Goal: Information Seeking & Learning: Check status

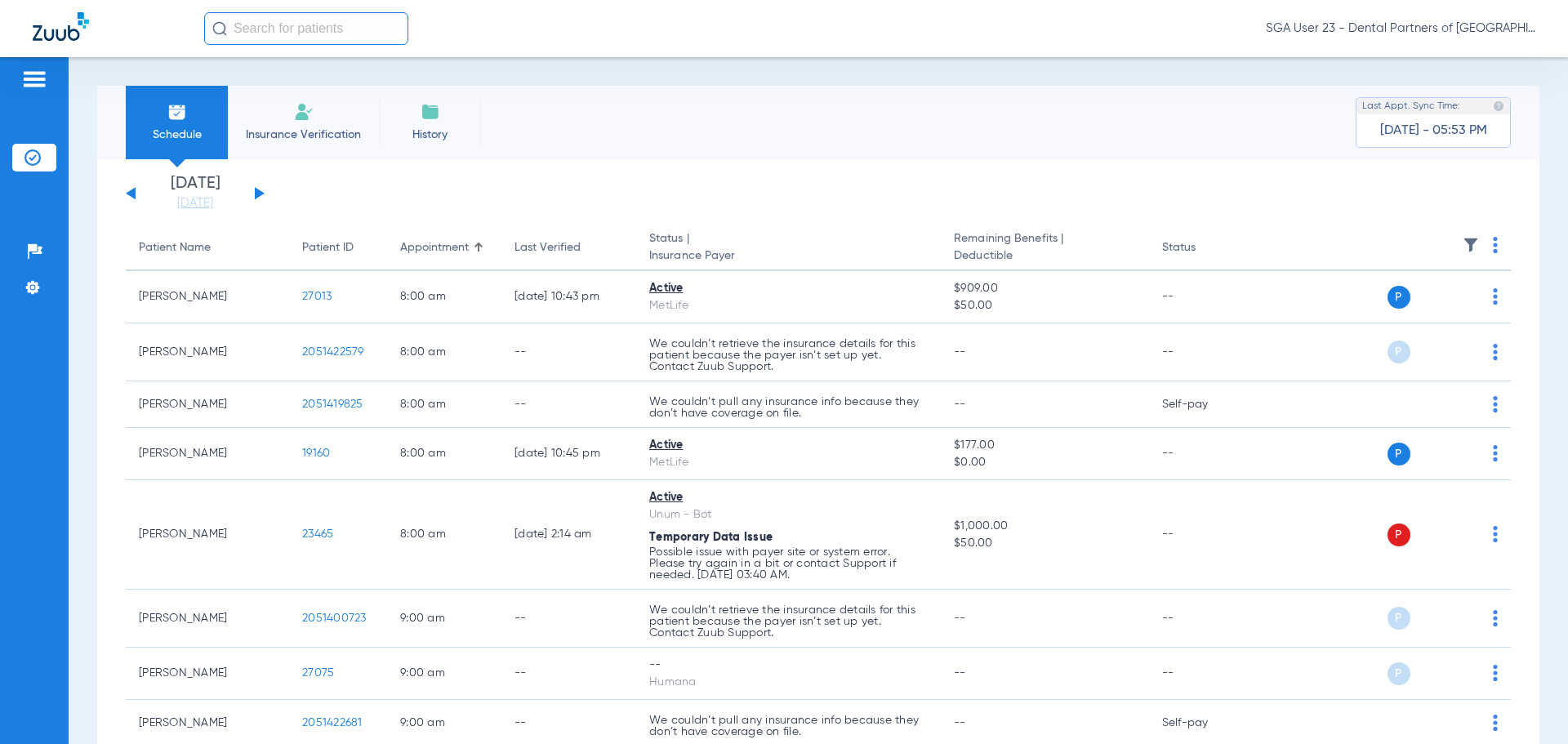
drag, startPoint x: 1295, startPoint y: 242, endPoint x: 932, endPoint y: 94, distance: 392.0
click at [1295, 242] on th at bounding box center [1386, 248] width 253 height 46
click at [1257, 180] on app-single-date-navigator "[DATE] [DATE] [DATE] [DATE] [DATE] [DATE] [DATE] [DATE] [DATE] [DATE] [DATE] [D…" at bounding box center [818, 193] width 1385 height 36
click at [257, 197] on button at bounding box center [259, 193] width 10 height 13
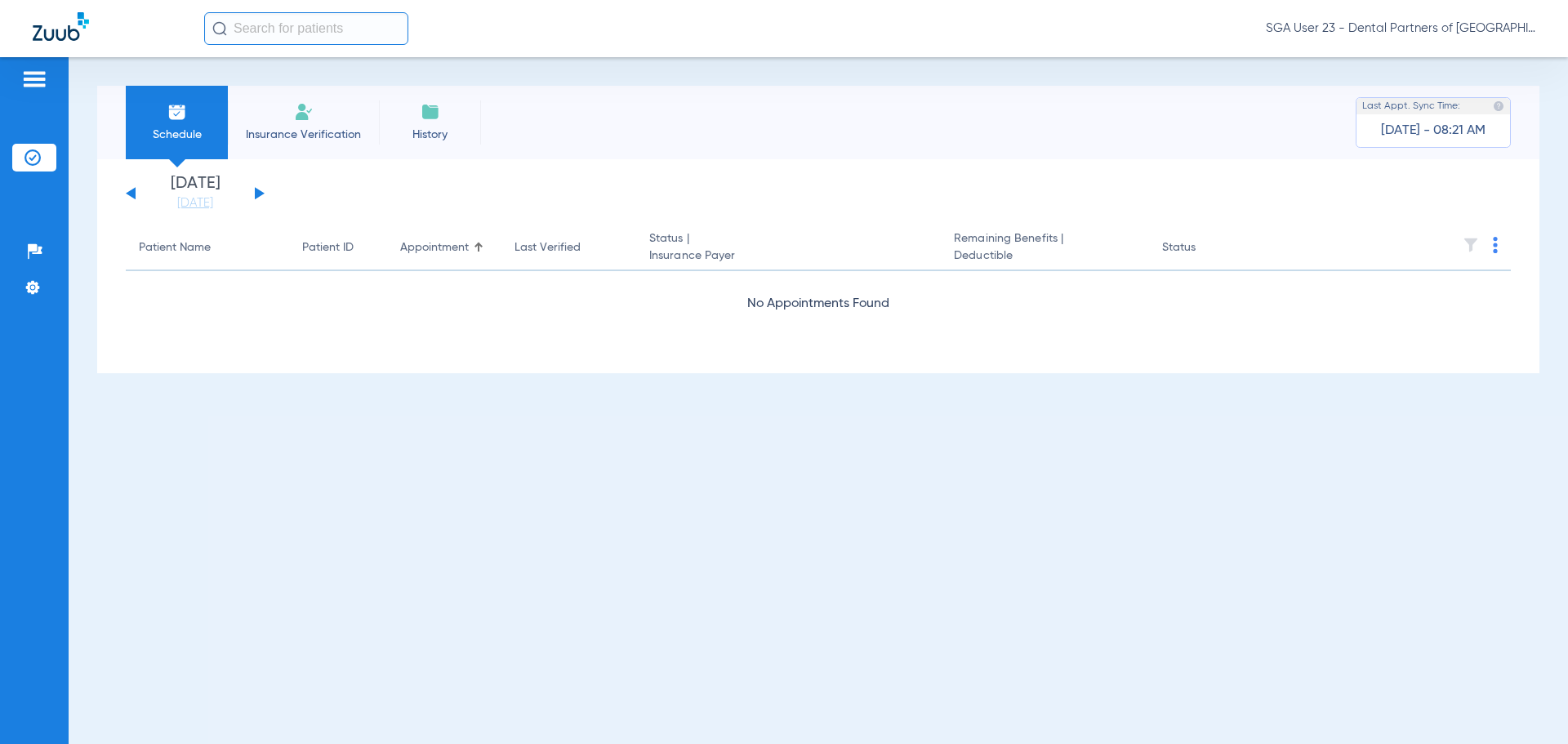
click at [257, 197] on button at bounding box center [259, 193] width 10 height 13
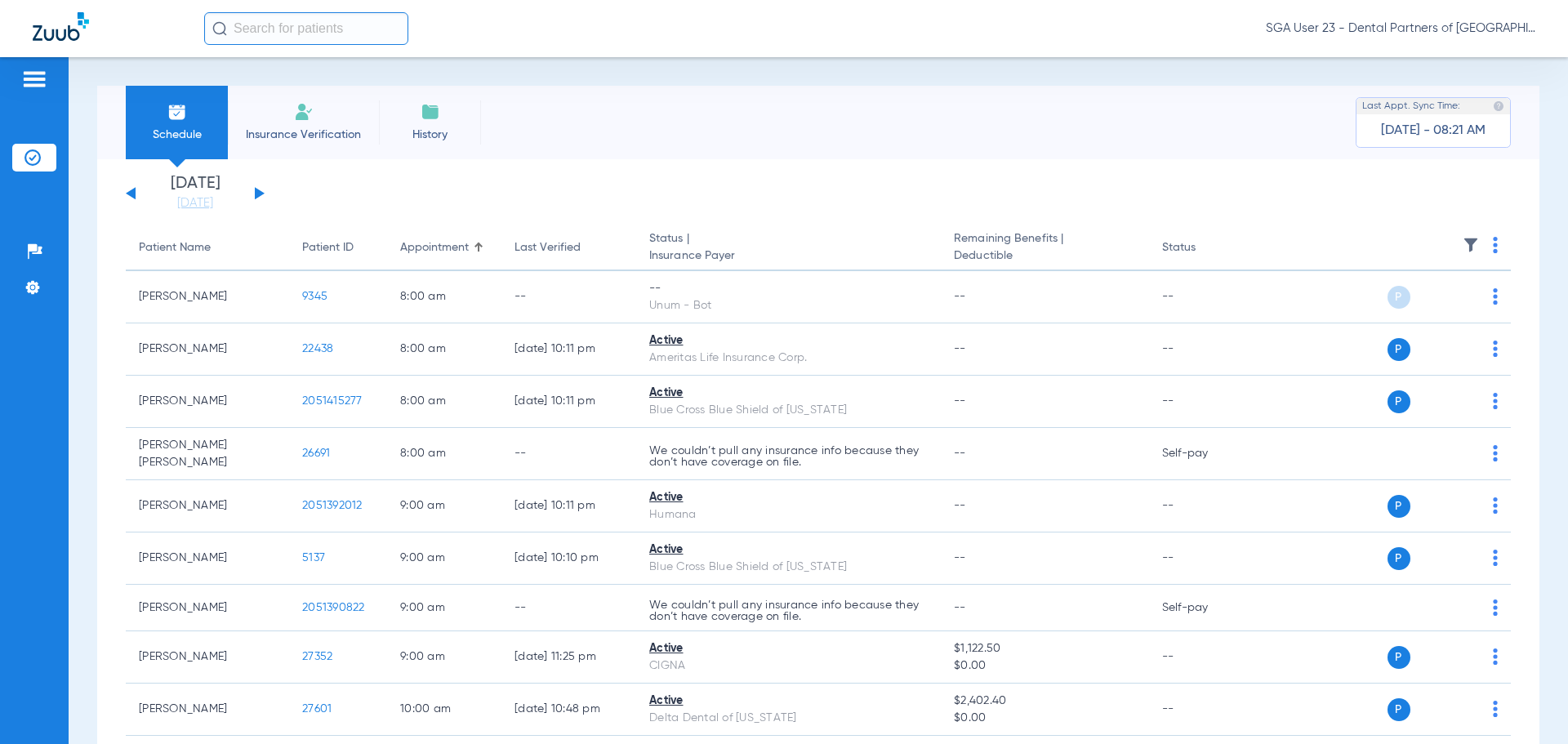
drag, startPoint x: 1252, startPoint y: 217, endPoint x: 579, endPoint y: 264, distance: 674.6
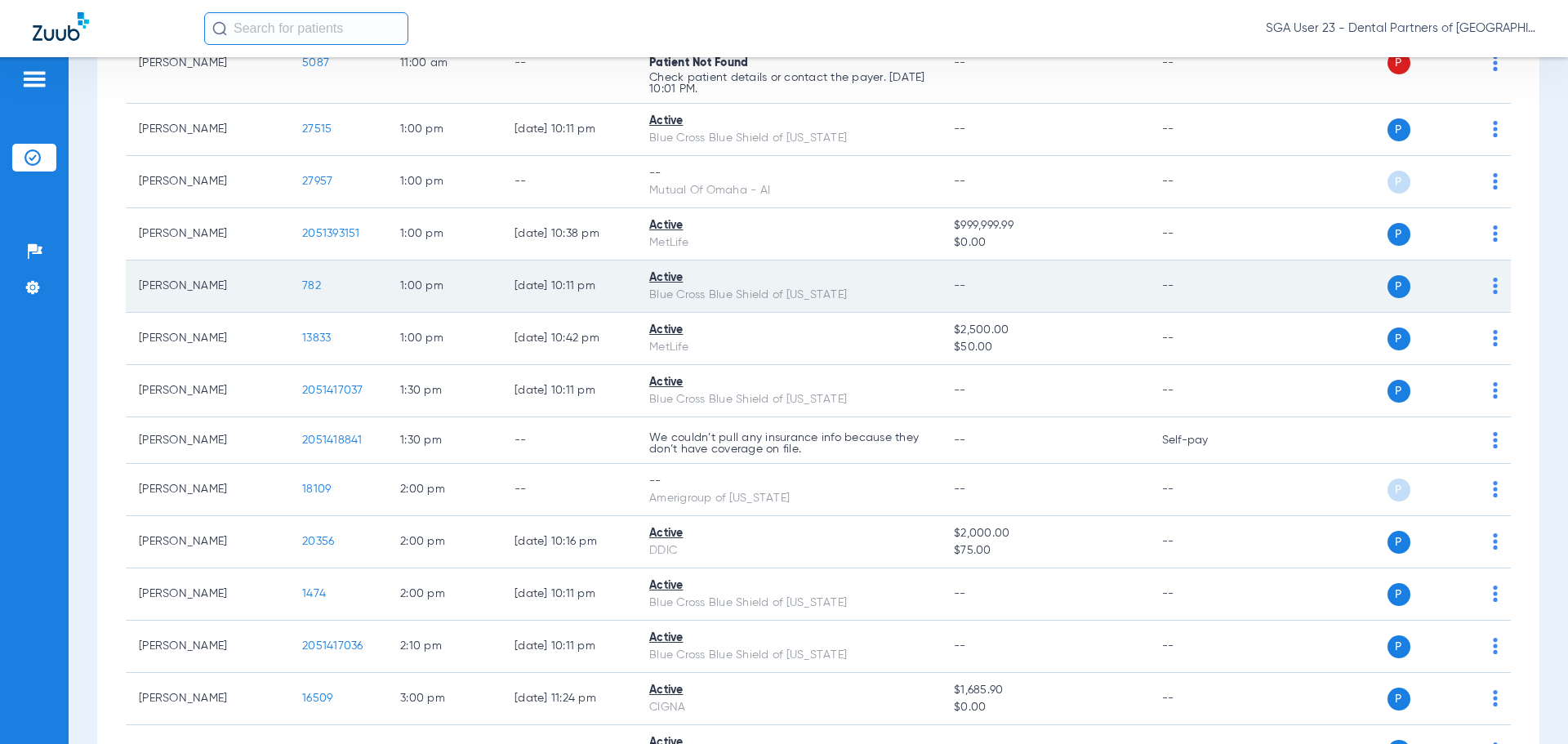
scroll to position [1143, 0]
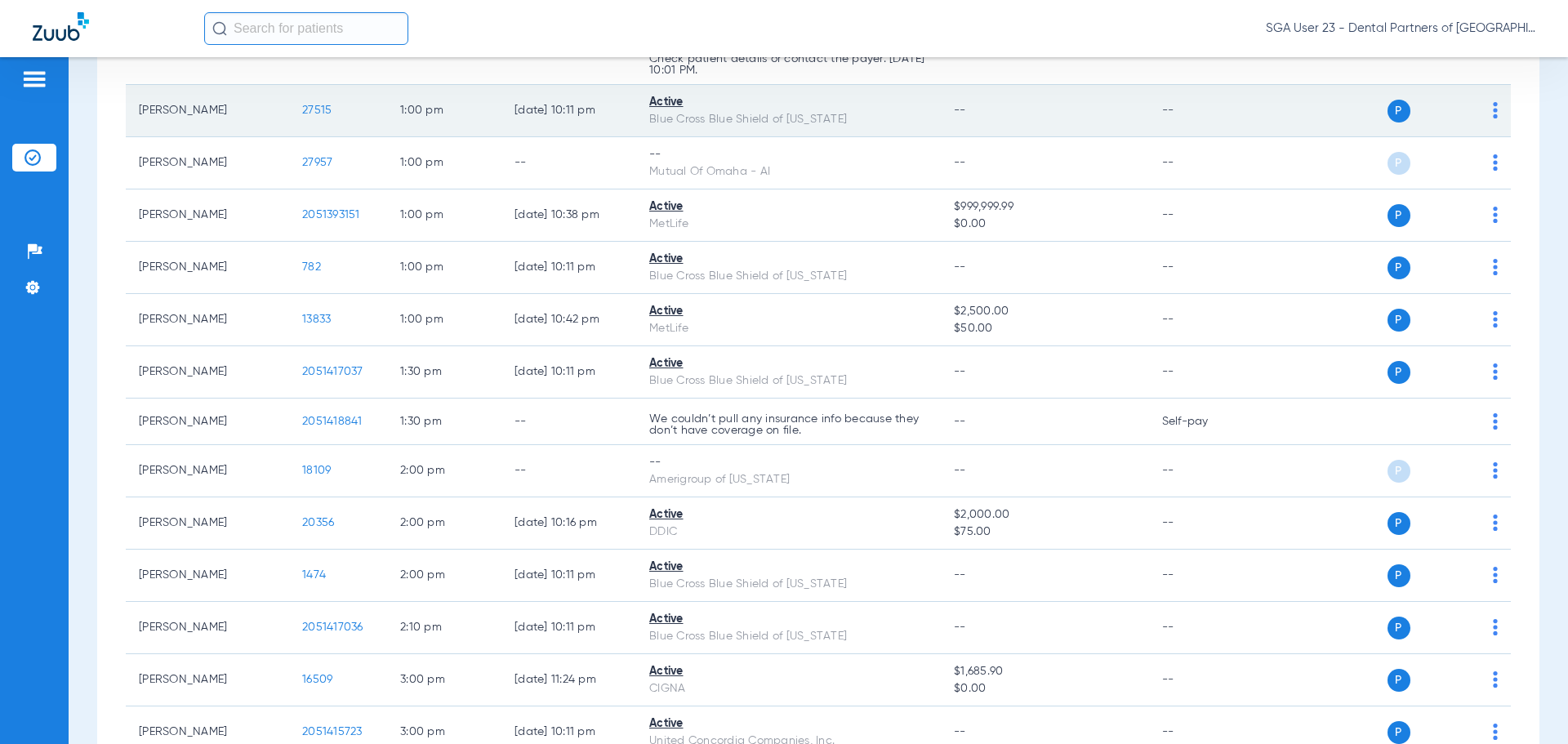
click at [305, 105] on span "27515" at bounding box center [317, 111] width 29 height 12
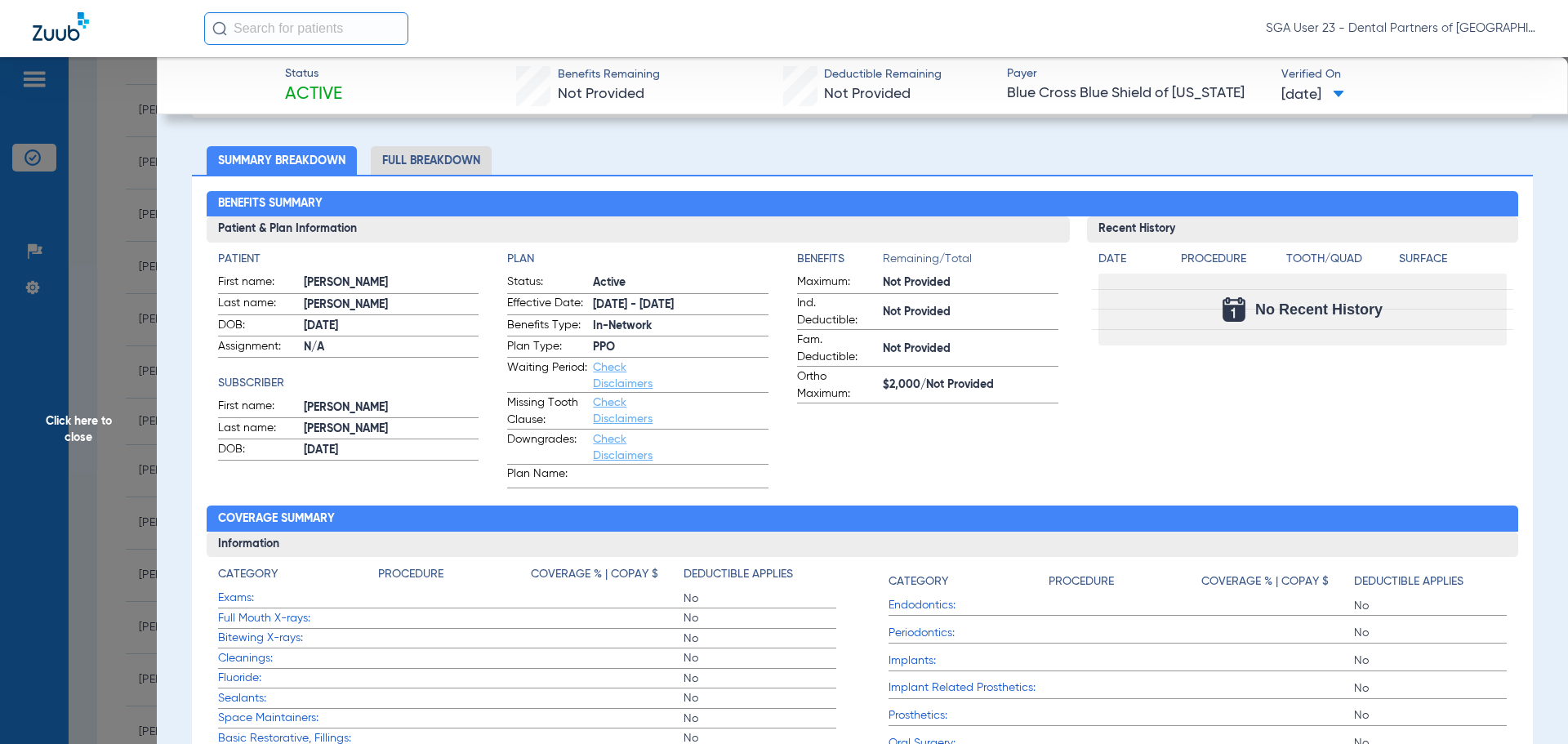
scroll to position [81, 0]
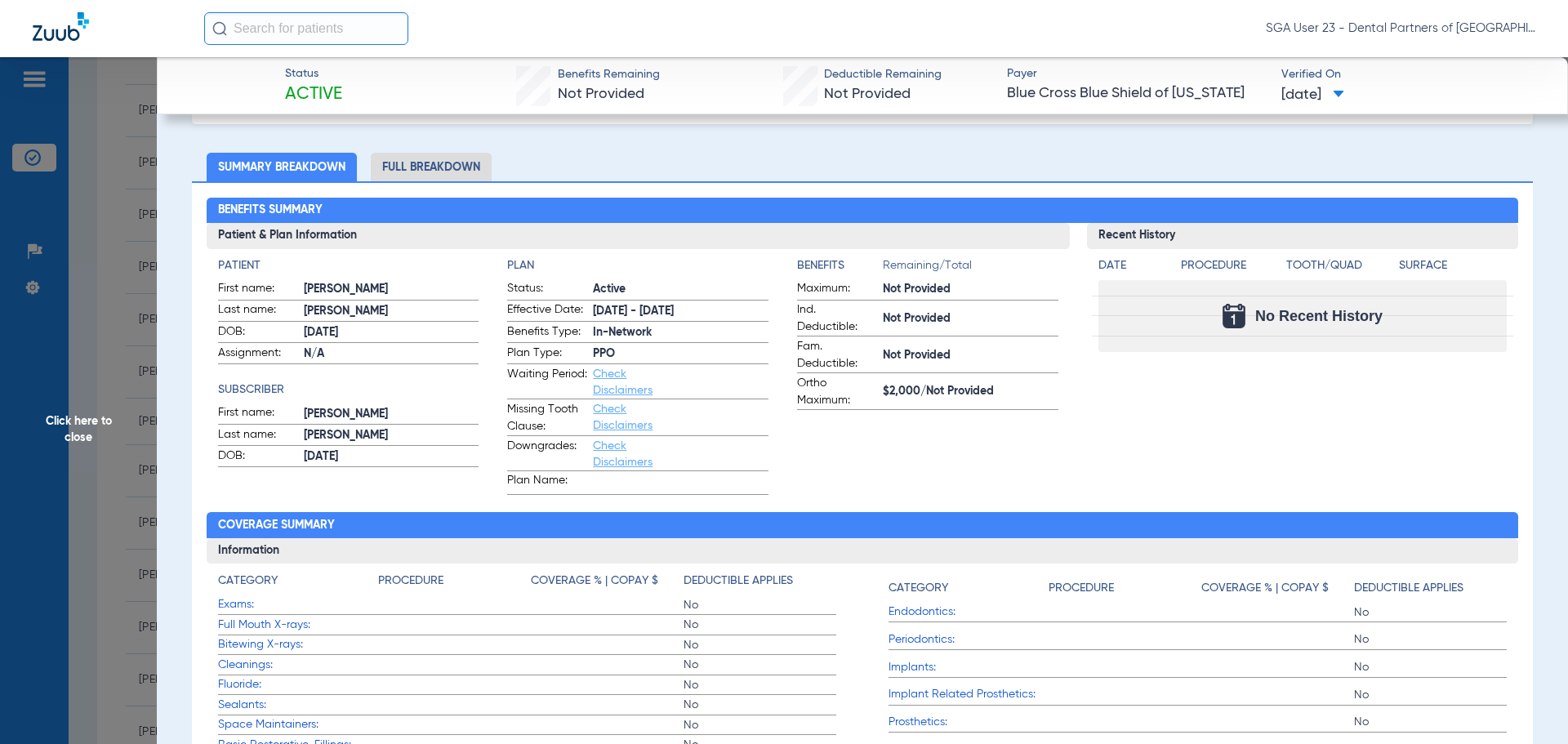
drag, startPoint x: 1346, startPoint y: 445, endPoint x: 1100, endPoint y: 395, distance: 251.0
click at [1339, 443] on div "Recent History Date Procedure Tooth/Quad Surface No Recent History" at bounding box center [1303, 359] width 432 height 272
click at [42, 414] on span "Click here to close" at bounding box center [78, 429] width 157 height 744
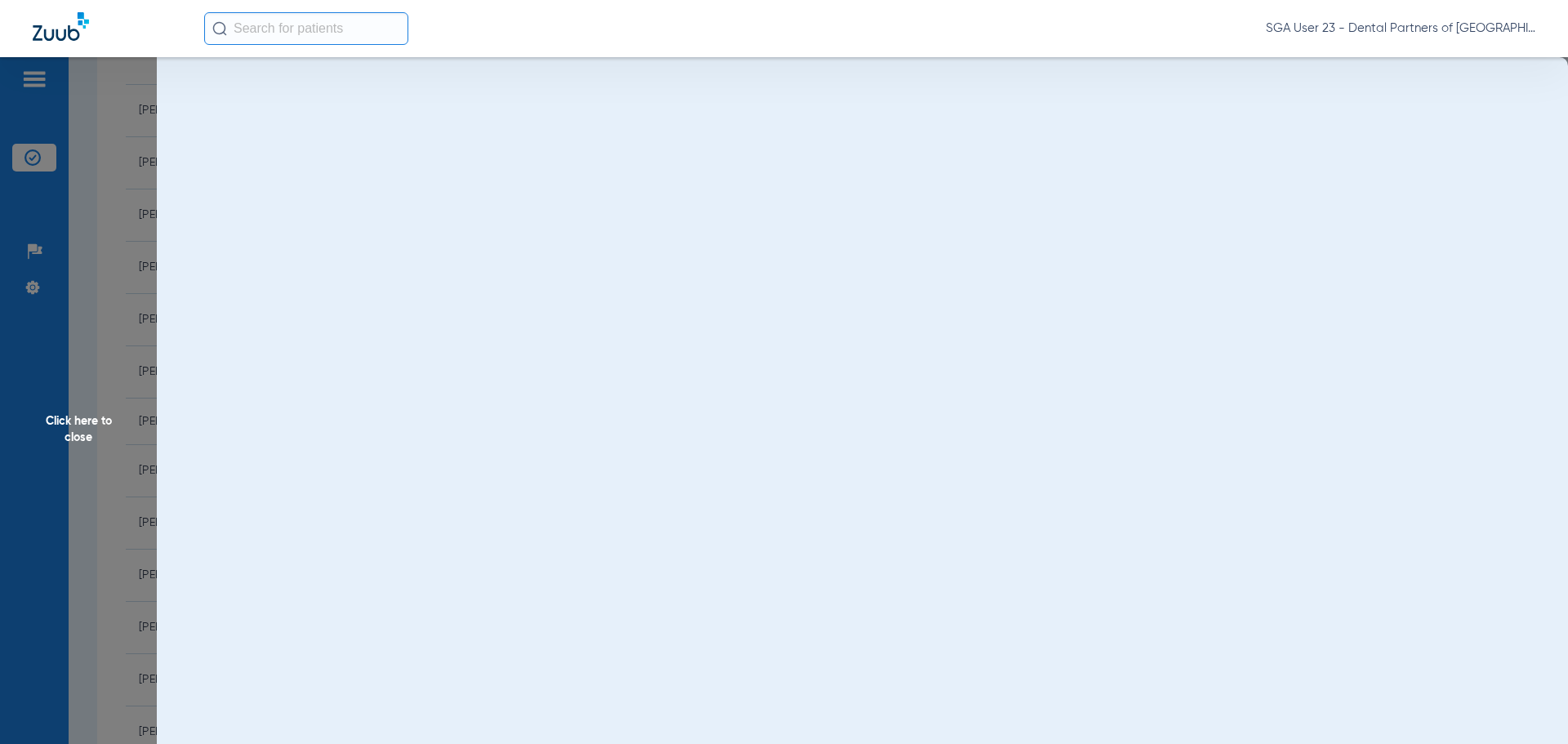
scroll to position [0, 0]
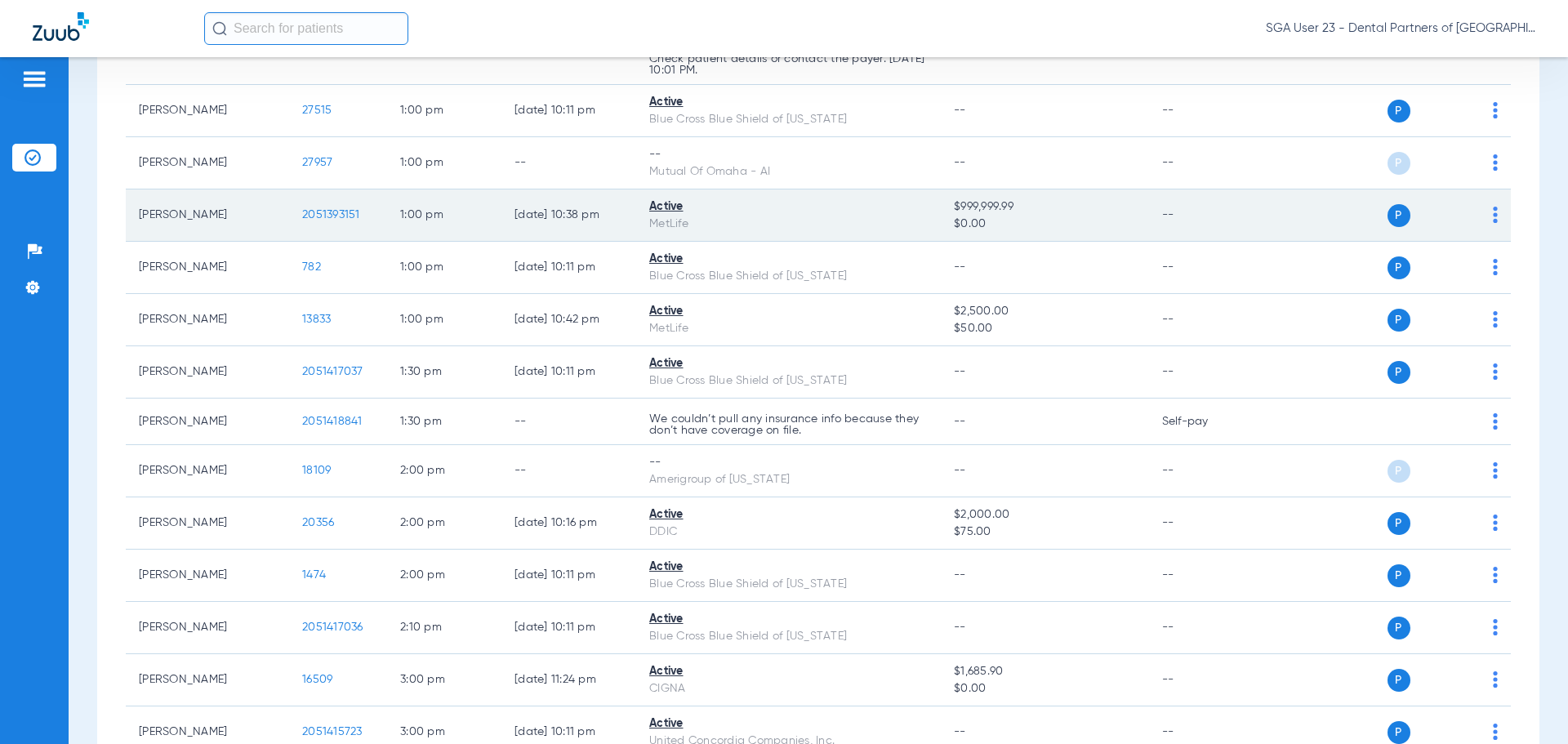
click at [348, 211] on span "2051393151" at bounding box center [331, 215] width 58 height 12
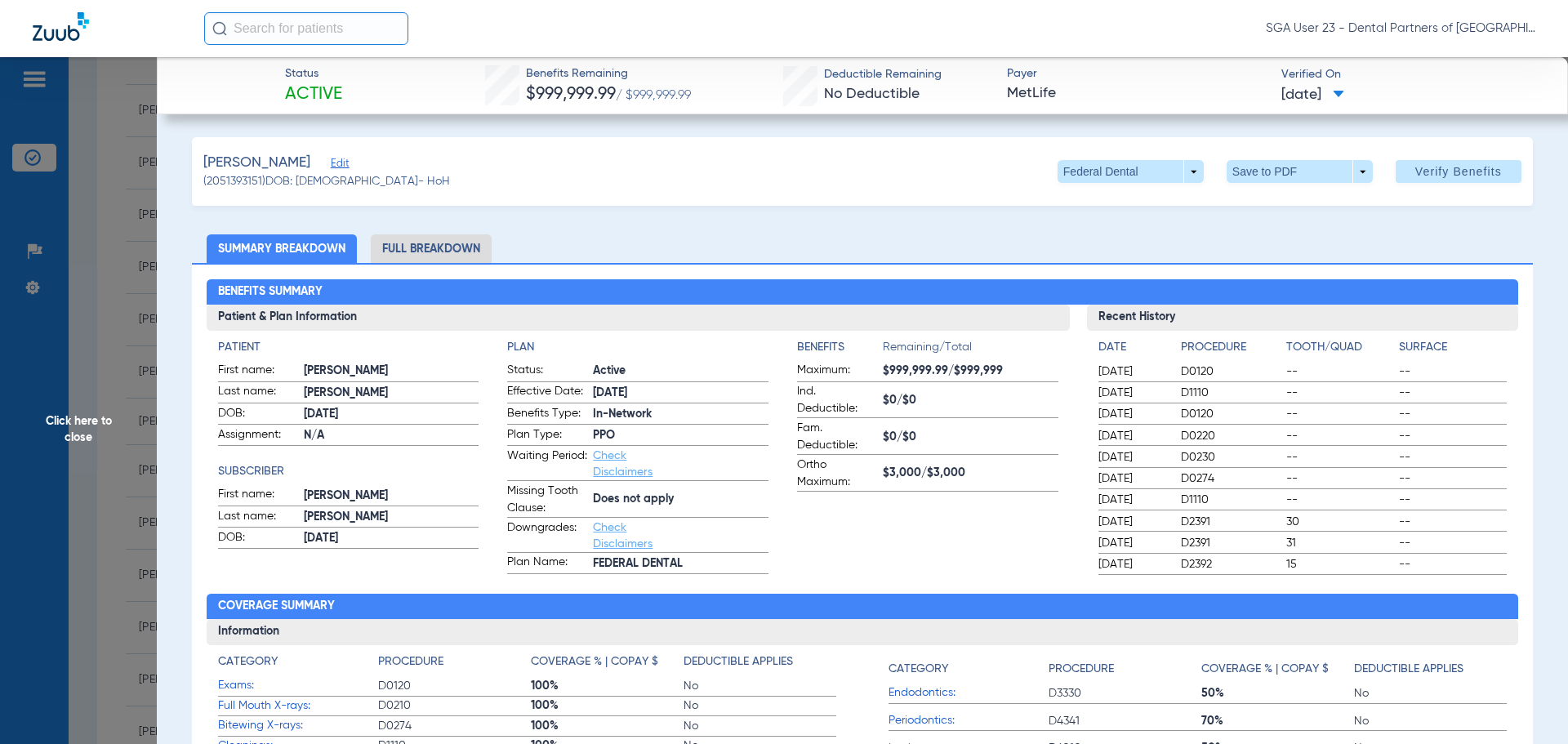
drag, startPoint x: 1304, startPoint y: 263, endPoint x: 1117, endPoint y: 200, distance: 197.3
click at [1303, 263] on div "Benefits Summary Patient & Plan Information Patient First name: KRISTI Last nam…" at bounding box center [862, 578] width 1341 height 628
click at [69, 430] on span "Click here to close" at bounding box center [78, 429] width 157 height 744
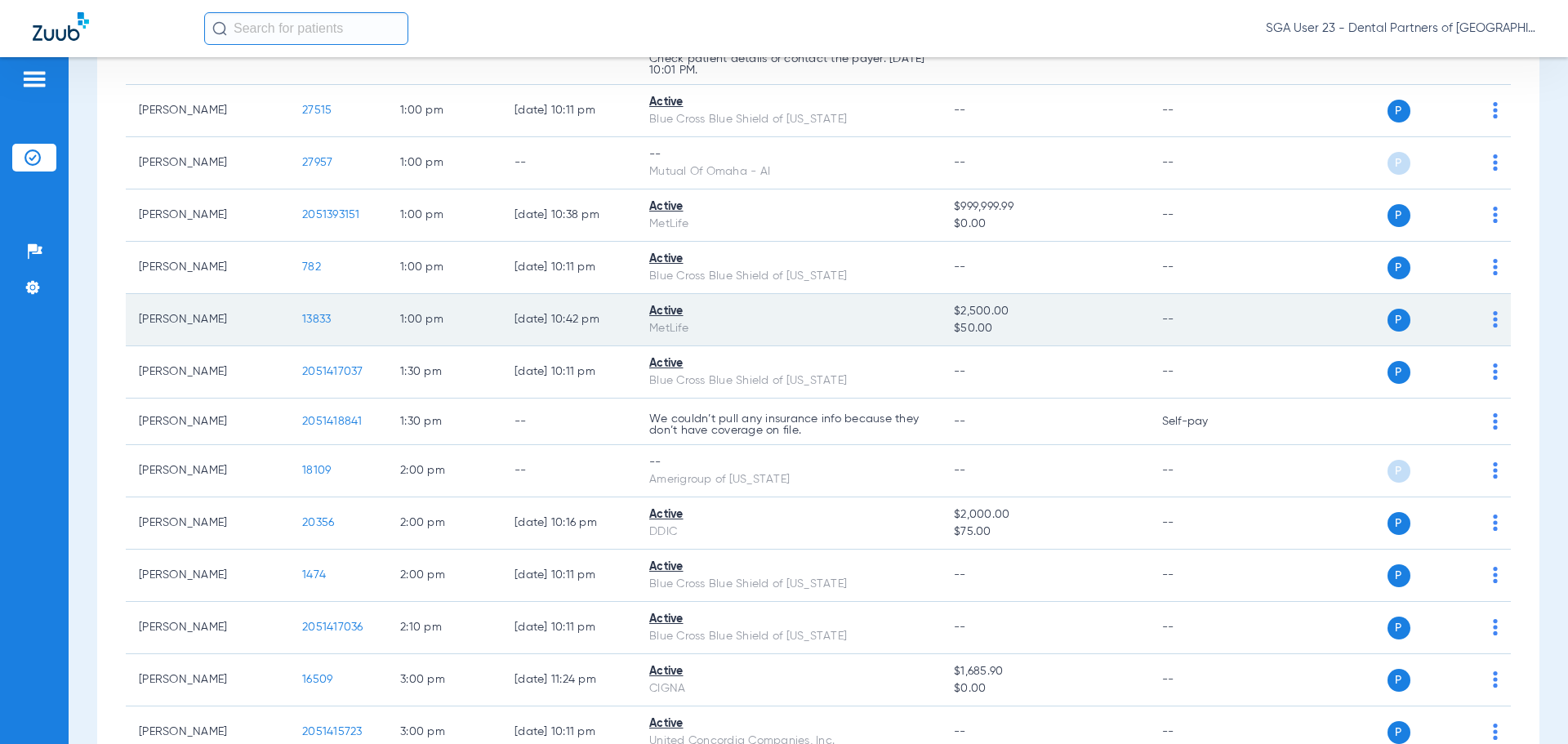
click at [1198, 302] on td "--" at bounding box center [1204, 319] width 111 height 52
click at [313, 318] on span "13833" at bounding box center [316, 319] width 28 height 12
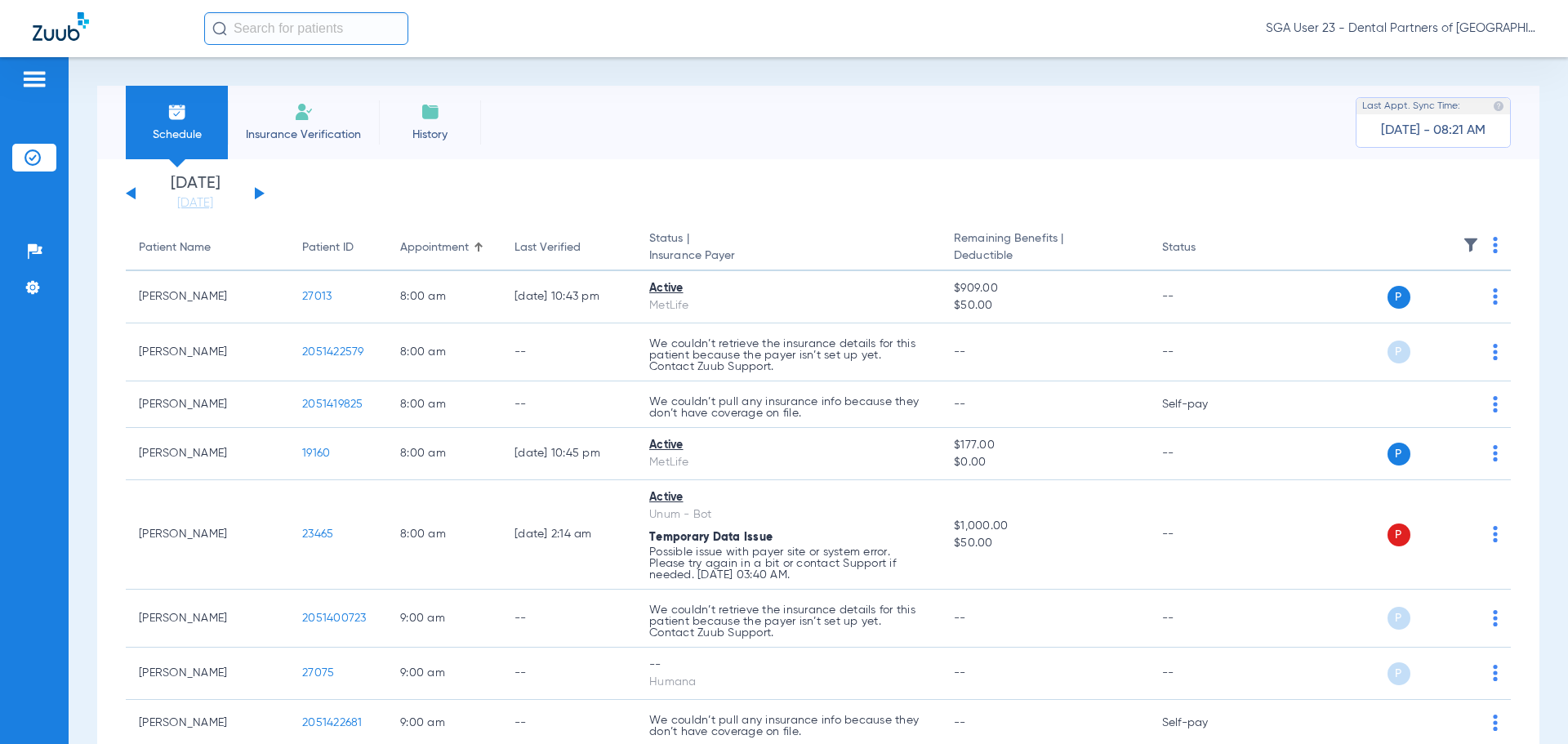
click at [257, 191] on button at bounding box center [259, 193] width 10 height 13
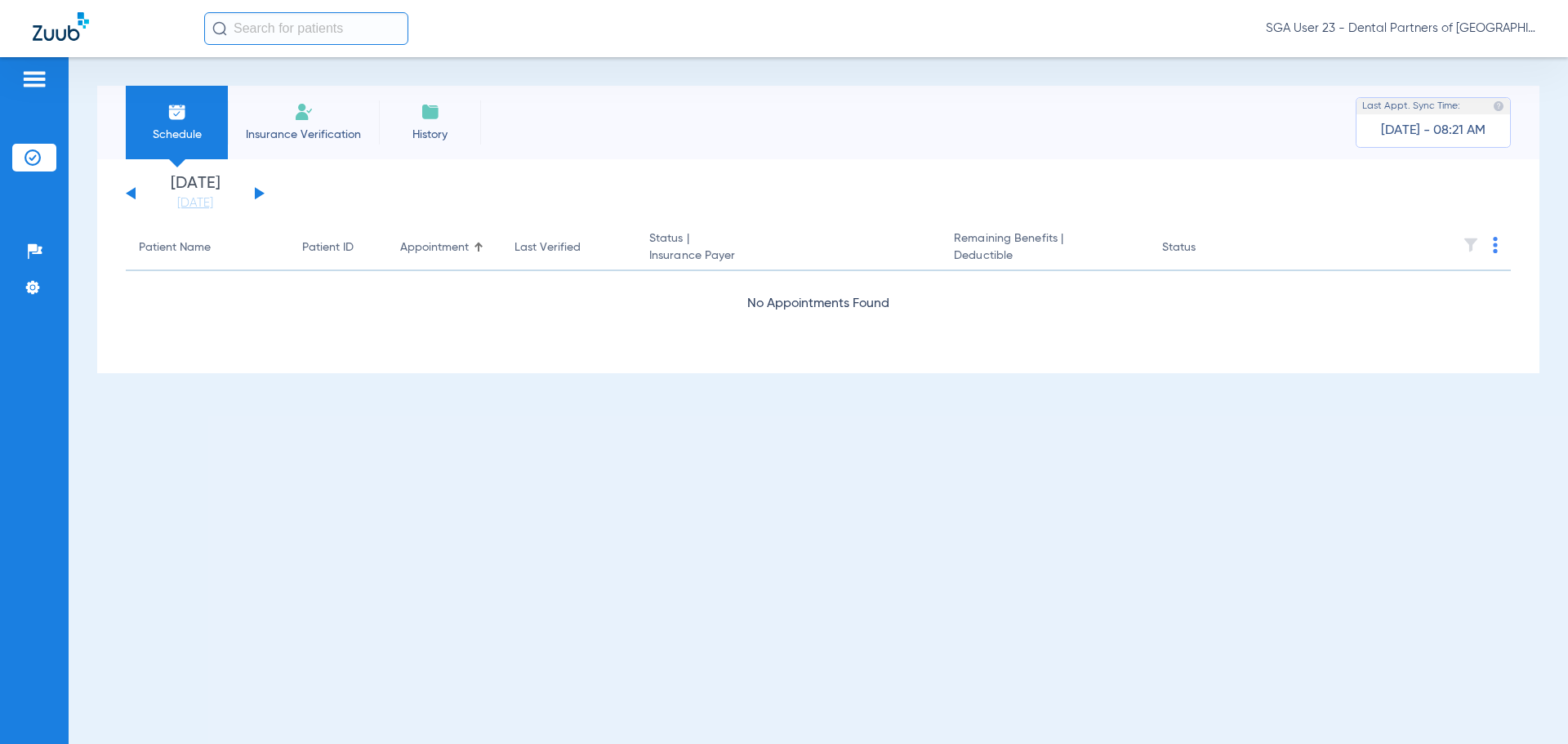
click at [257, 191] on button at bounding box center [259, 193] width 10 height 13
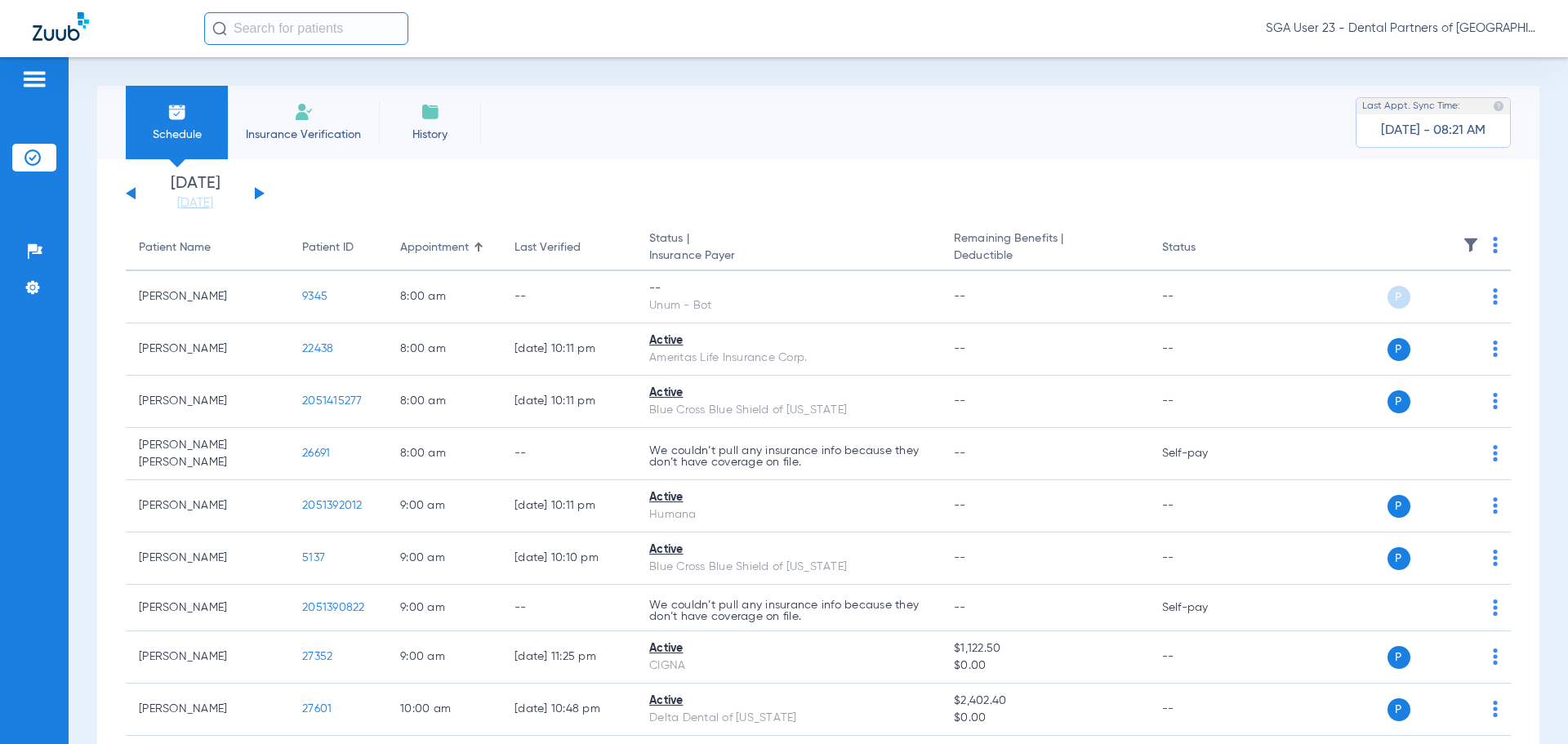
drag, startPoint x: 1271, startPoint y: 213, endPoint x: 1150, endPoint y: 202, distance: 121.5
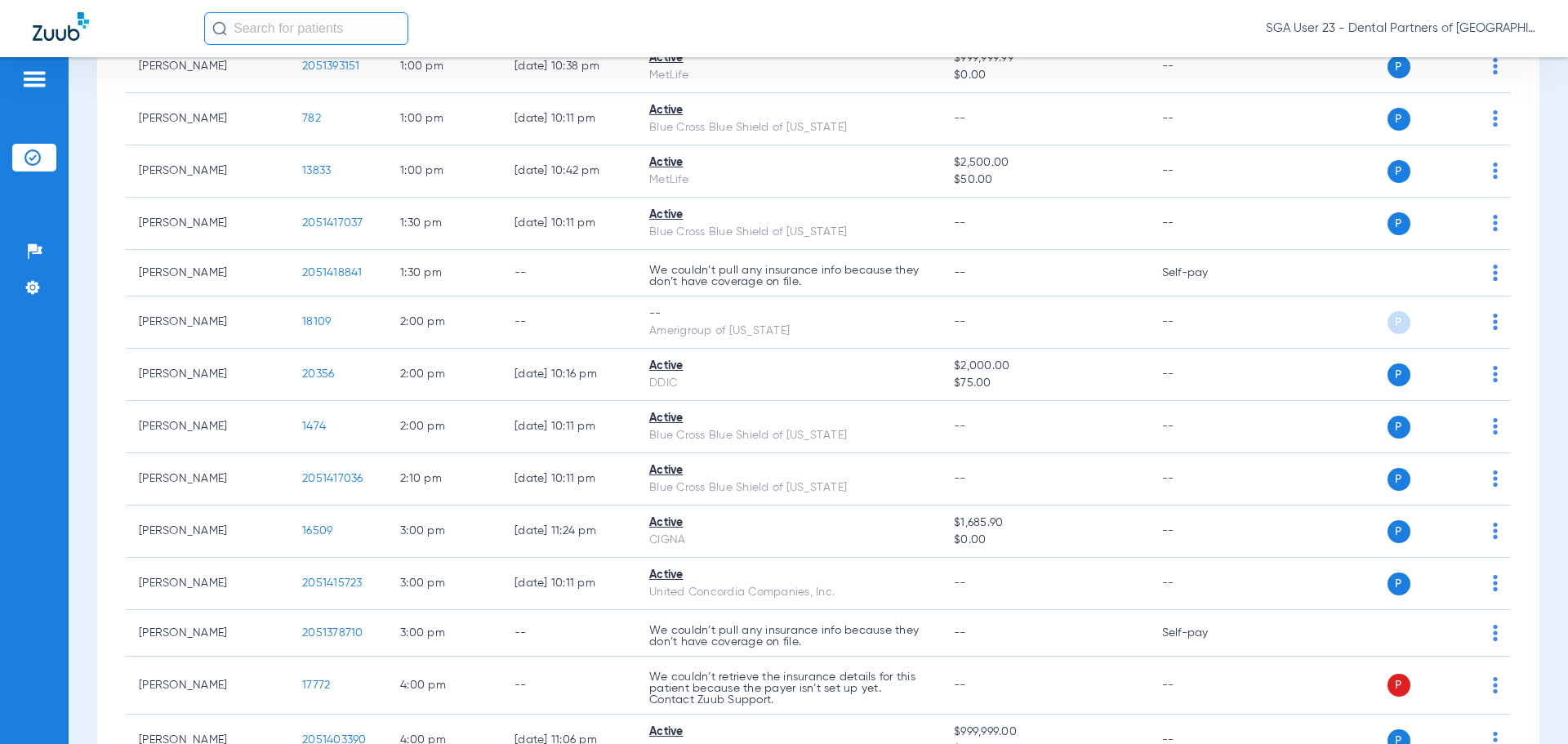
scroll to position [1389, 0]
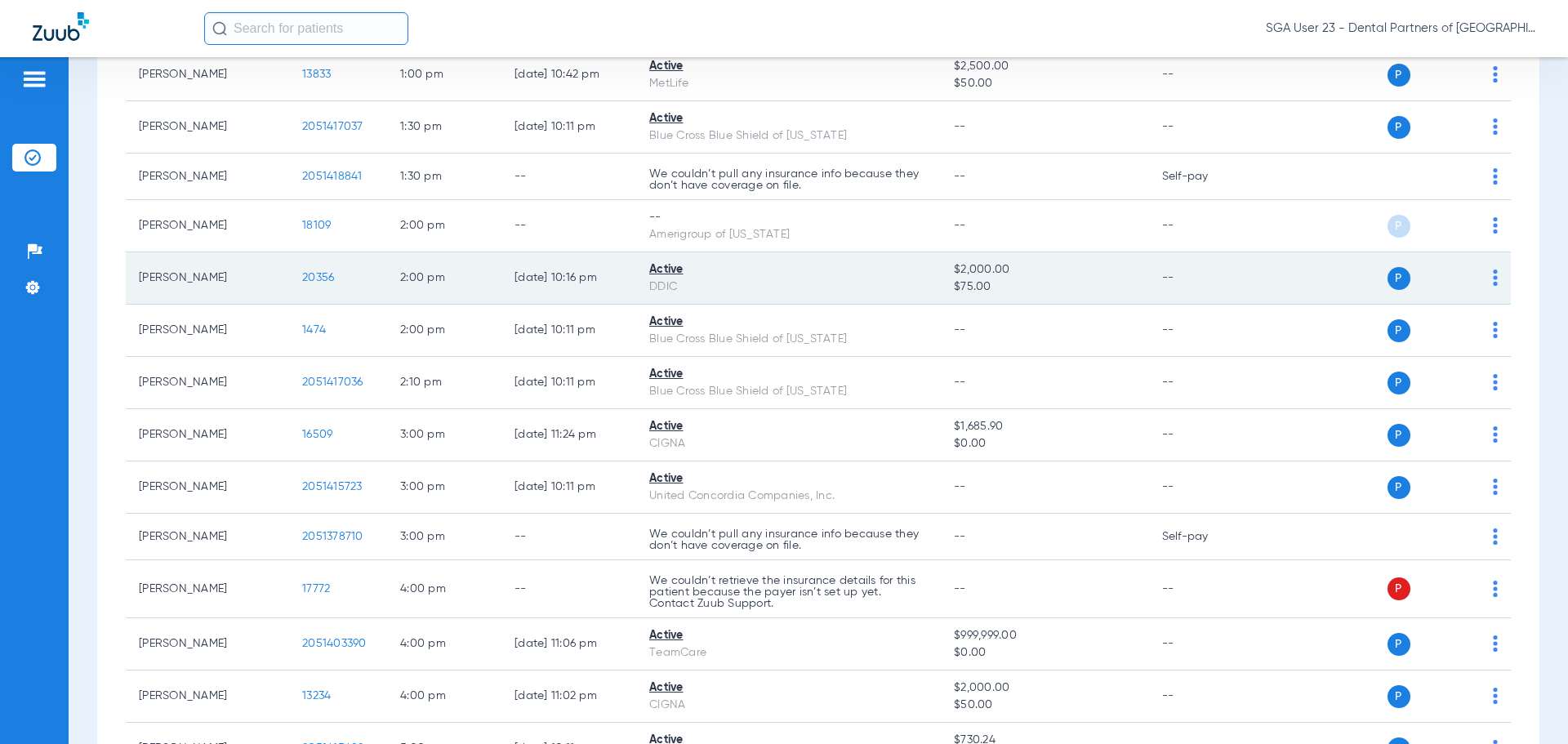
click at [320, 274] on span "20356" at bounding box center [318, 278] width 32 height 12
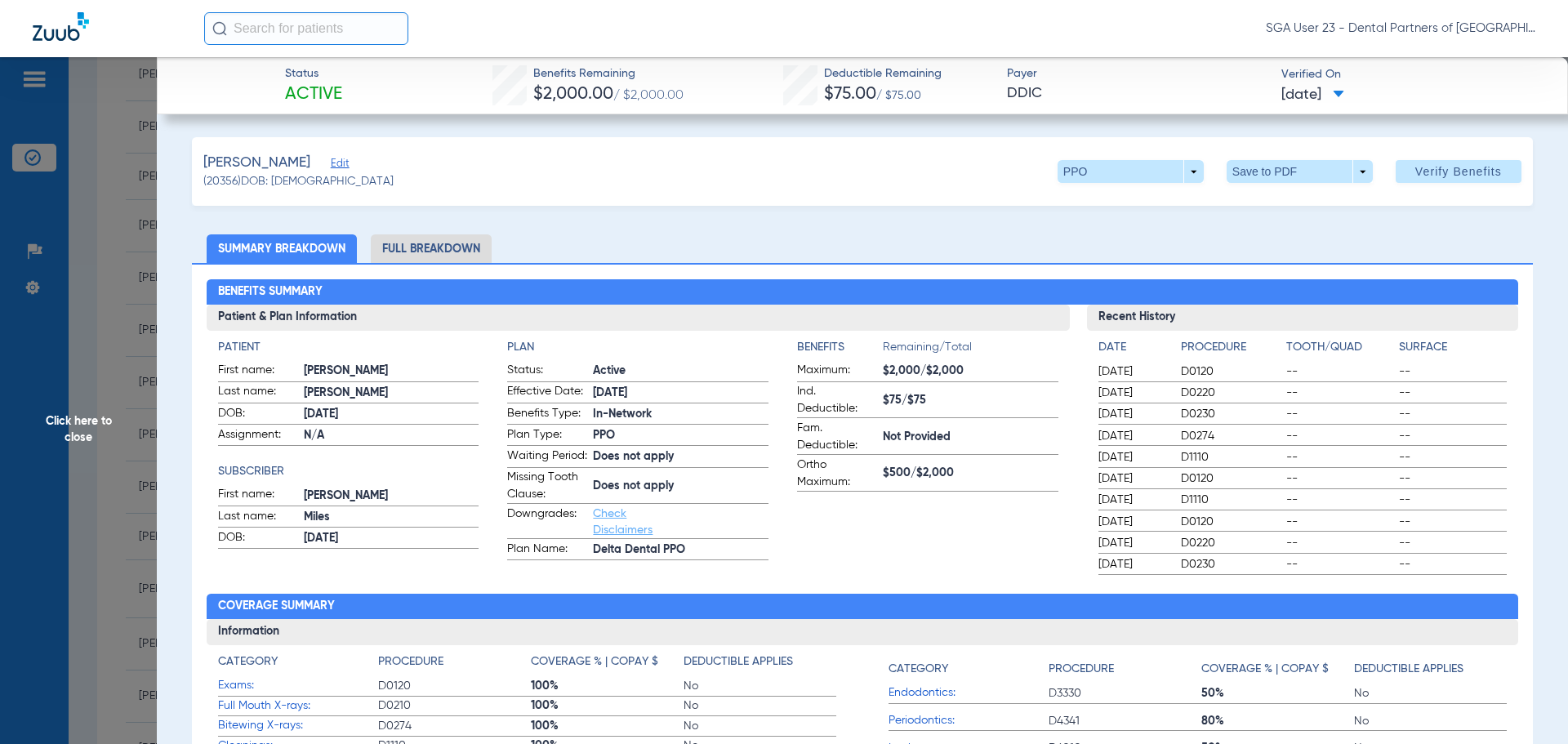
drag, startPoint x: 1251, startPoint y: 235, endPoint x: 366, endPoint y: 302, distance: 887.5
click at [1249, 235] on ul "Summary Breakdown Full Breakdown" at bounding box center [862, 249] width 1341 height 28
click at [77, 442] on span "Click here to close" at bounding box center [78, 429] width 157 height 744
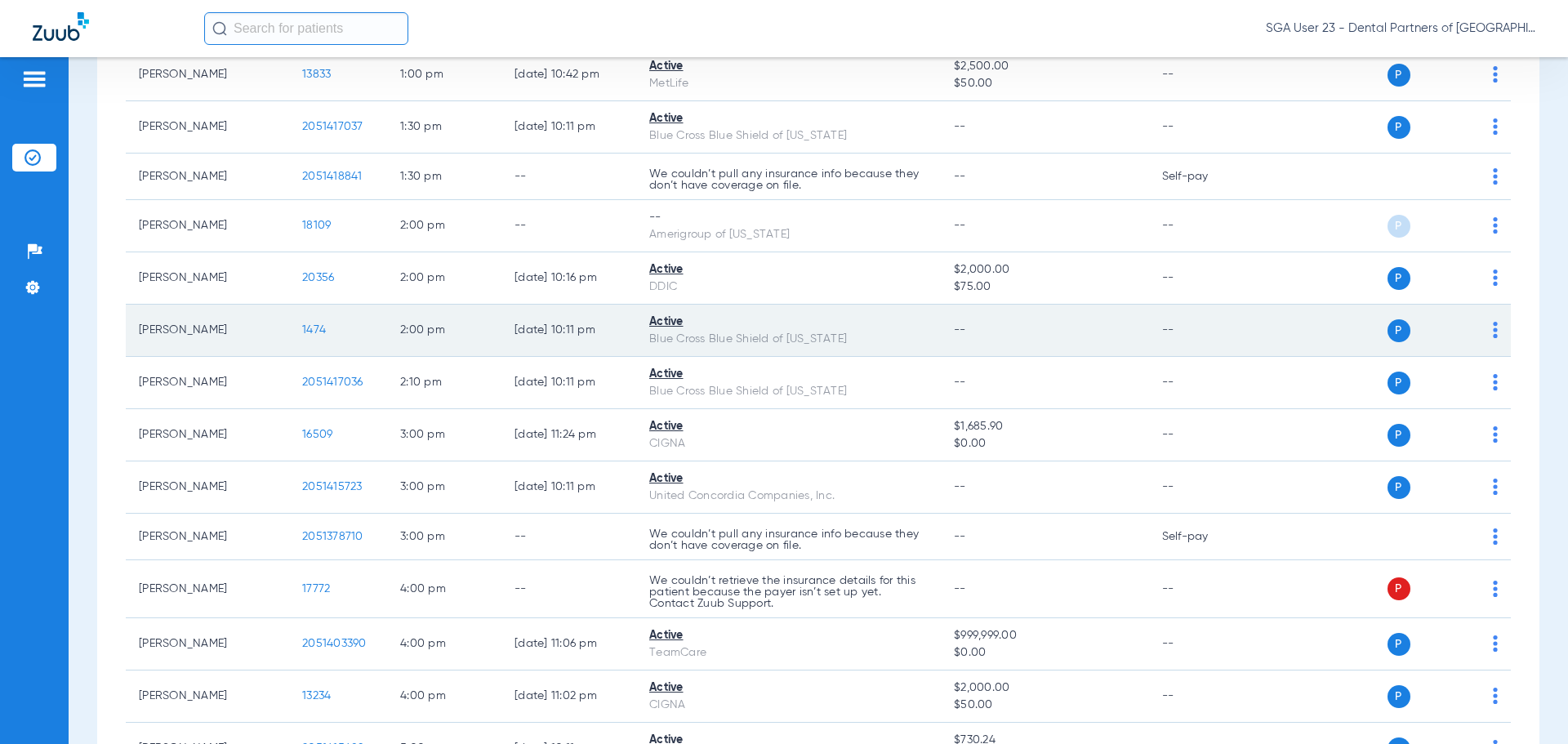
click at [318, 317] on td "1474" at bounding box center [338, 330] width 98 height 52
click at [318, 328] on span "1474" at bounding box center [314, 330] width 23 height 12
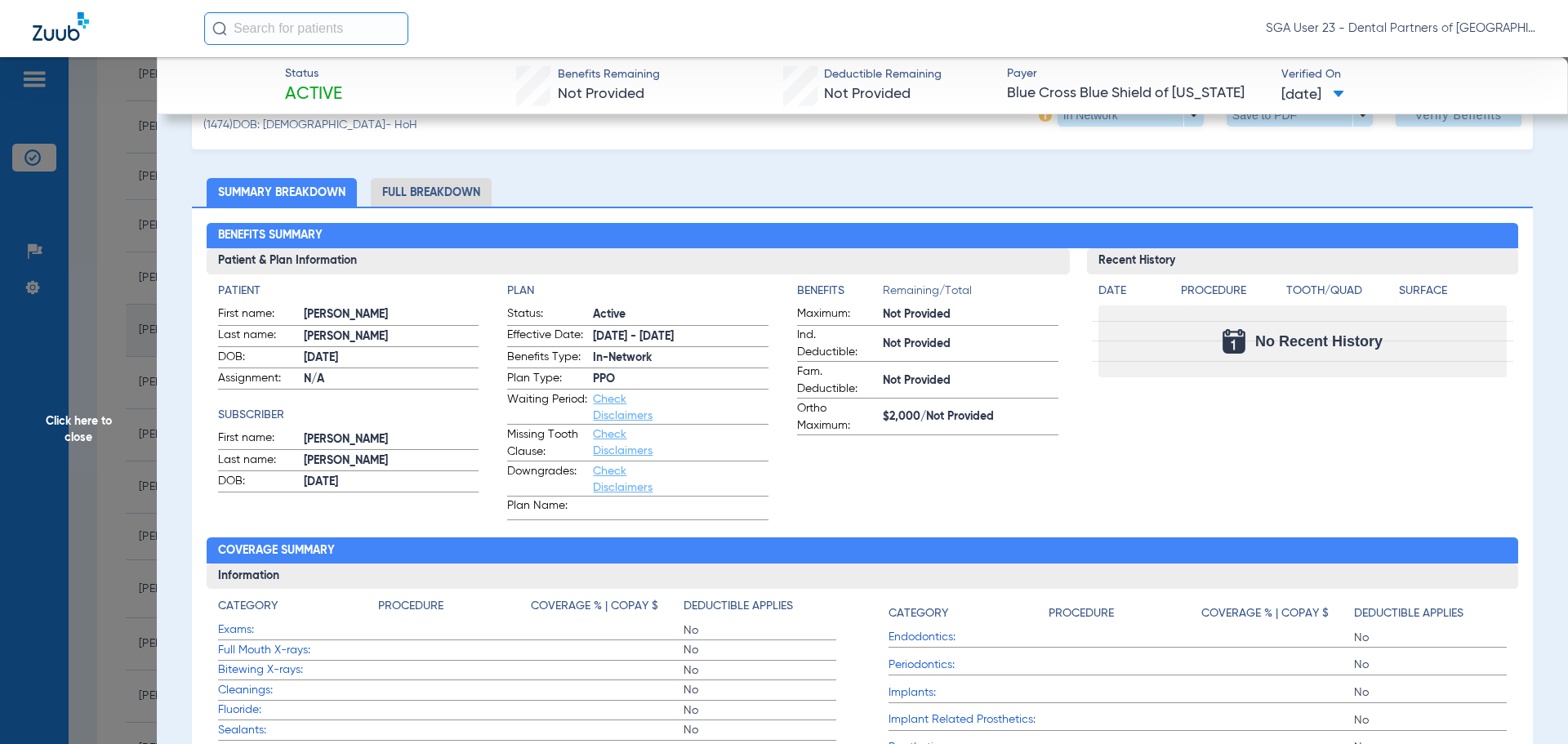
scroll to position [81, 0]
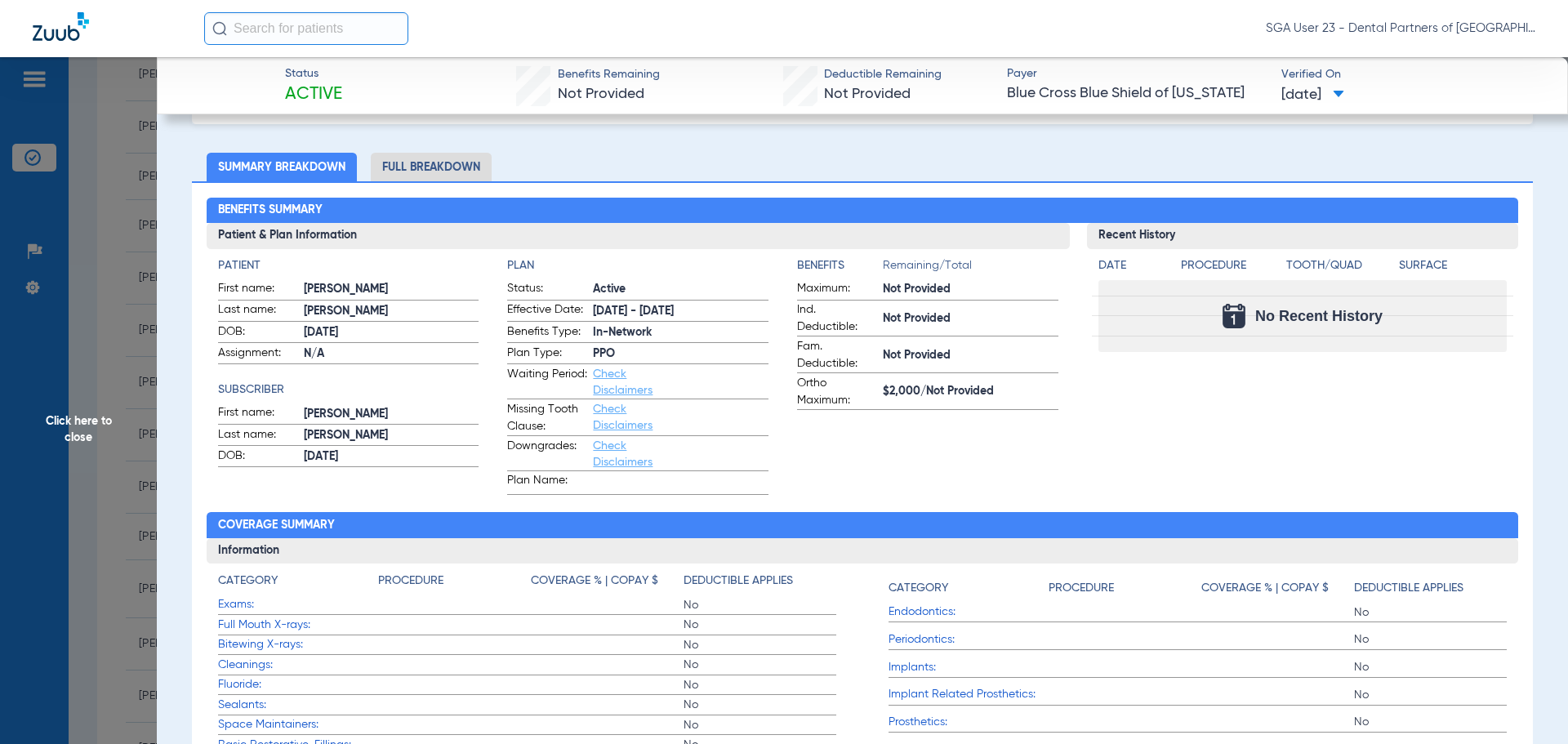
drag, startPoint x: 1318, startPoint y: 406, endPoint x: 1265, endPoint y: 387, distance: 56.3
click at [1318, 406] on div "Recent History Date Procedure Tooth/Quad Surface No Recent History" at bounding box center [1303, 359] width 432 height 272
click at [83, 420] on span "Click here to close" at bounding box center [78, 429] width 157 height 744
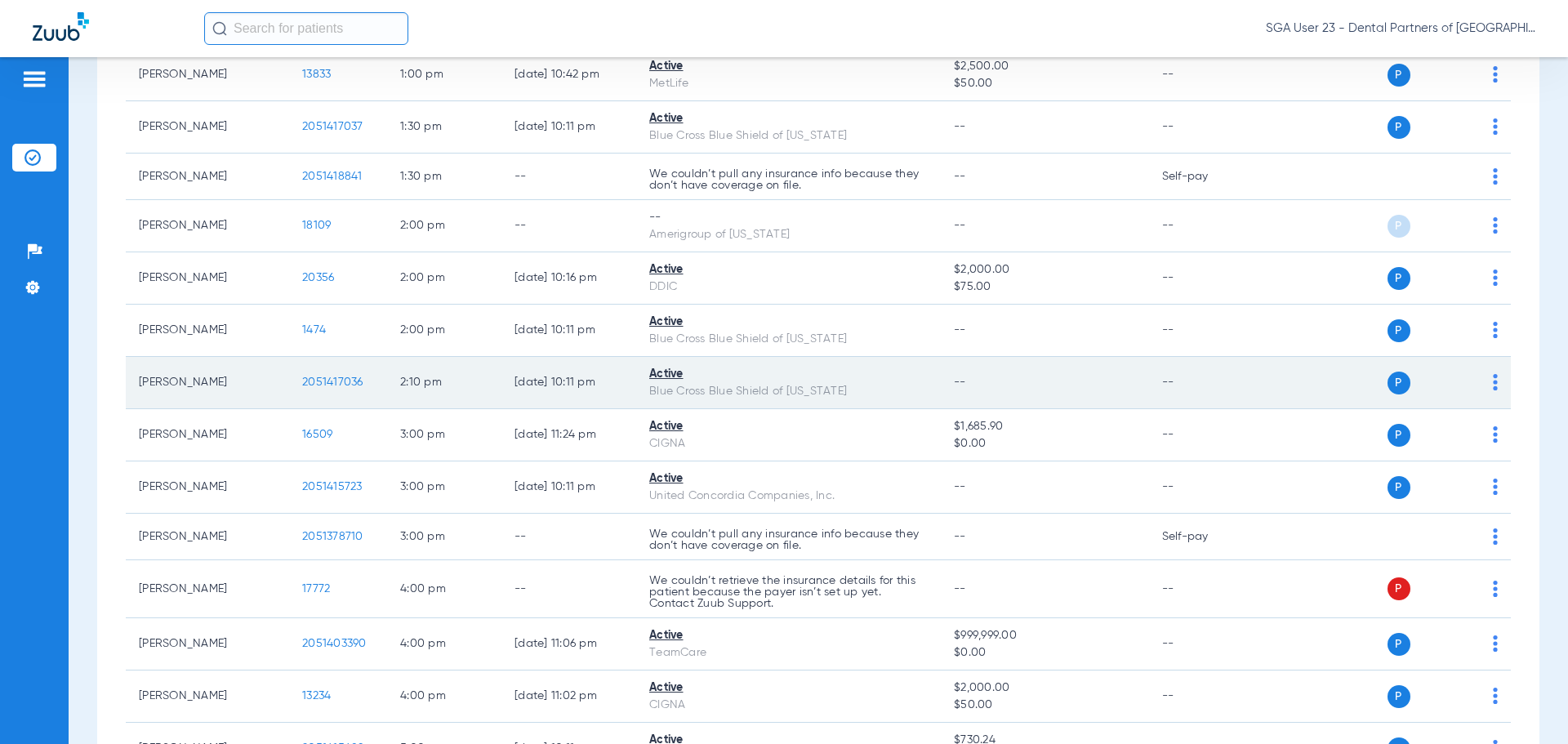
click at [313, 378] on span "2051417036" at bounding box center [333, 383] width 62 height 12
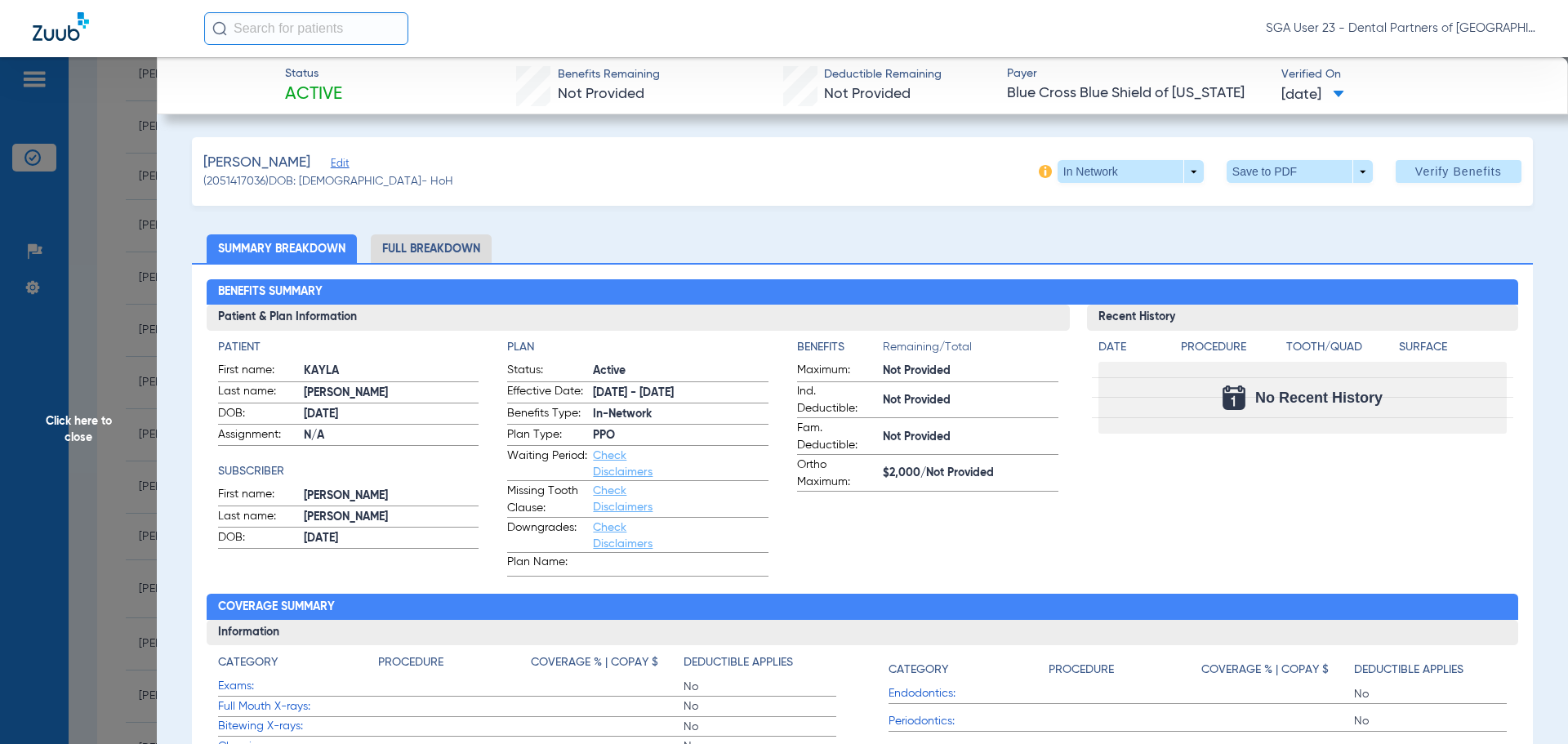
drag, startPoint x: 1284, startPoint y: 473, endPoint x: 767, endPoint y: 350, distance: 531.4
click at [1276, 473] on div "Recent History Date Procedure Tooth/Quad Surface No Recent History" at bounding box center [1303, 441] width 432 height 272
click at [94, 429] on span "Click here to close" at bounding box center [78, 429] width 157 height 744
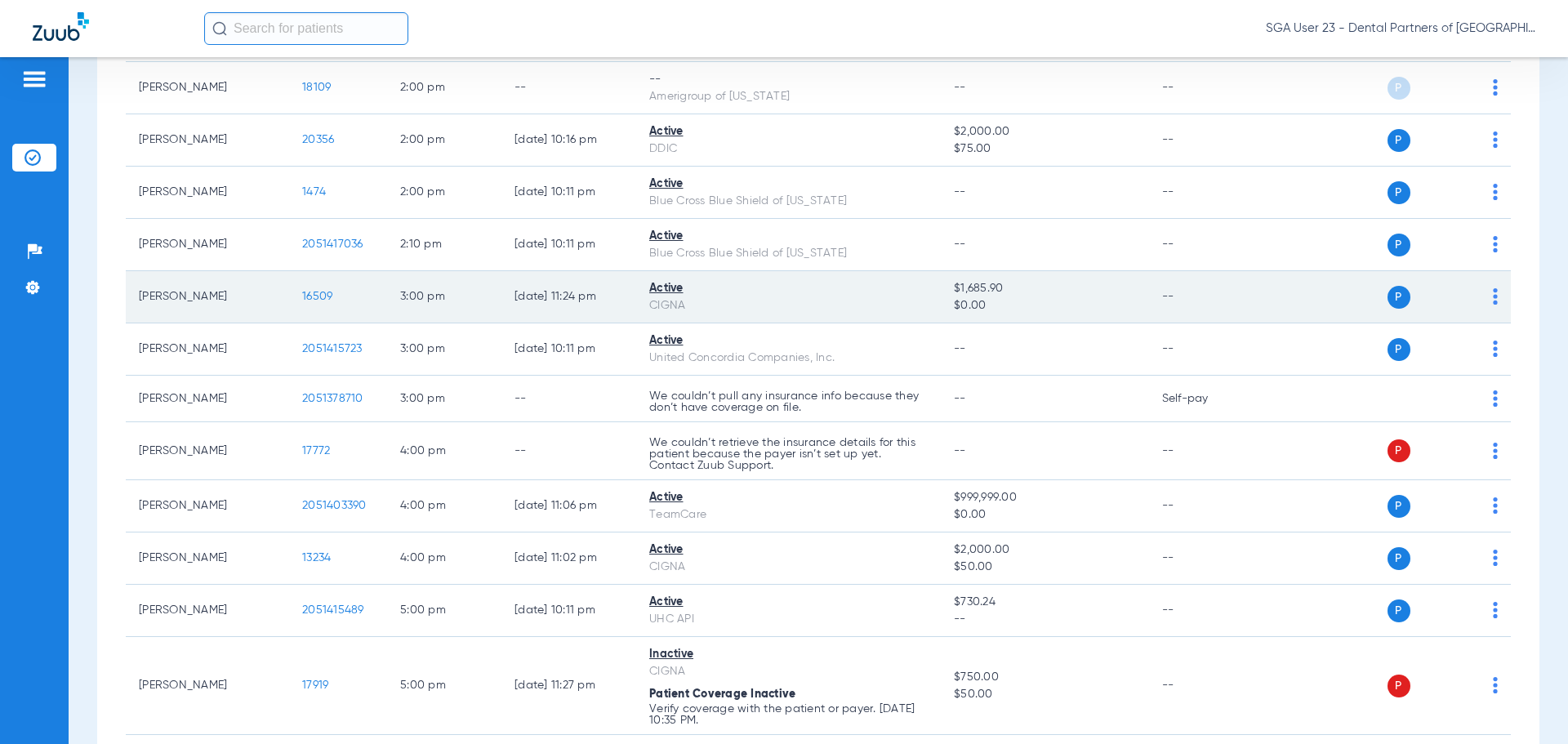
scroll to position [1553, 0]
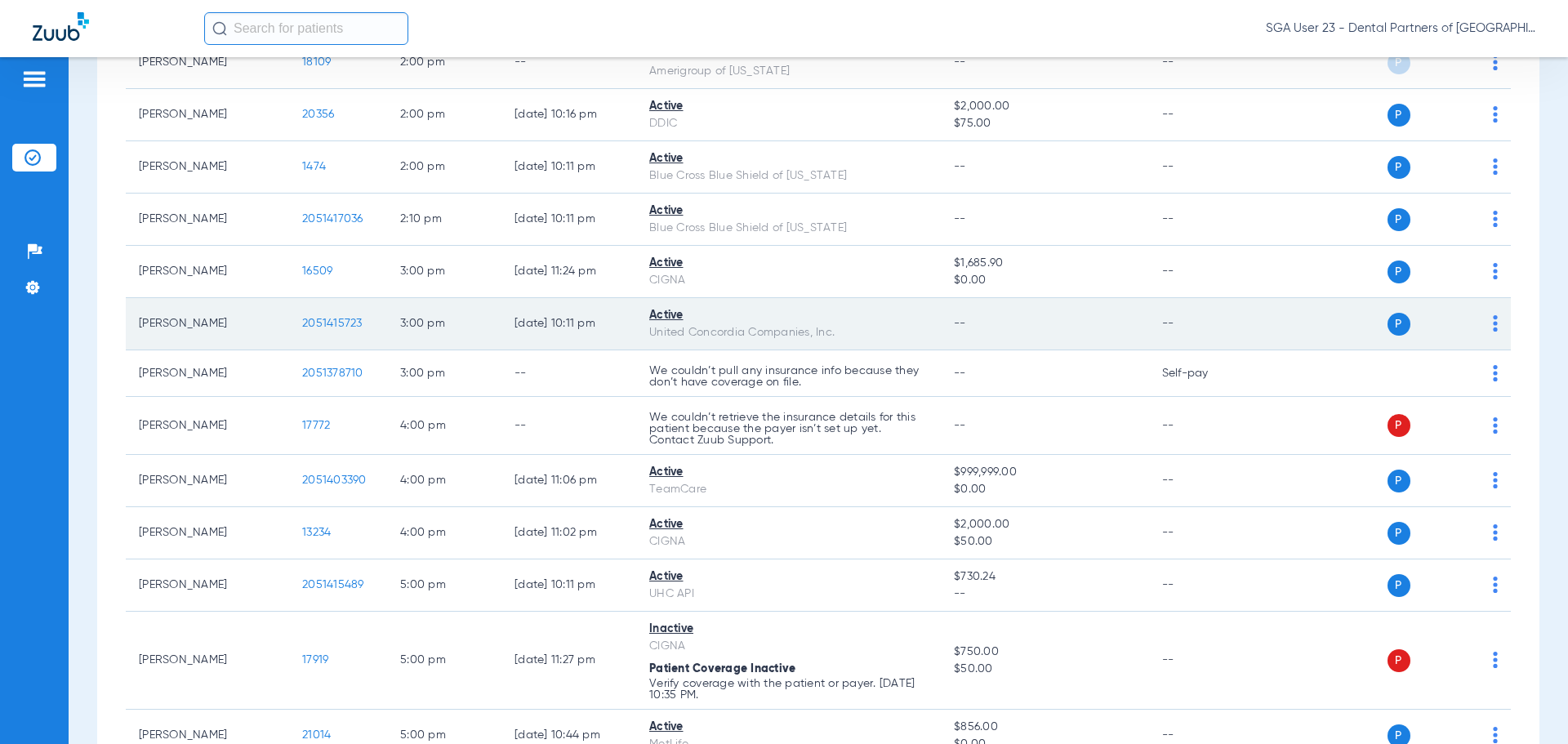
click at [318, 318] on span "2051415723" at bounding box center [333, 324] width 61 height 12
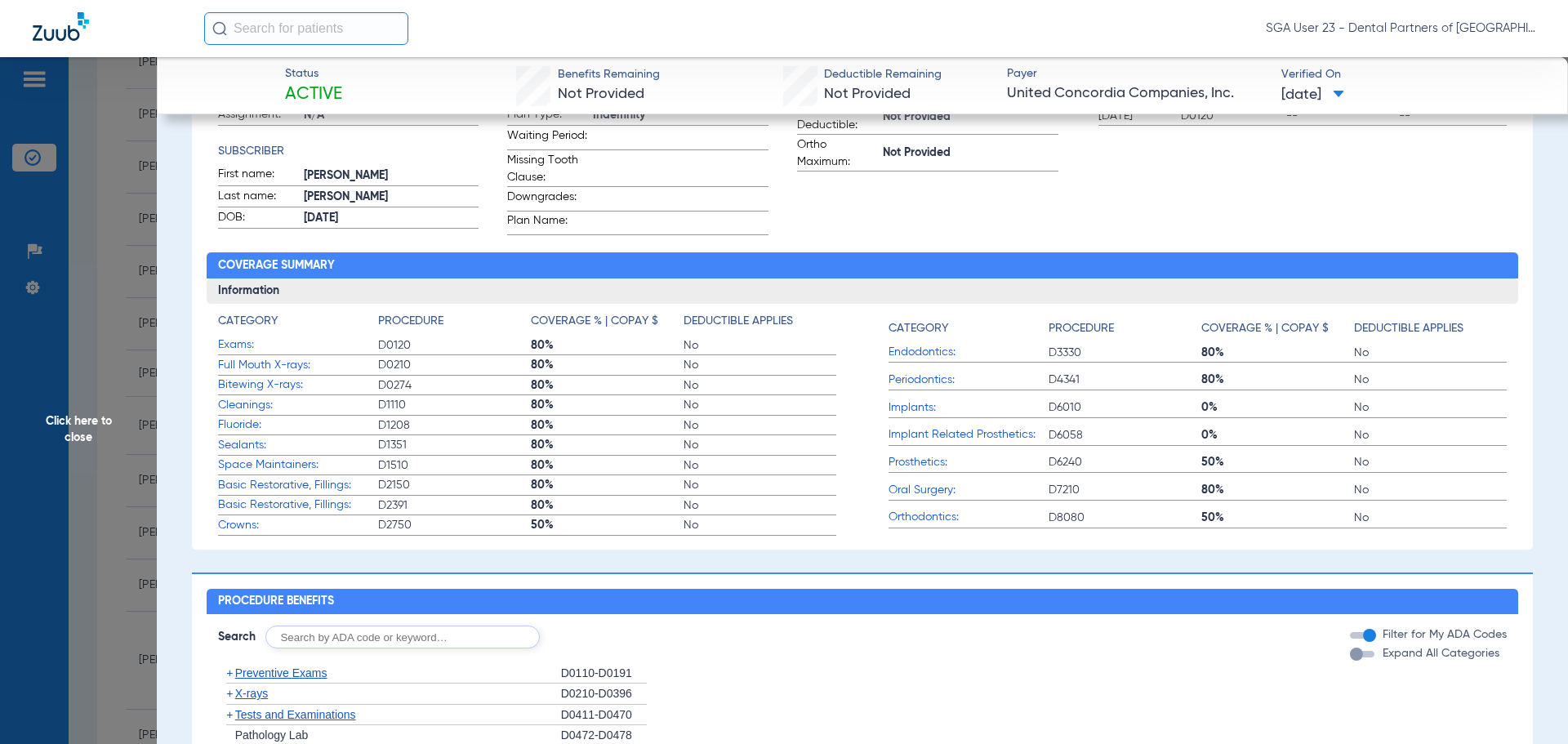
scroll to position [327, 0]
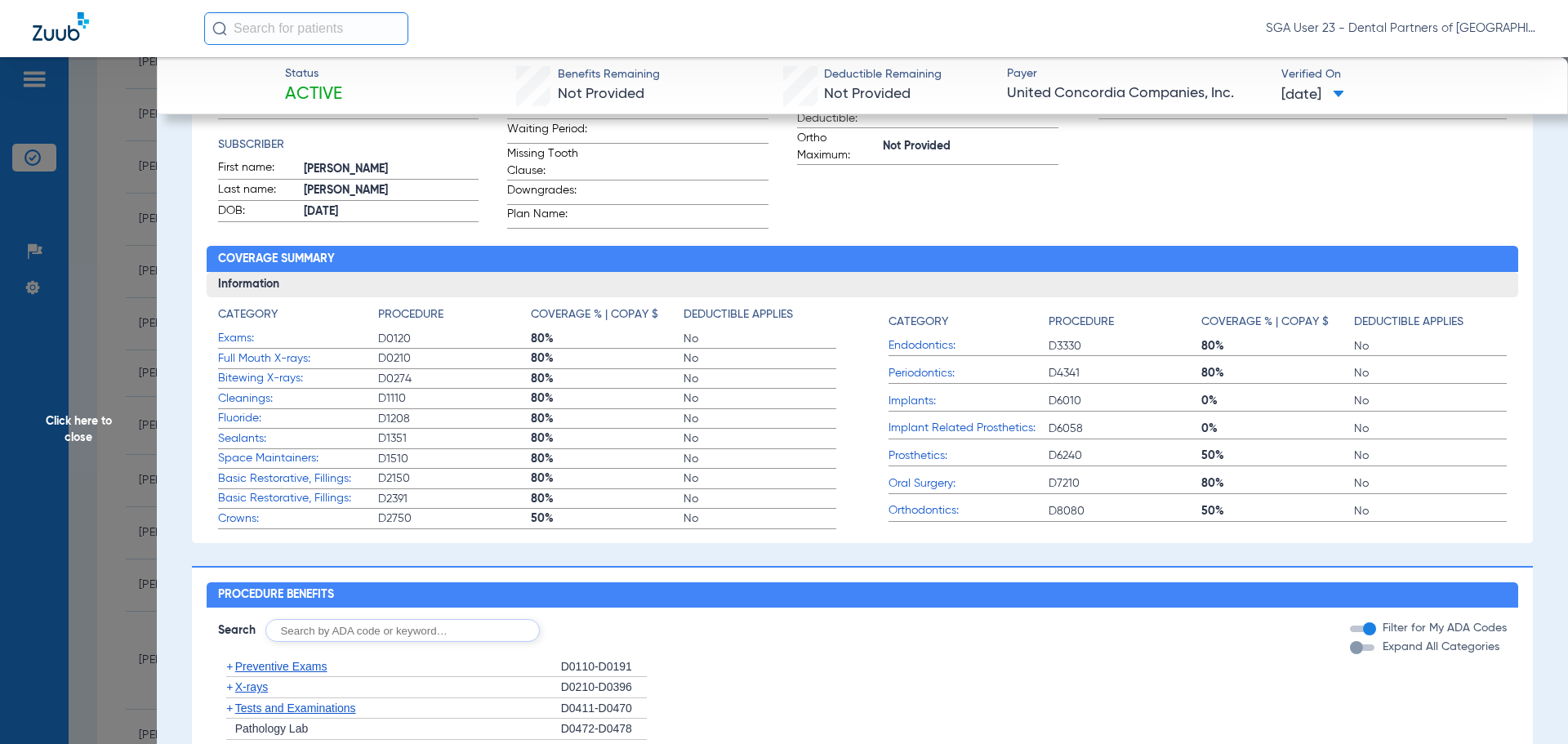
drag, startPoint x: 1296, startPoint y: 187, endPoint x: 587, endPoint y: 379, distance: 734.5
click at [1290, 188] on div "Recent History Date Procedure Tooth/Quad Surface 02/24/2025 D0150 -- -- 02/24/2…" at bounding box center [1303, 103] width 432 height 251
click at [81, 442] on span "Click here to close" at bounding box center [78, 429] width 157 height 744
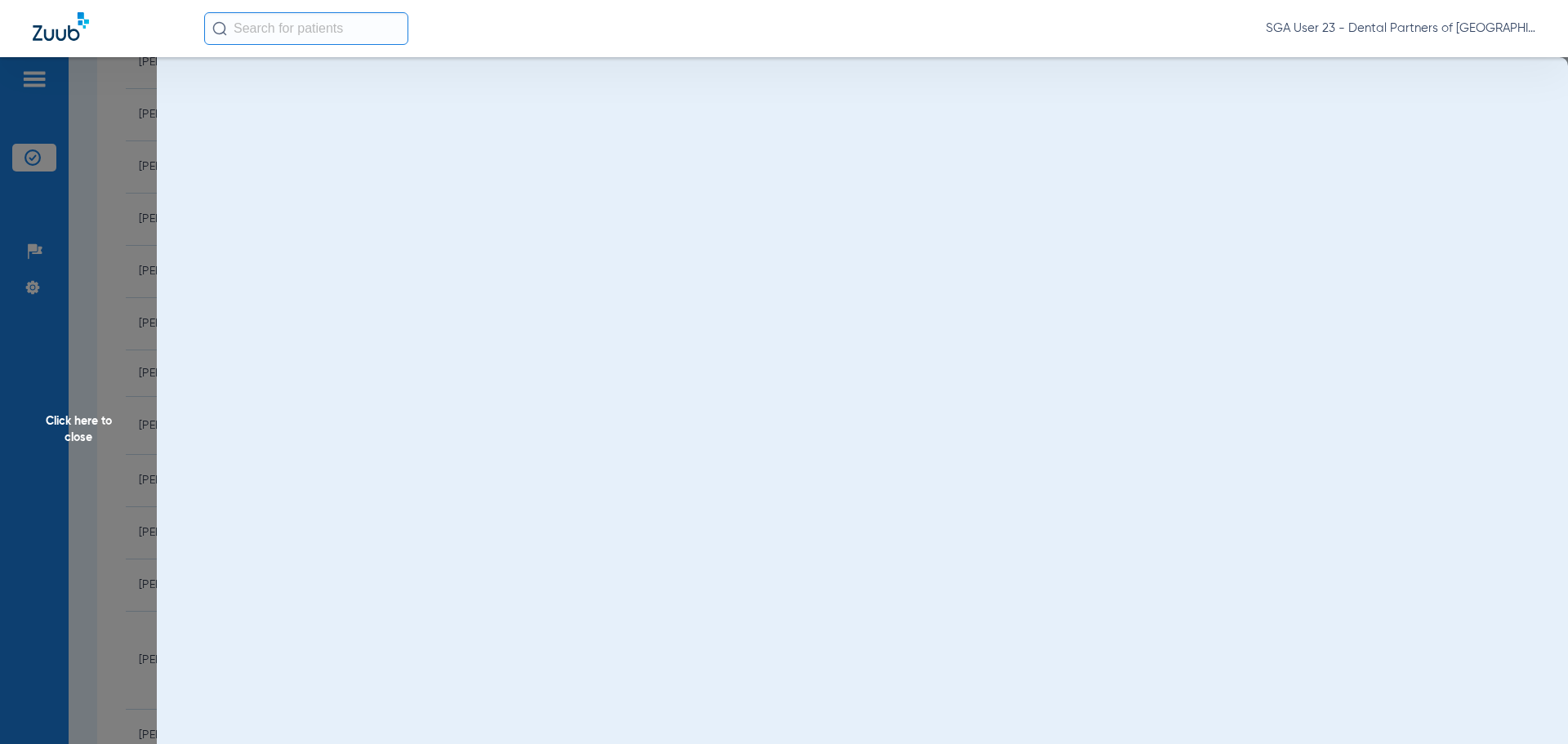
scroll to position [0, 0]
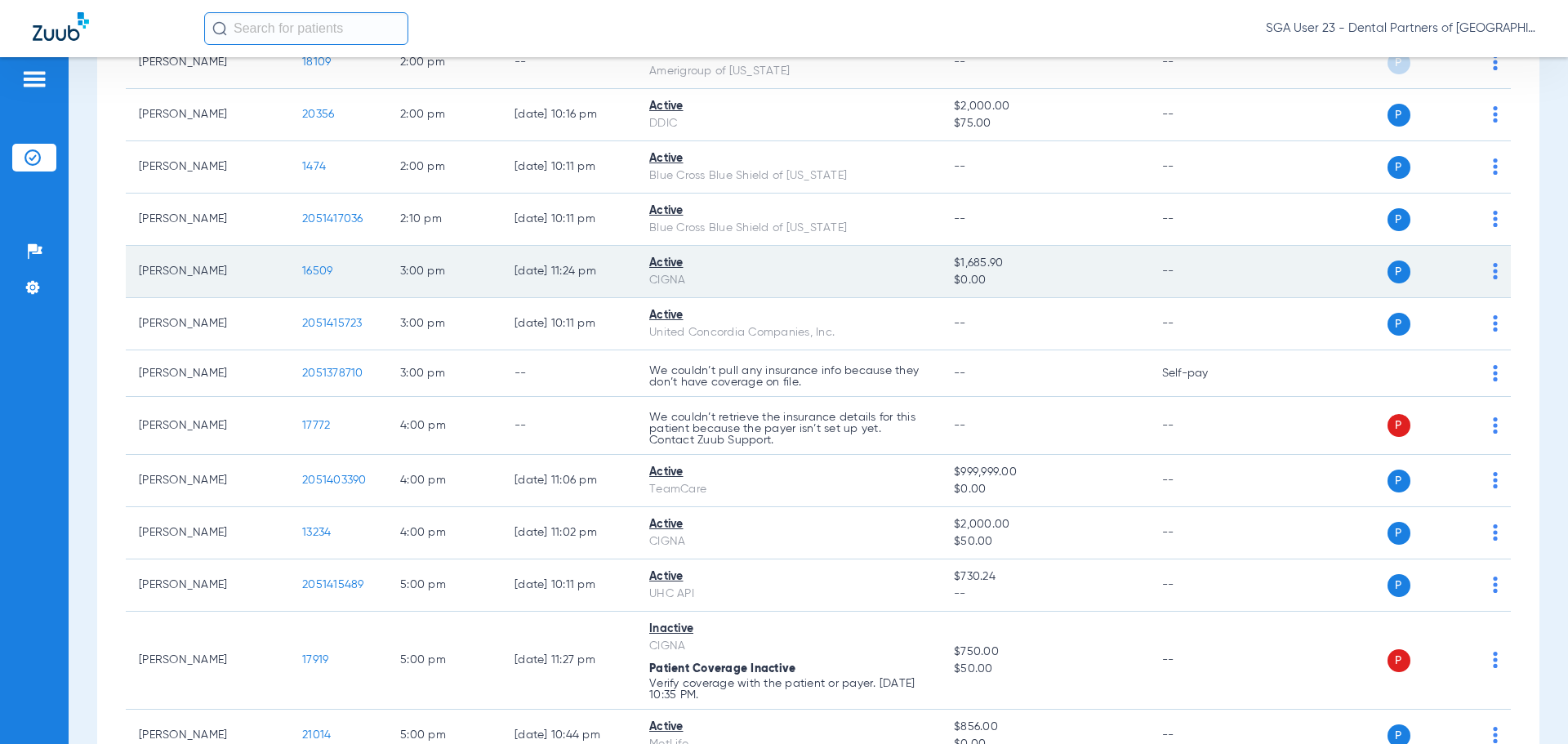
click at [330, 266] on span "16509" at bounding box center [317, 271] width 30 height 12
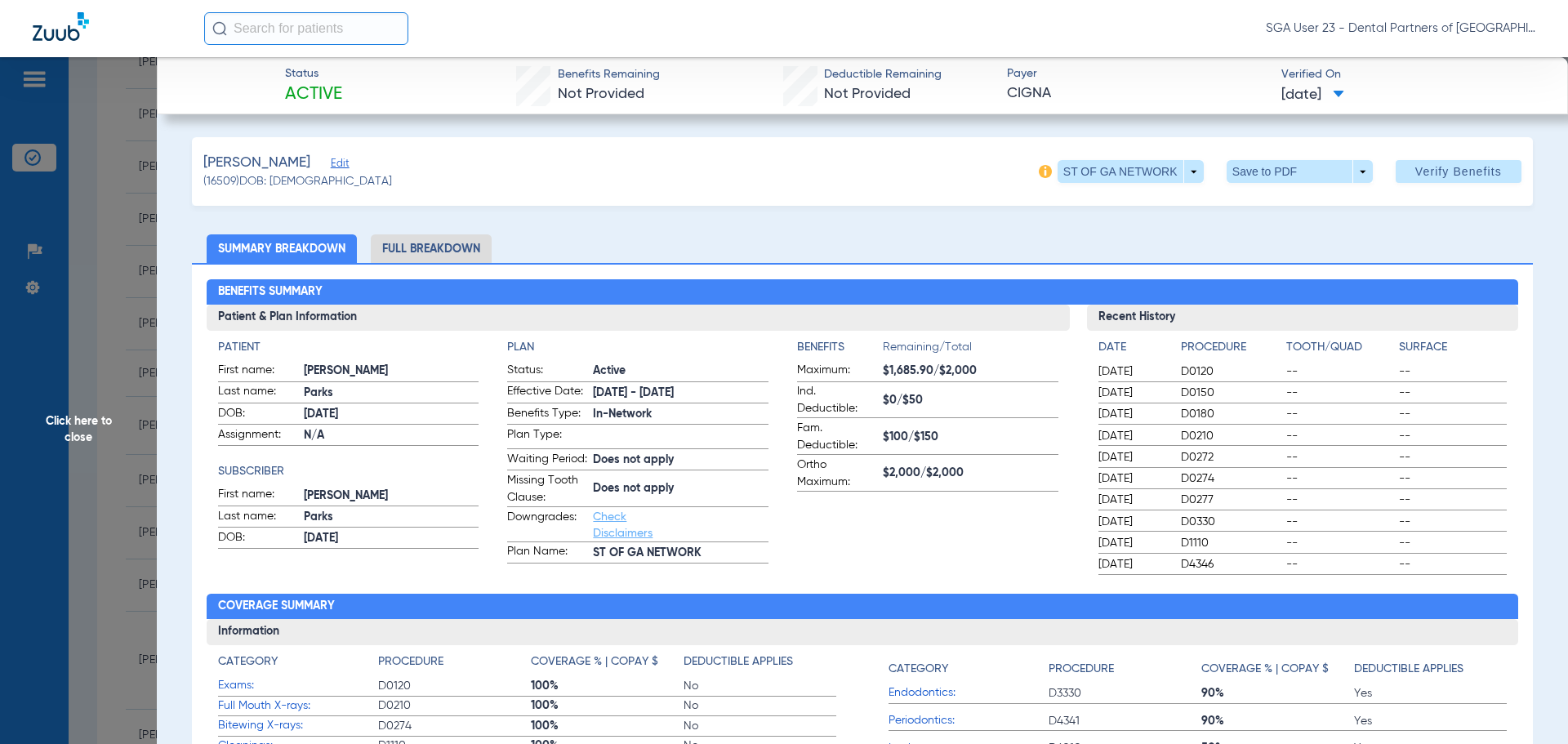
click at [1307, 485] on span "--" at bounding box center [1340, 479] width 108 height 17
click at [1238, 467] on div "02/17/2025 D0272 -- --" at bounding box center [1303, 457] width 409 height 21
click at [67, 451] on span "Click here to close" at bounding box center [78, 429] width 157 height 744
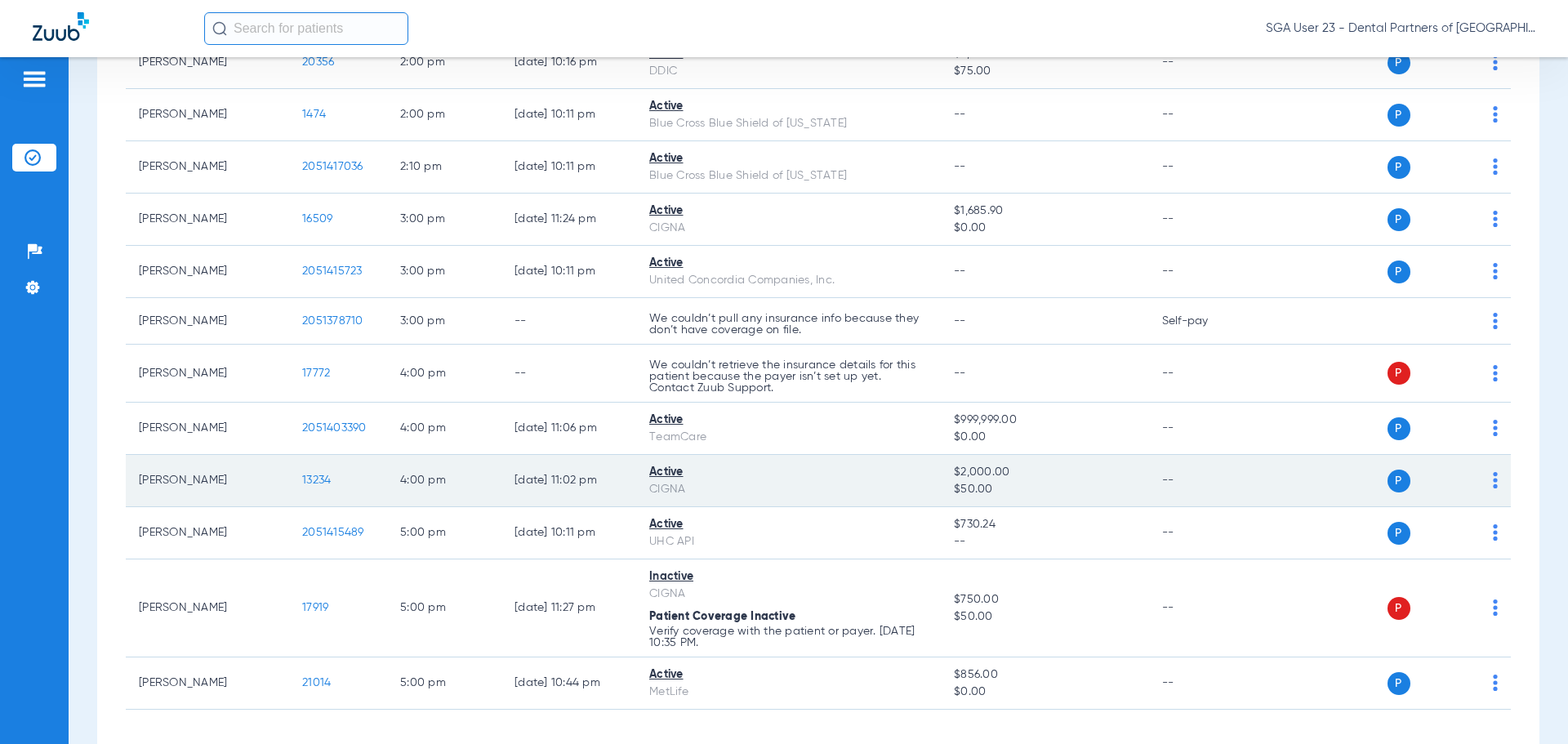
scroll to position [1634, 0]
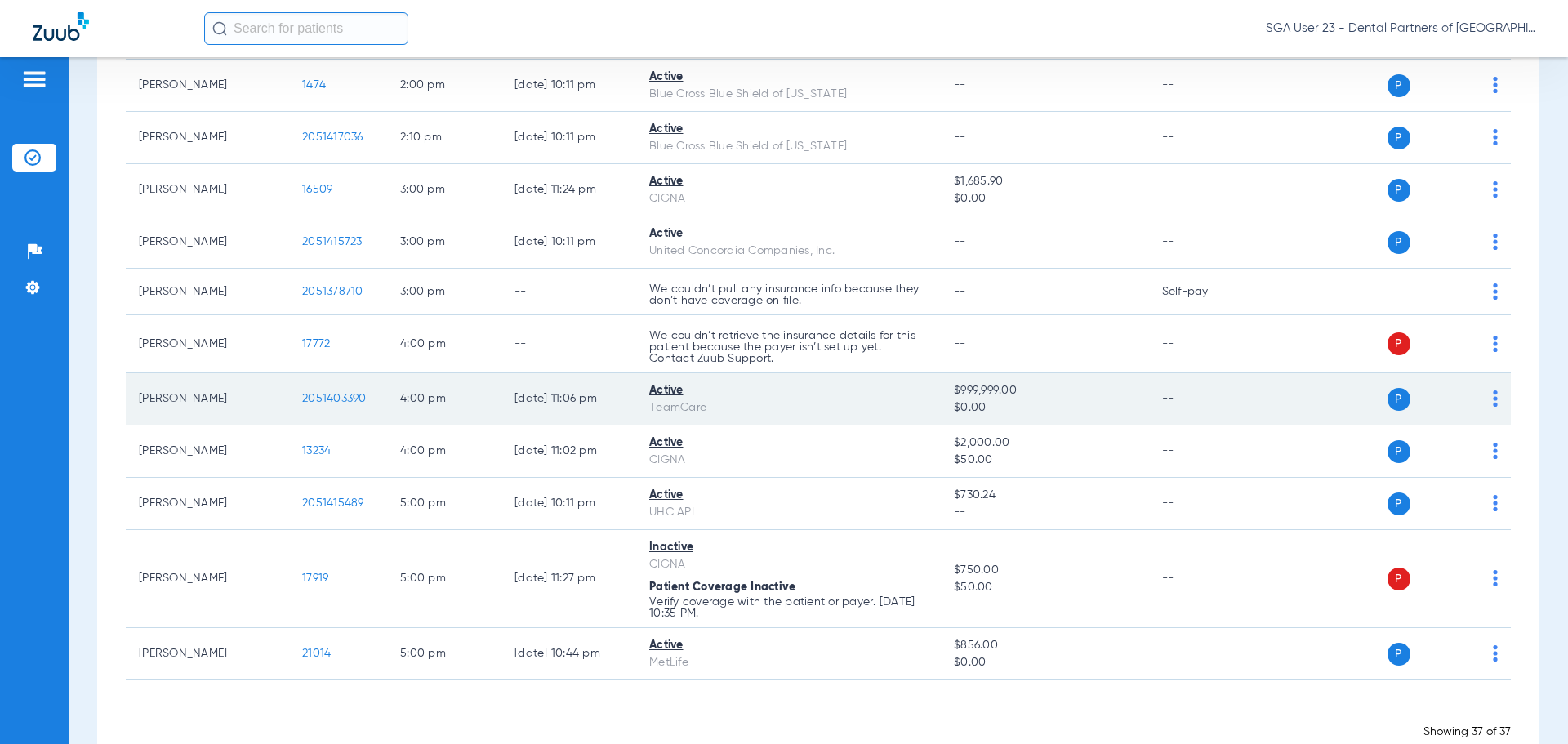
click at [324, 397] on span "2051403390" at bounding box center [335, 398] width 65 height 12
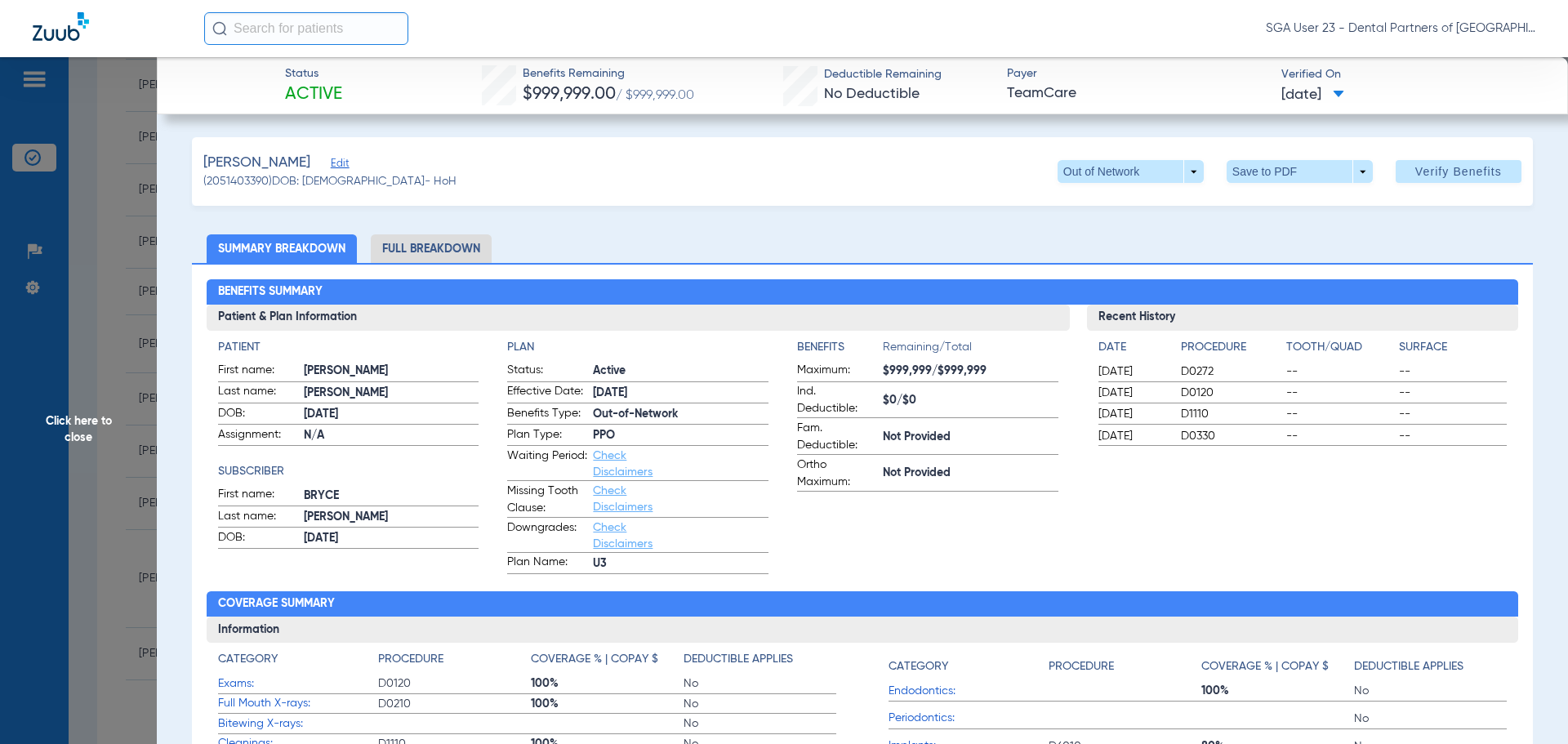
drag, startPoint x: 1327, startPoint y: 484, endPoint x: 643, endPoint y: 360, distance: 695.1
click at [1321, 482] on div "Recent History Date Procedure Tooth/Quad Surface 02/19/2025 D0272 -- -- 02/19/2…" at bounding box center [1303, 439] width 432 height 269
click at [91, 412] on span "Click here to close" at bounding box center [78, 429] width 157 height 744
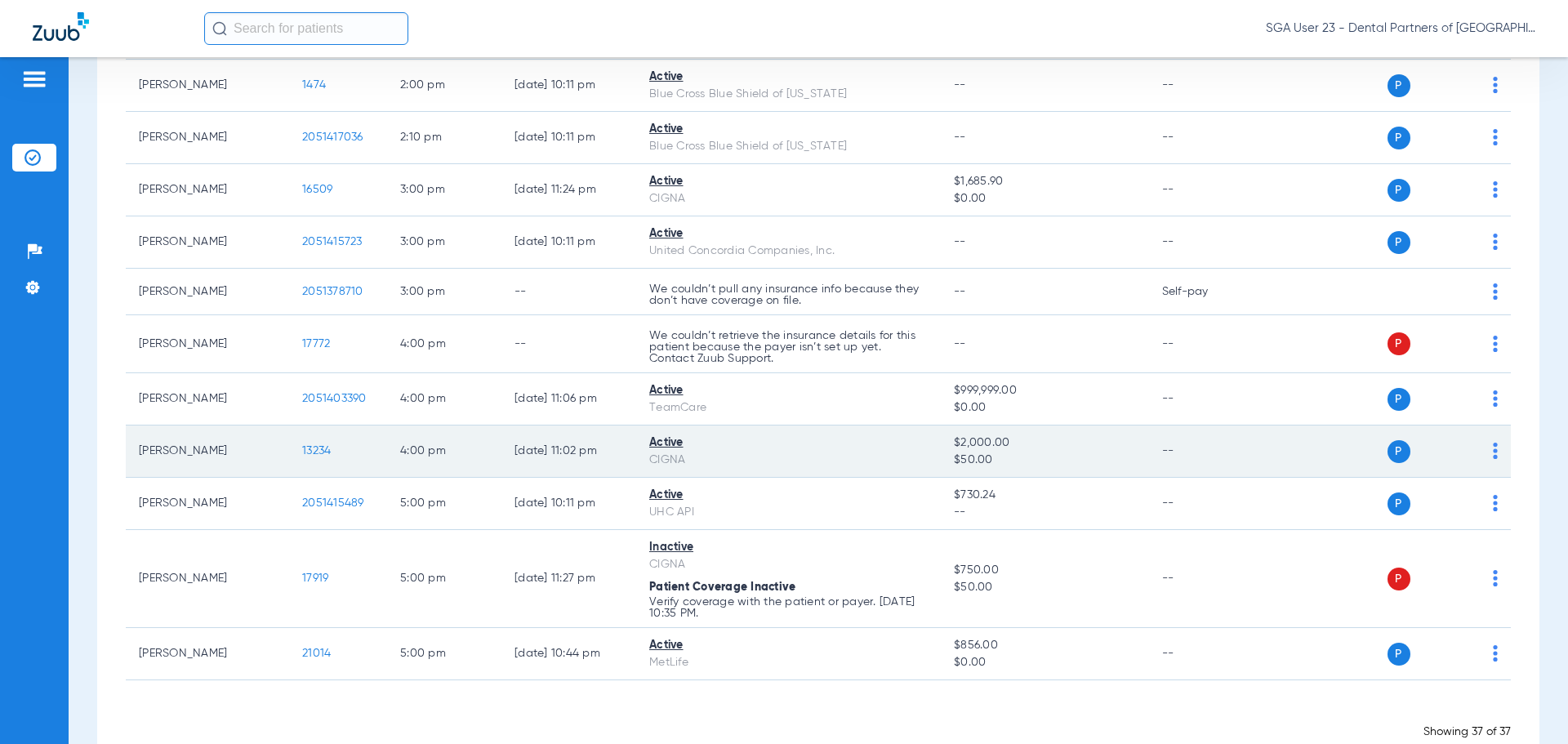
click at [322, 447] on span "13234" at bounding box center [316, 451] width 28 height 12
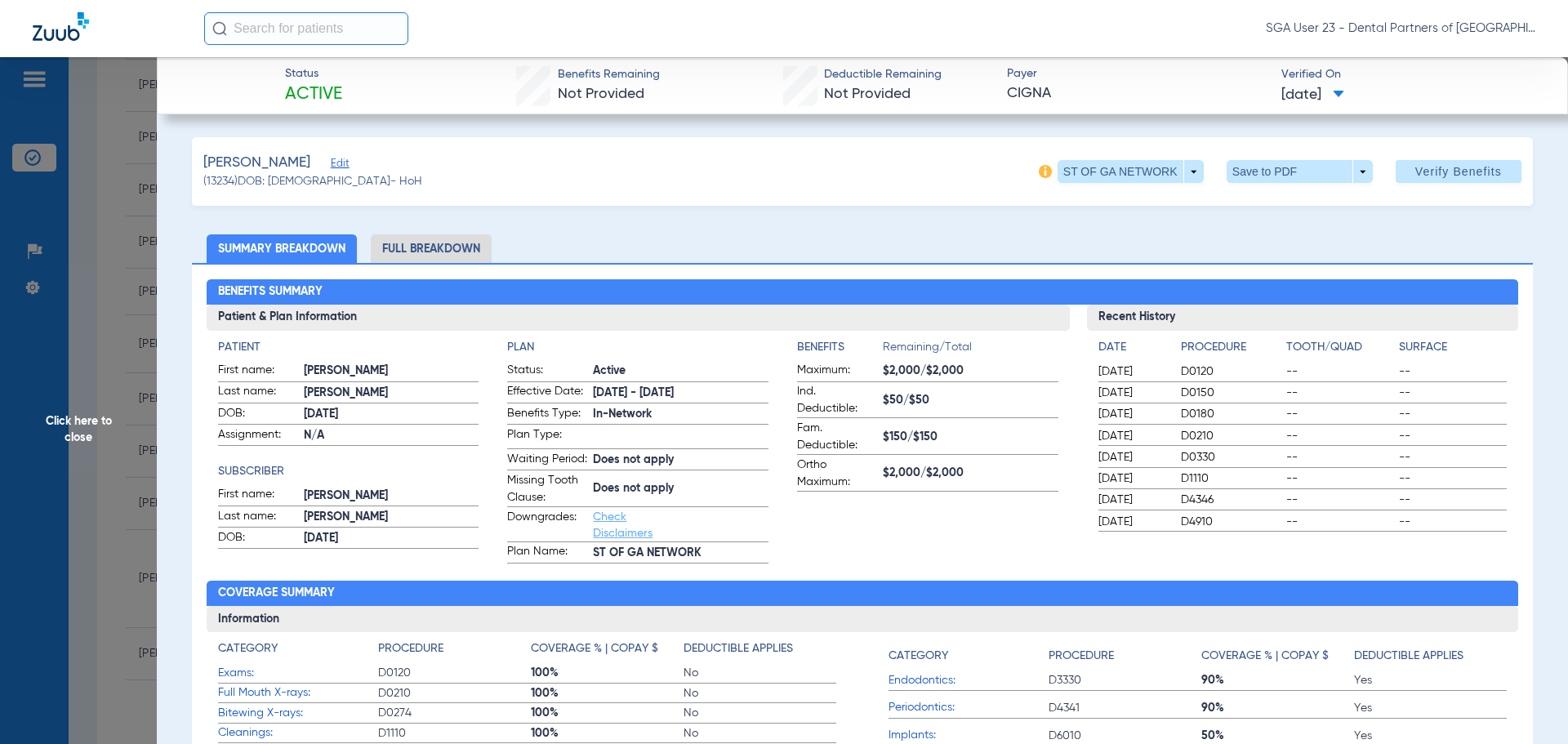
click at [1325, 496] on span "--" at bounding box center [1340, 499] width 108 height 17
click at [125, 428] on span "Click here to close" at bounding box center [78, 429] width 157 height 744
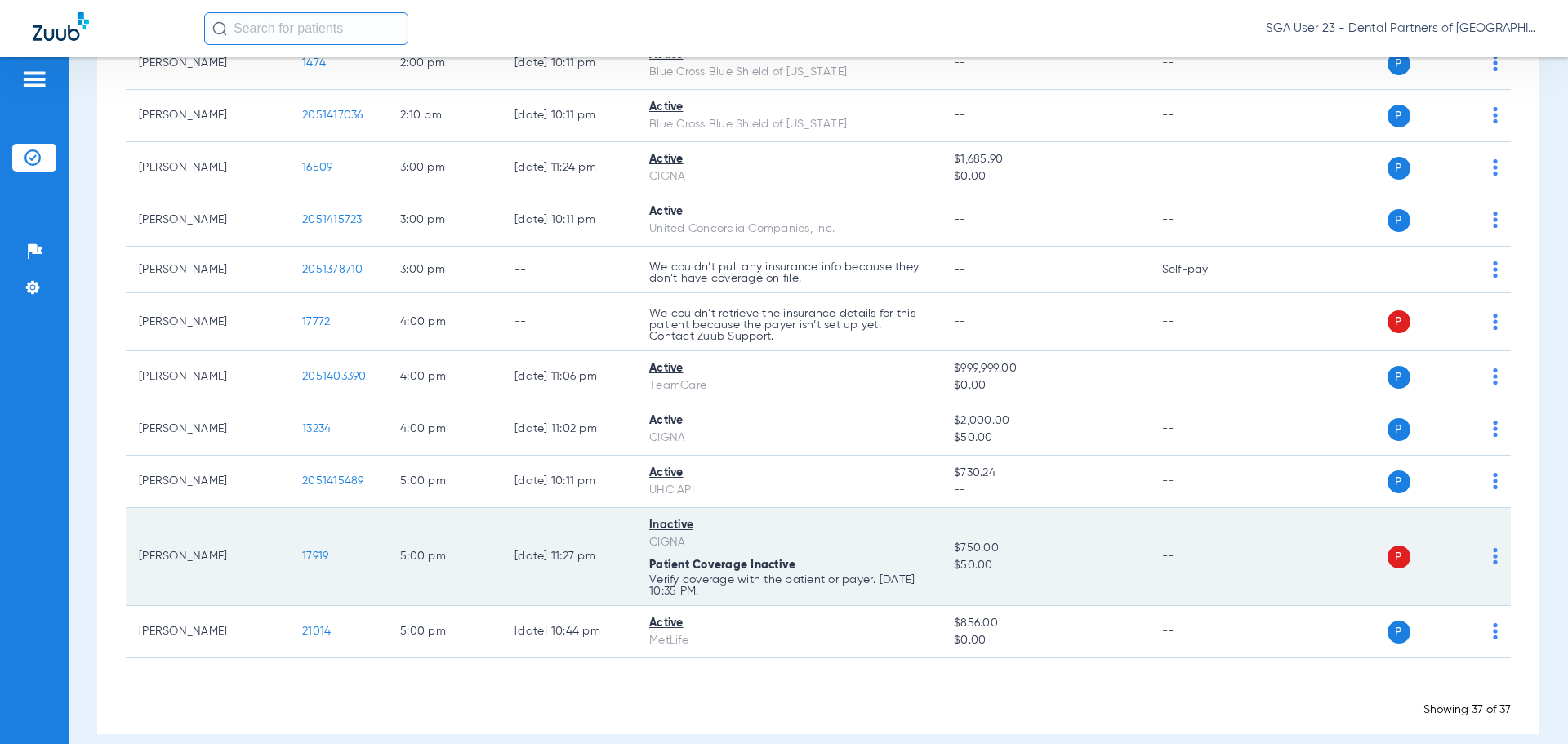
scroll to position [1669, 0]
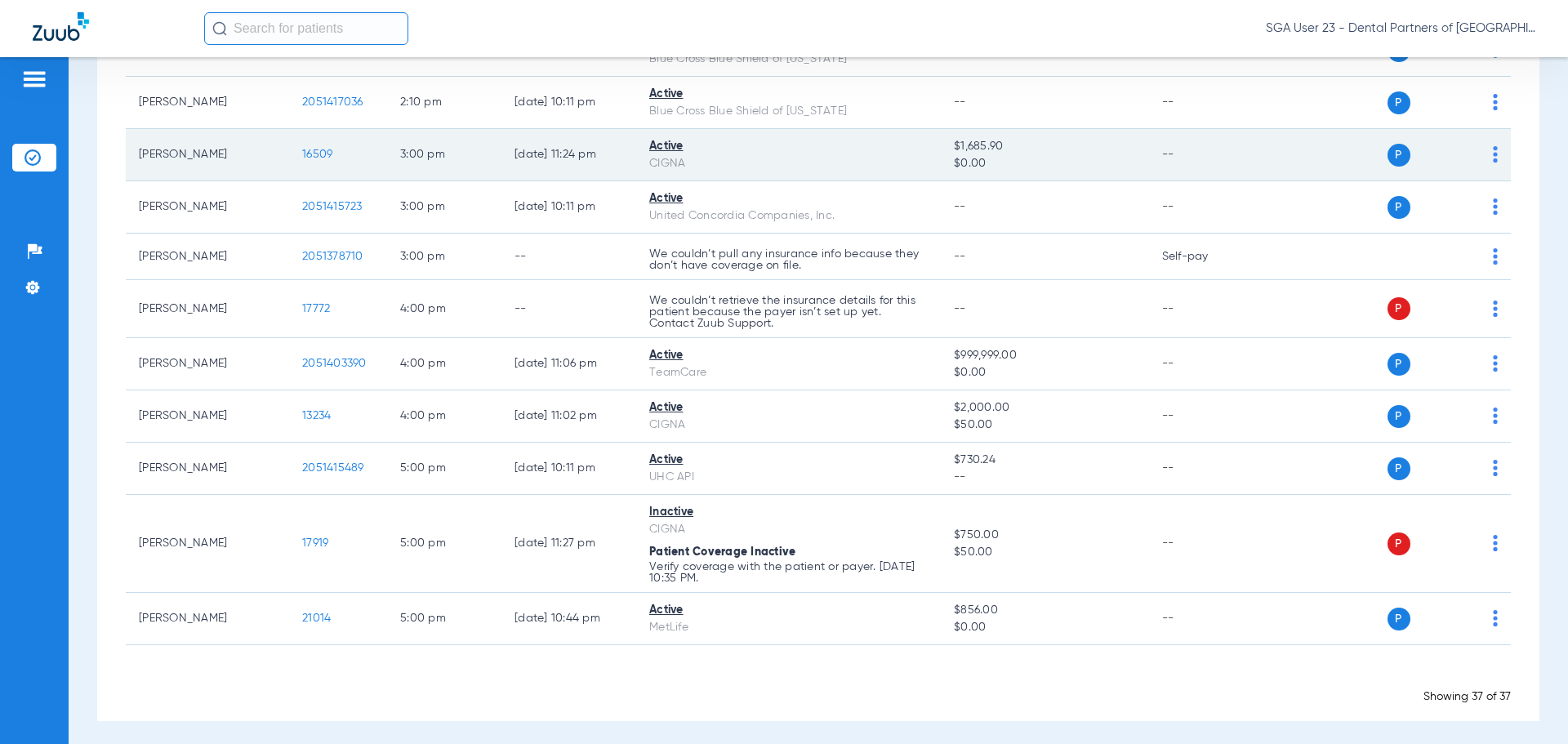
click at [1217, 164] on td "--" at bounding box center [1204, 155] width 111 height 52
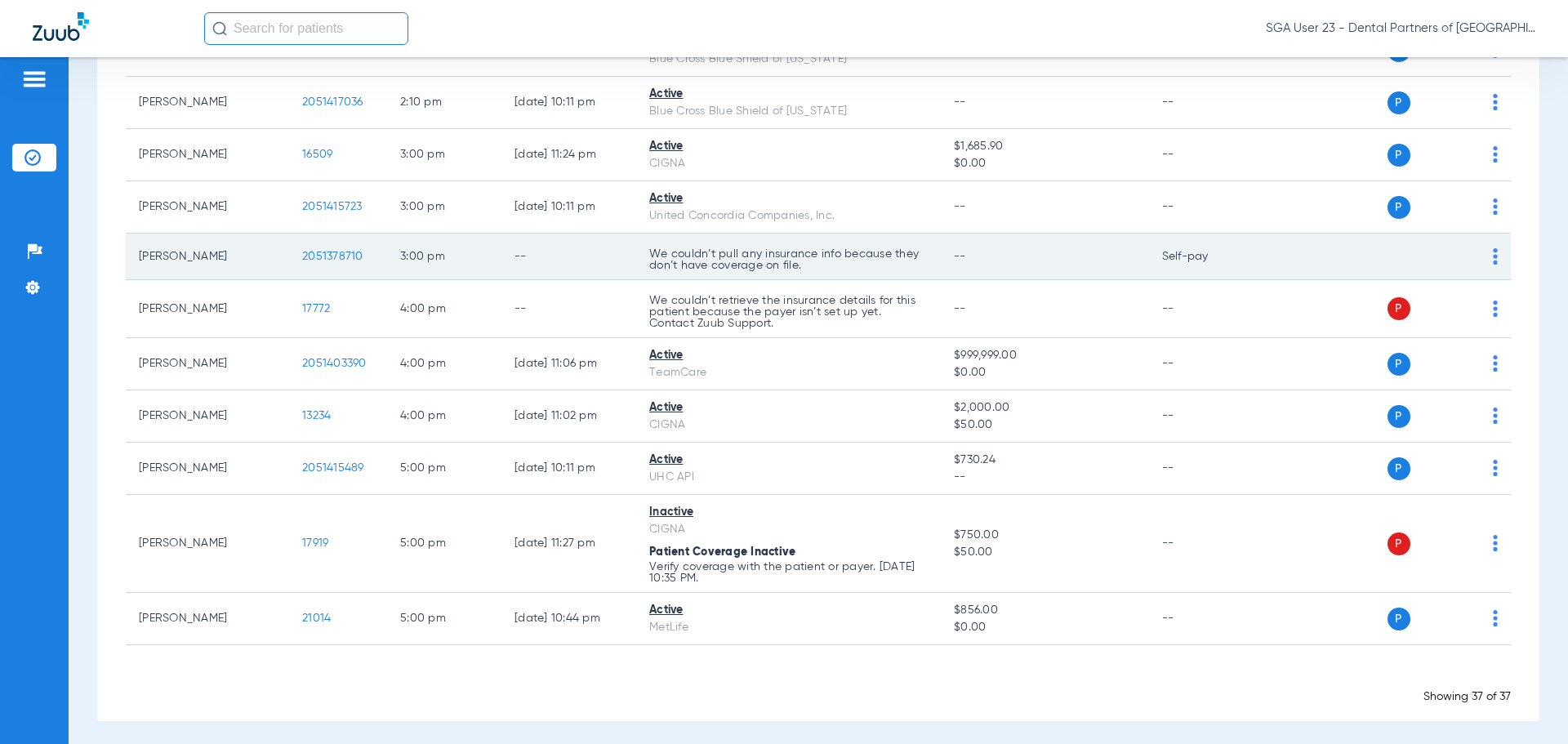
drag, startPoint x: 1256, startPoint y: 409, endPoint x: 992, endPoint y: 228, distance: 320.1
click at [1260, 408] on div "P S" at bounding box center [1379, 416] width 240 height 23
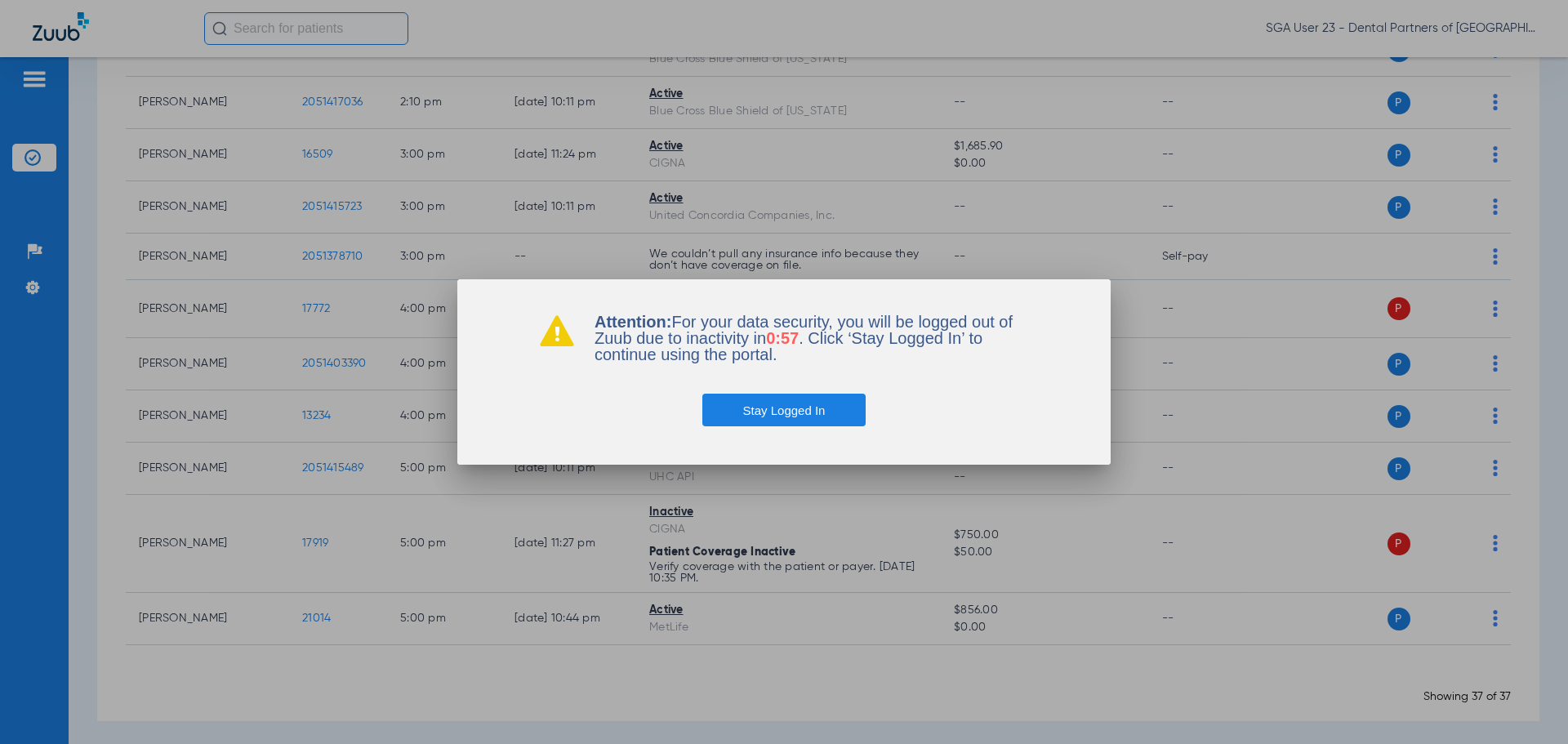
click at [771, 402] on button "Stay Logged In" at bounding box center [785, 409] width 164 height 32
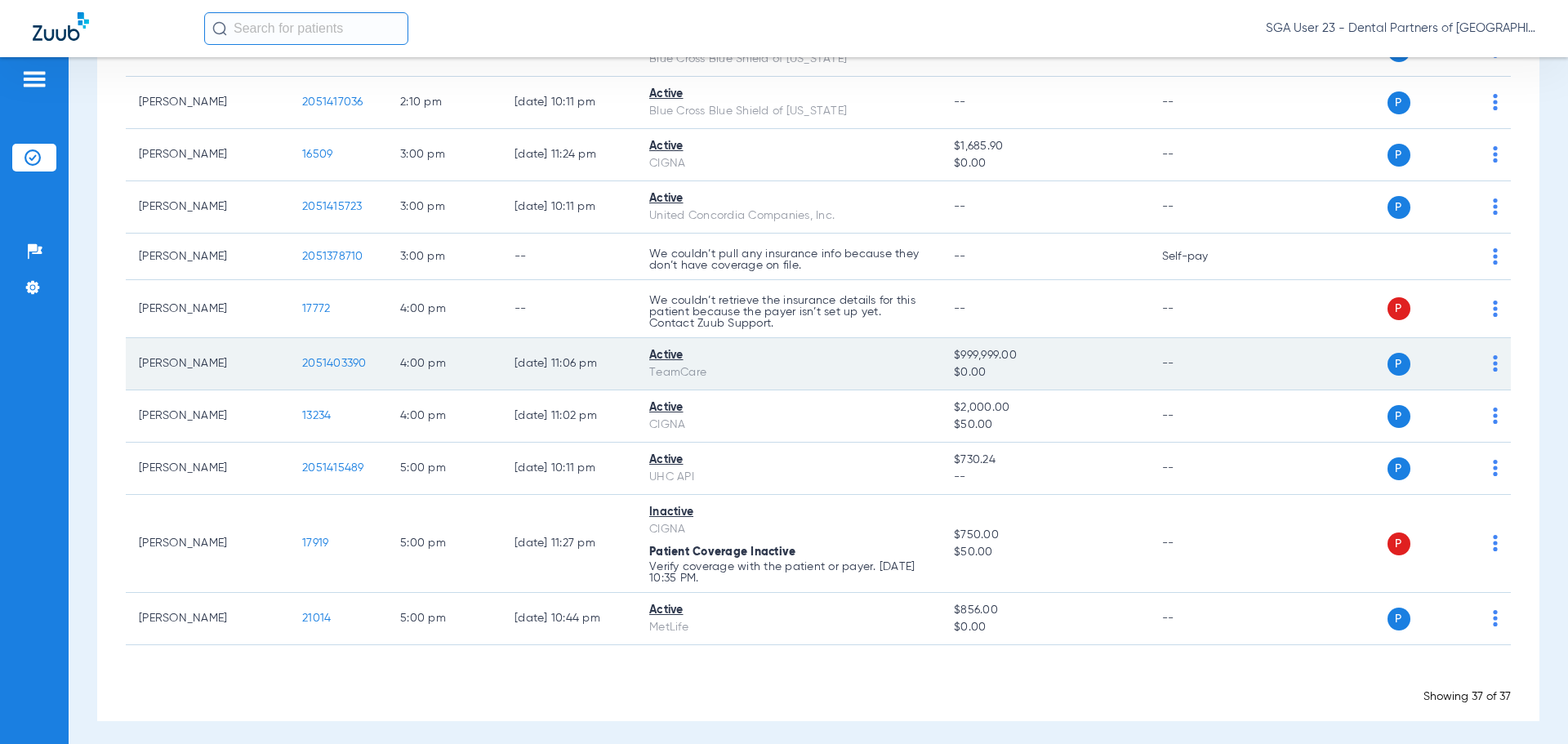
click at [1267, 355] on div "P S" at bounding box center [1379, 364] width 240 height 23
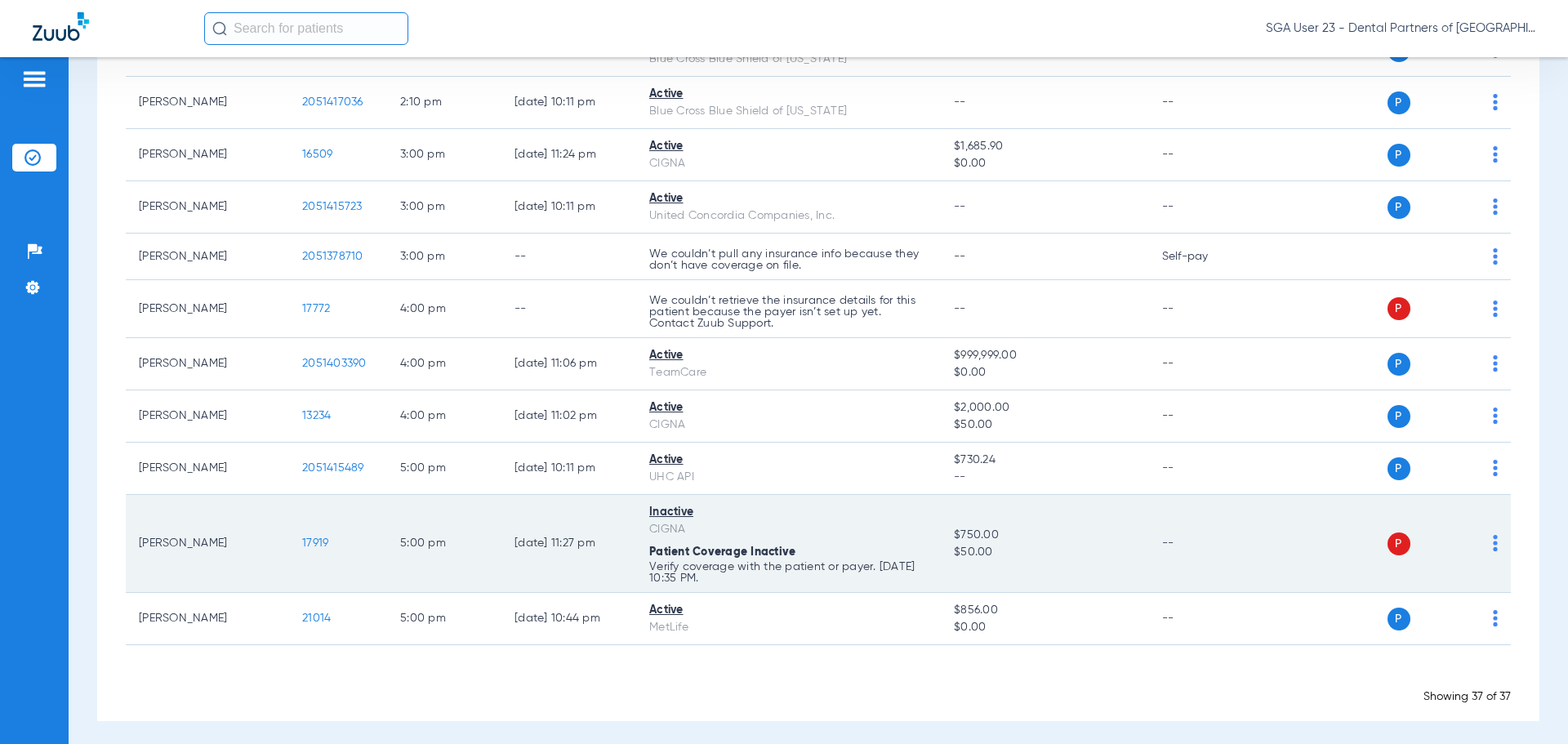
click at [317, 537] on span "17919" at bounding box center [315, 543] width 26 height 12
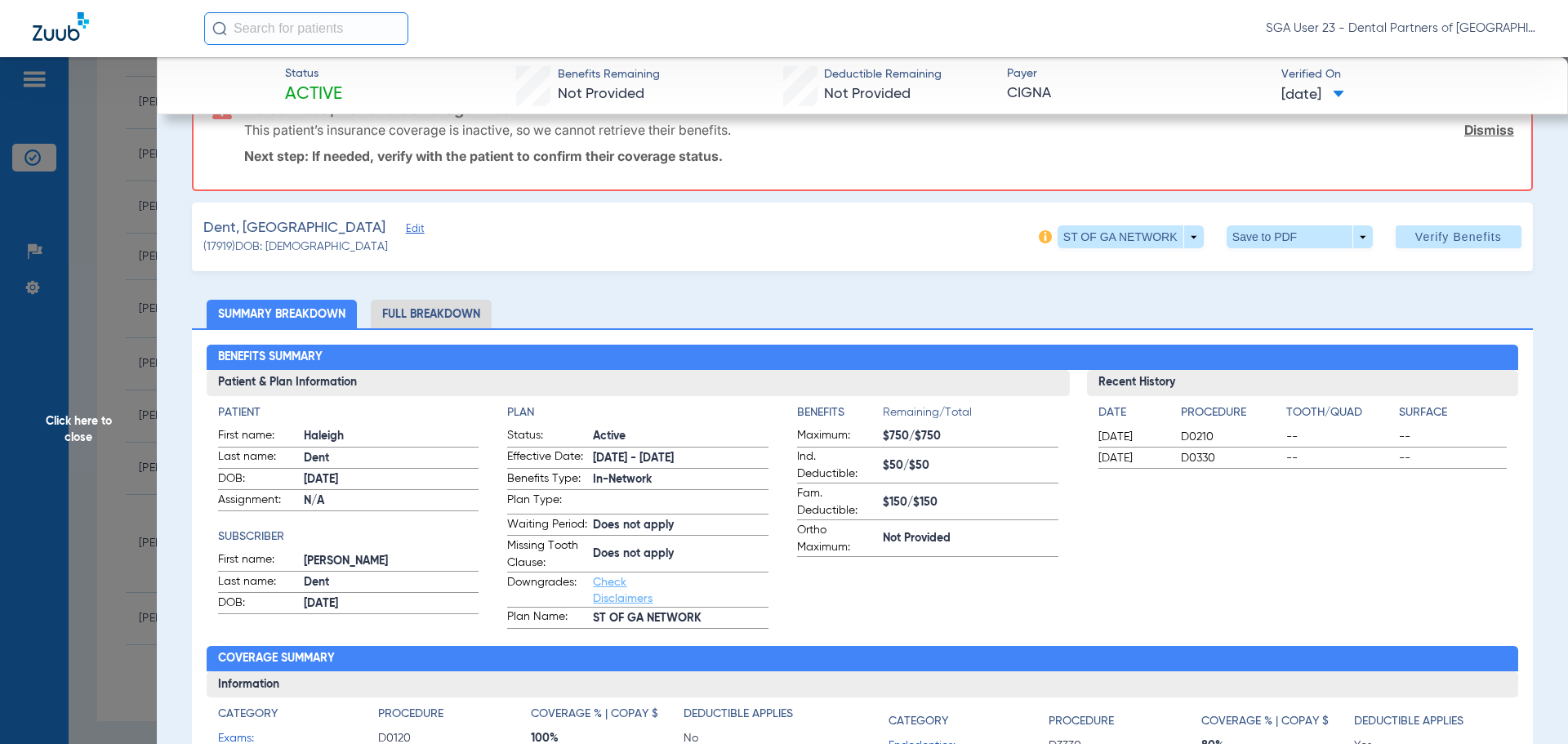
scroll to position [81, 0]
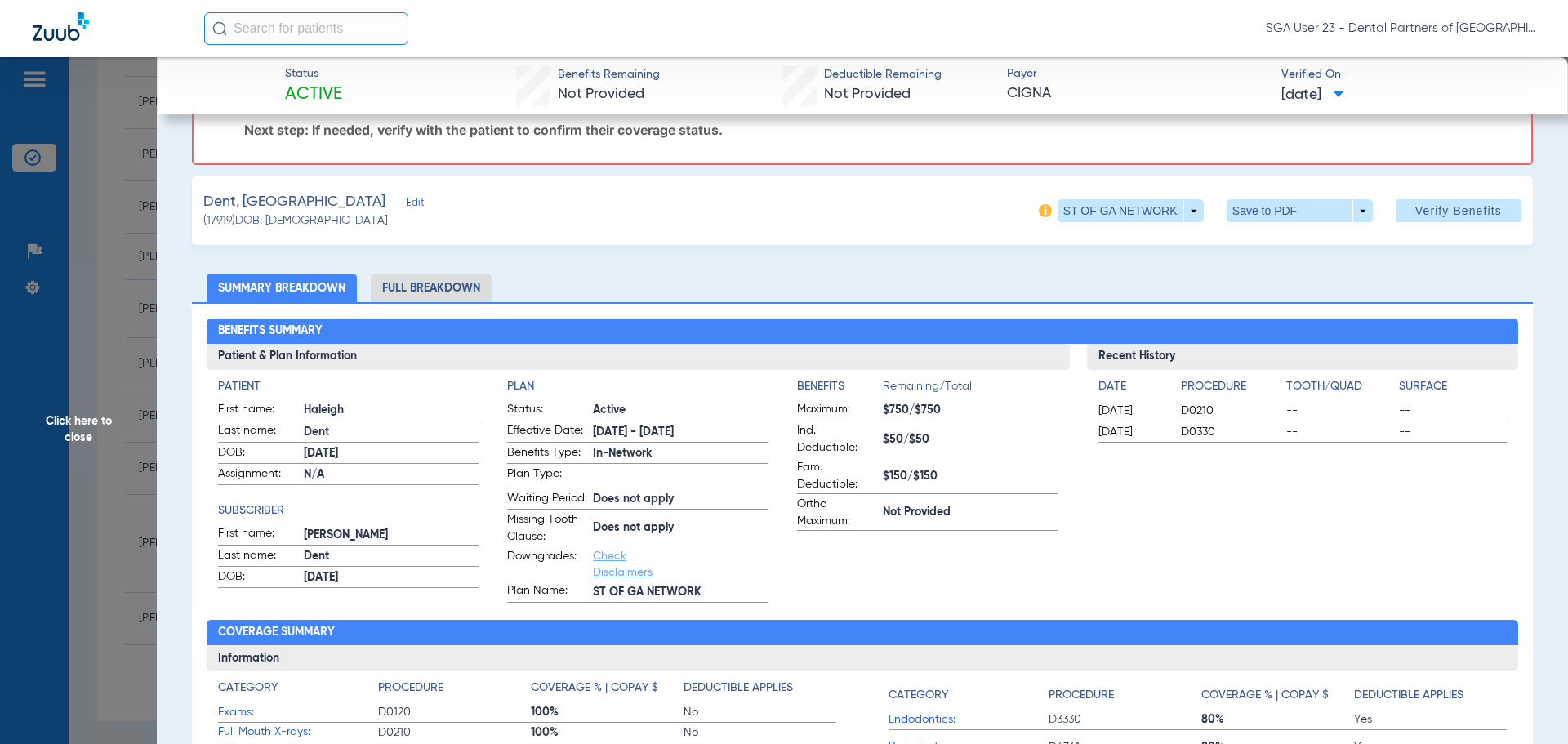
drag, startPoint x: 1322, startPoint y: 562, endPoint x: 580, endPoint y: 476, distance: 747.0
click at [1297, 557] on div "Recent History Date Procedure Tooth/Quad Surface 05/23/2023 D0210 -- -- 05/23/2…" at bounding box center [1303, 473] width 432 height 259
click at [115, 430] on span "Click here to close" at bounding box center [78, 429] width 157 height 744
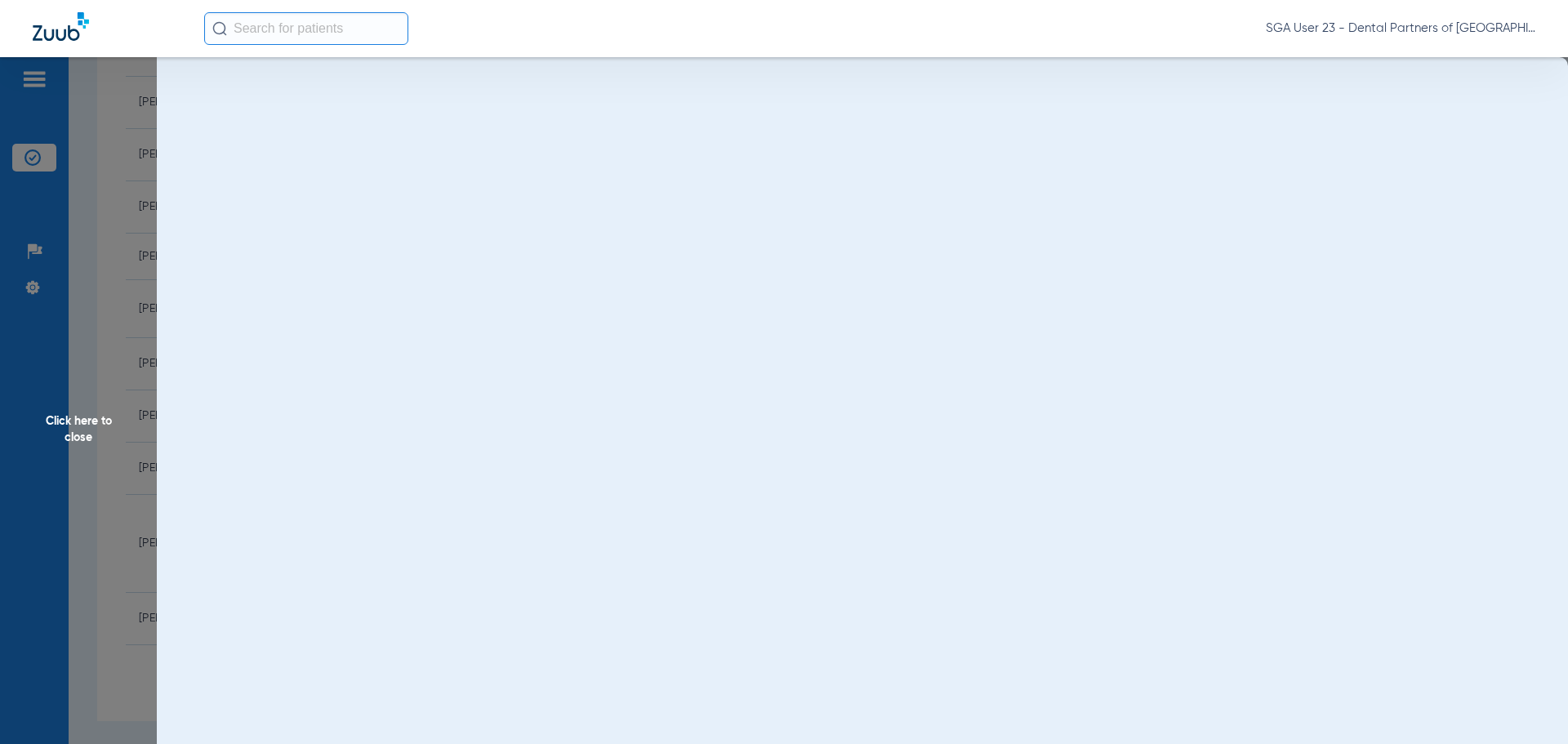
scroll to position [0, 0]
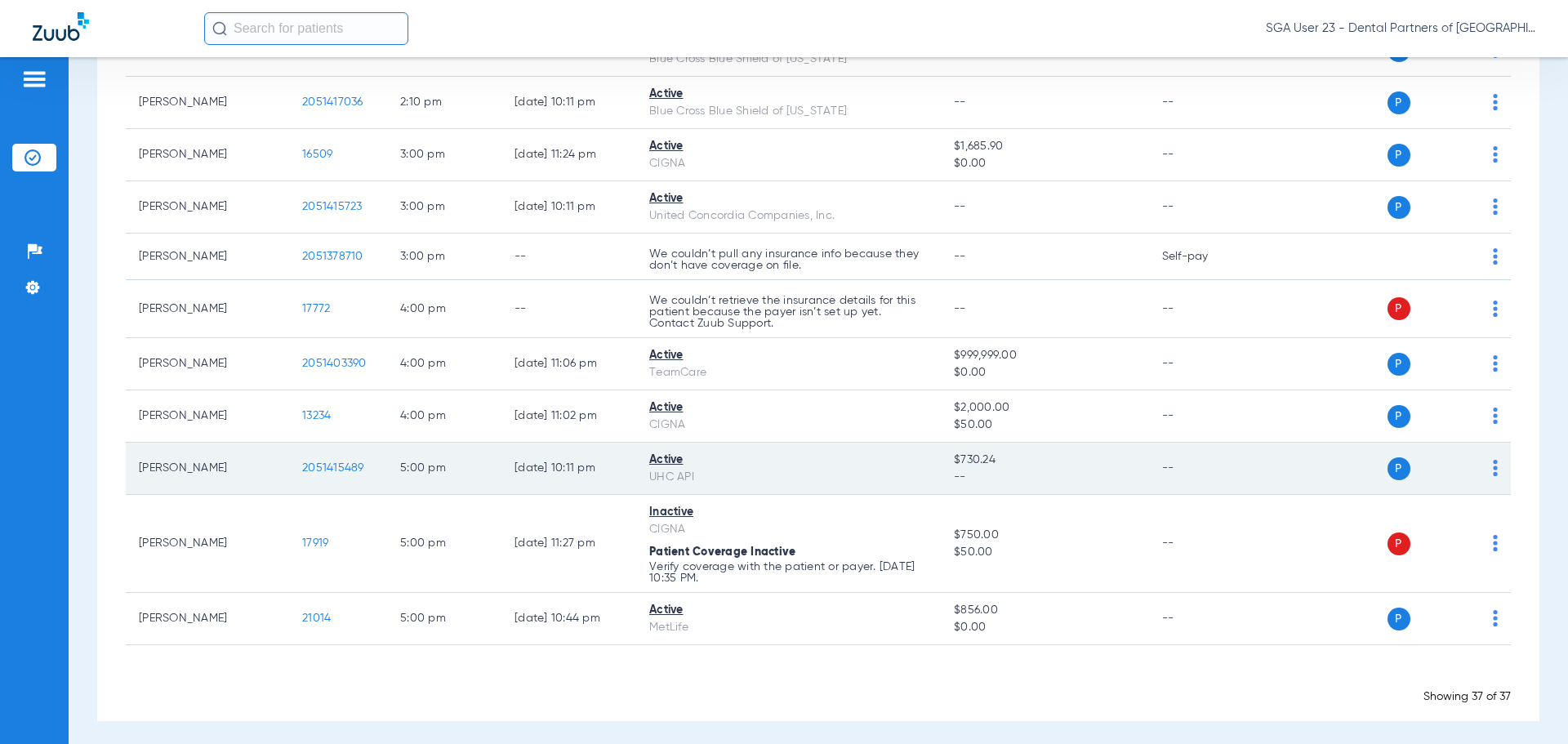
click at [302, 465] on span "2051415489" at bounding box center [333, 468] width 62 height 12
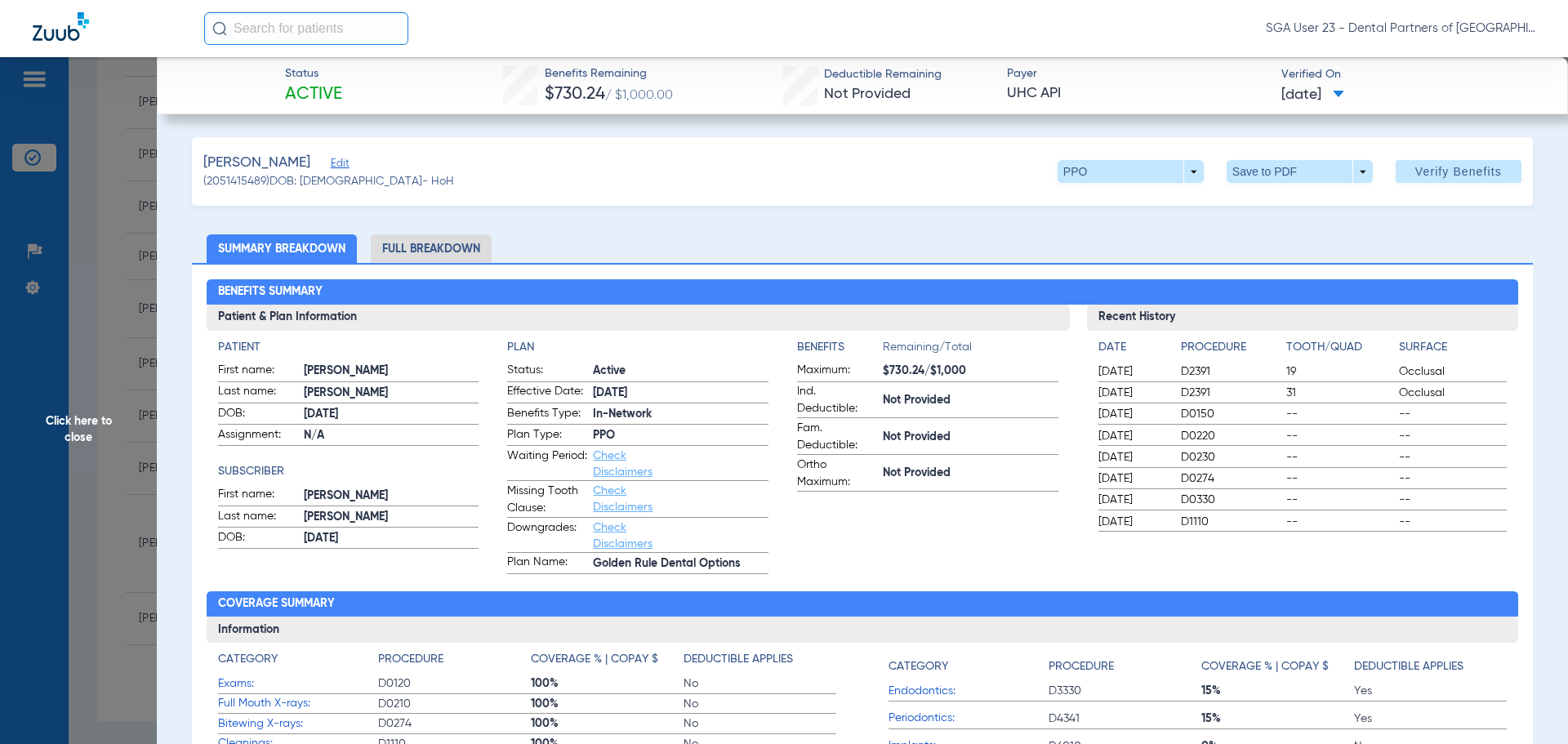
drag, startPoint x: 1266, startPoint y: 219, endPoint x: 1008, endPoint y: 225, distance: 258.1
click at [57, 424] on span "Click here to close" at bounding box center [78, 429] width 157 height 744
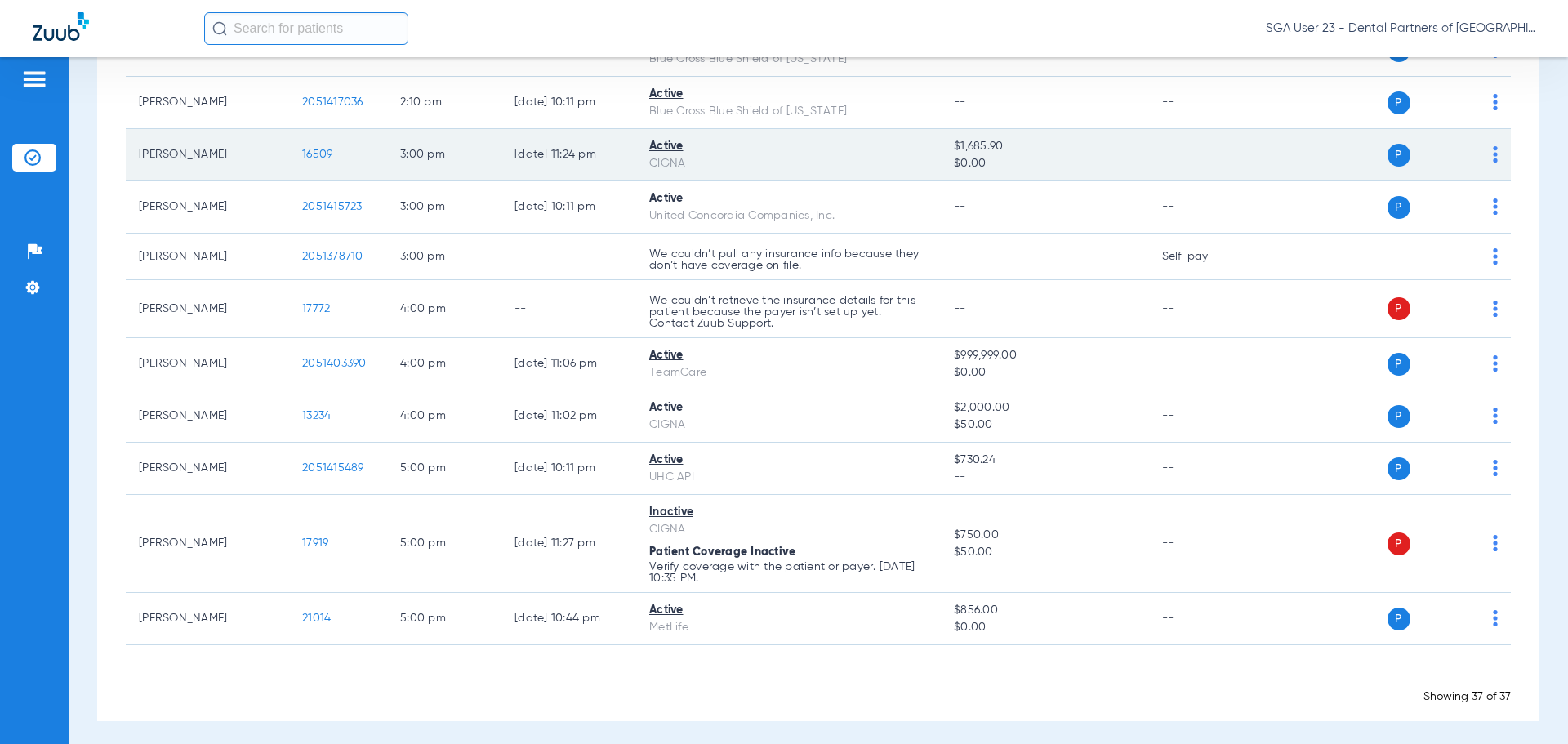
drag, startPoint x: 1245, startPoint y: 161, endPoint x: 1209, endPoint y: 142, distance: 40.7
click at [1245, 161] on td "--" at bounding box center [1204, 155] width 111 height 52
drag, startPoint x: 1252, startPoint y: 209, endPoint x: 1186, endPoint y: 152, distance: 87.2
click at [1252, 209] on td "--" at bounding box center [1204, 207] width 111 height 52
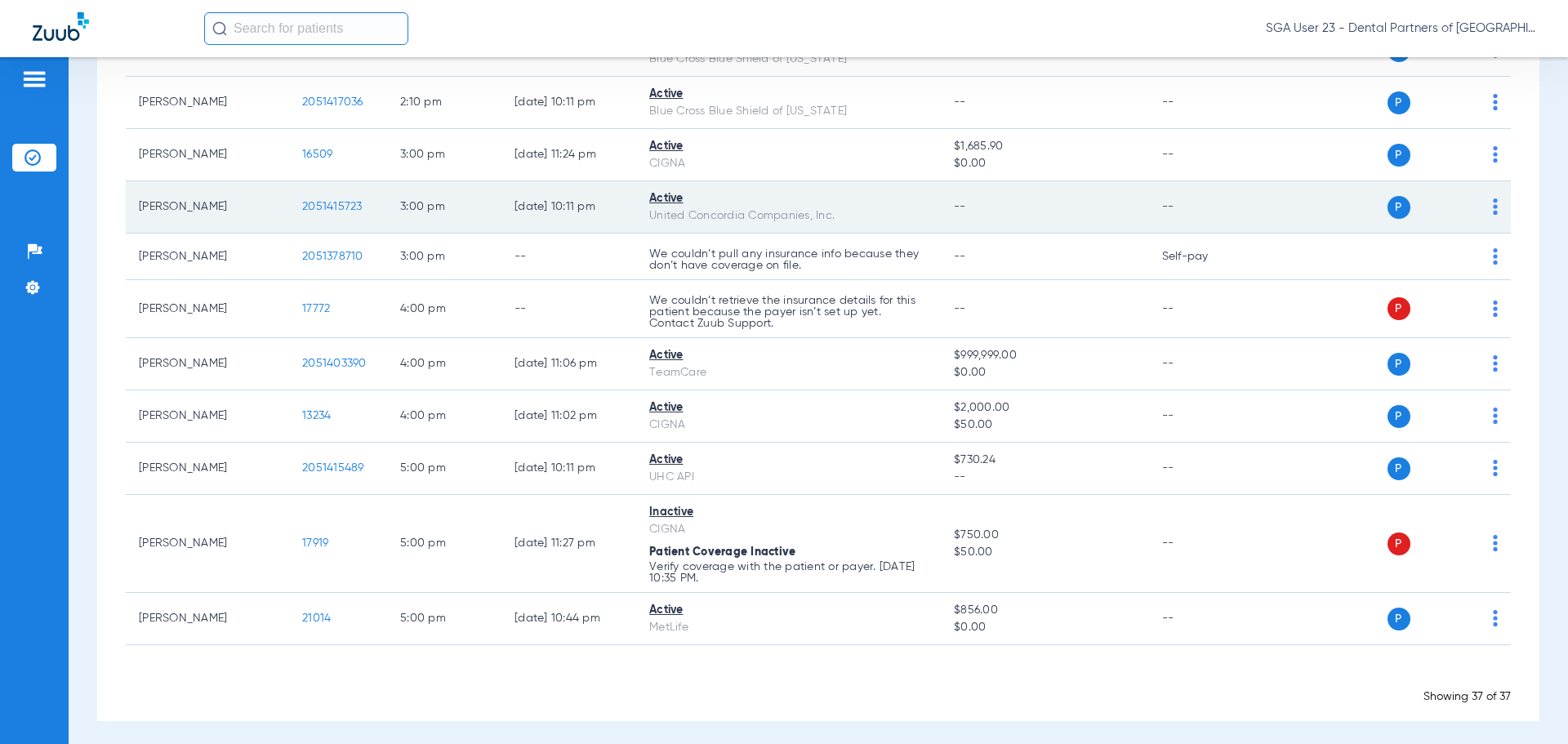
drag, startPoint x: 1268, startPoint y: 285, endPoint x: 992, endPoint y: 208, distance: 286.5
click at [1267, 285] on td "P S" at bounding box center [1386, 308] width 253 height 58
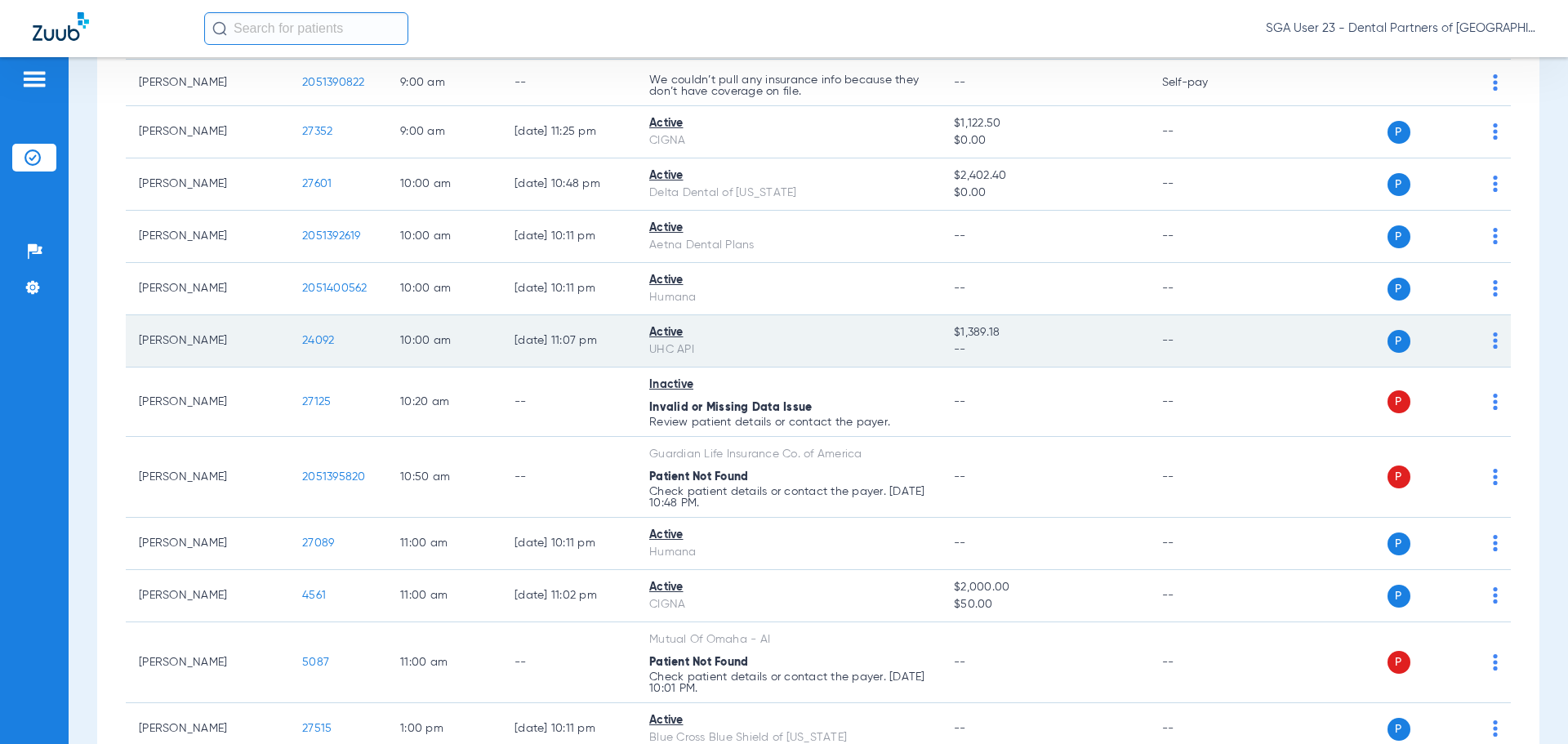
scroll to position [35, 0]
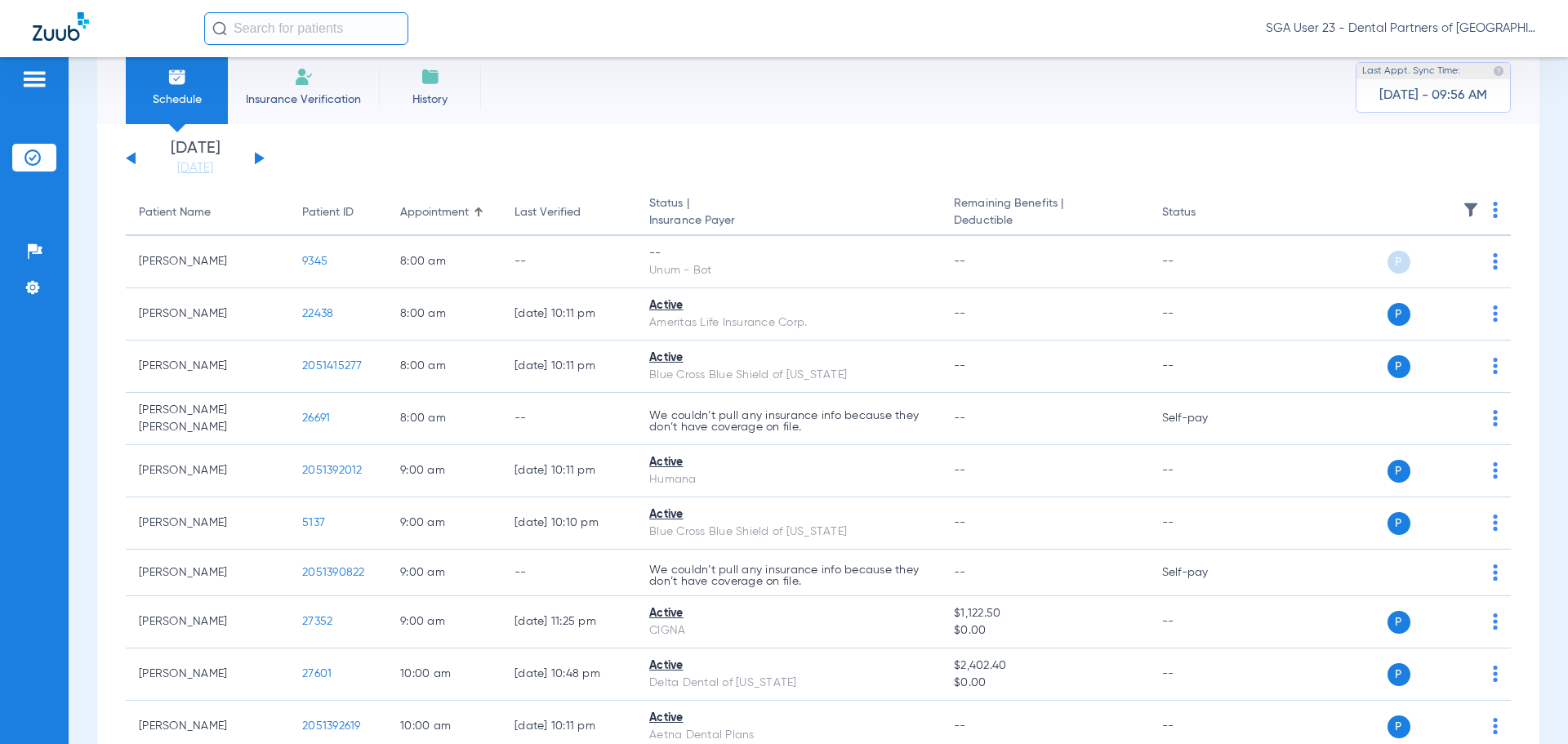
click at [127, 160] on button at bounding box center [131, 158] width 10 height 13
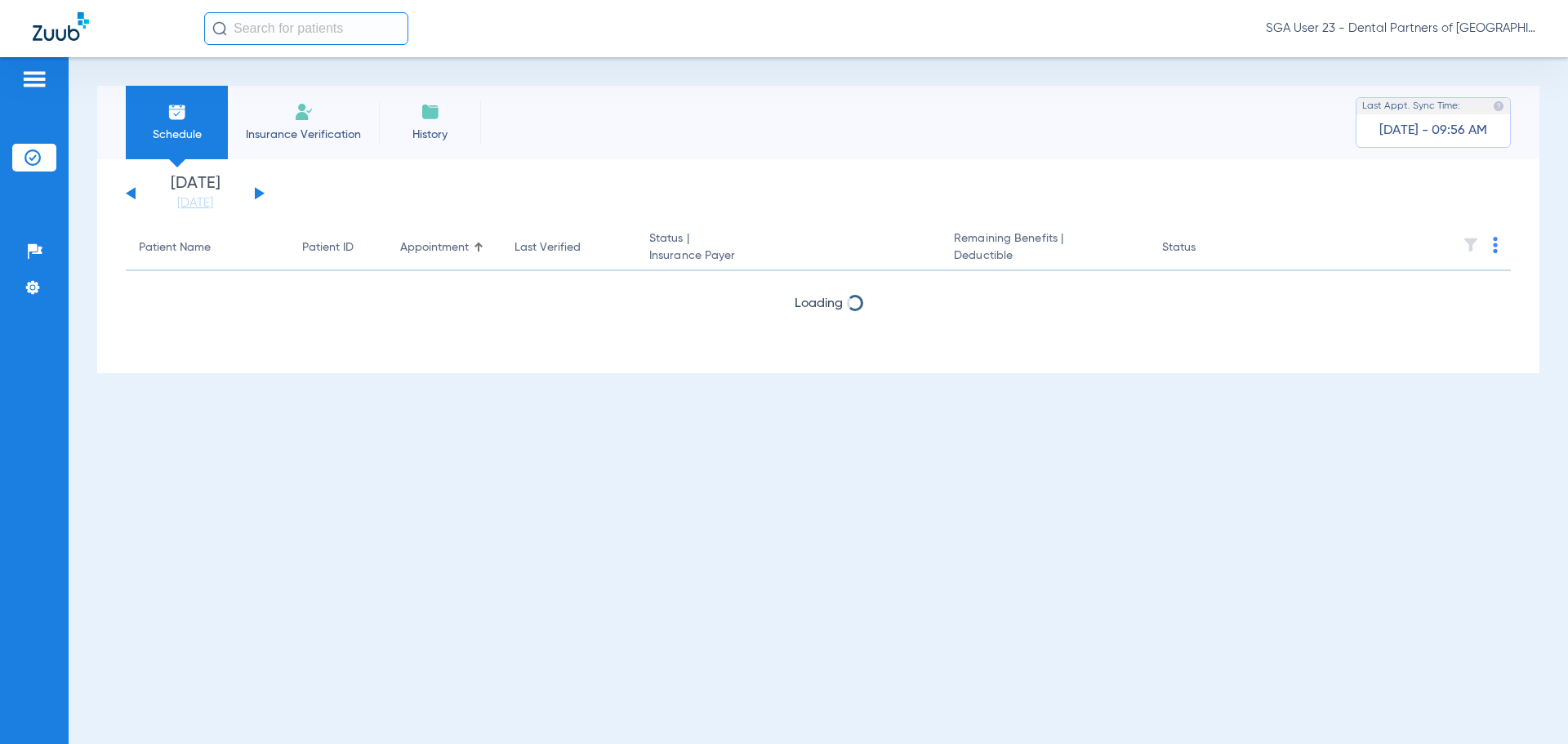
click at [127, 160] on div "Tuesday 06-17-2025 Wednesday 06-18-2025 Thursday 06-19-2025 Friday 06-20-2025 S…" at bounding box center [818, 266] width 1443 height 214
click at [131, 194] on button at bounding box center [131, 193] width 10 height 13
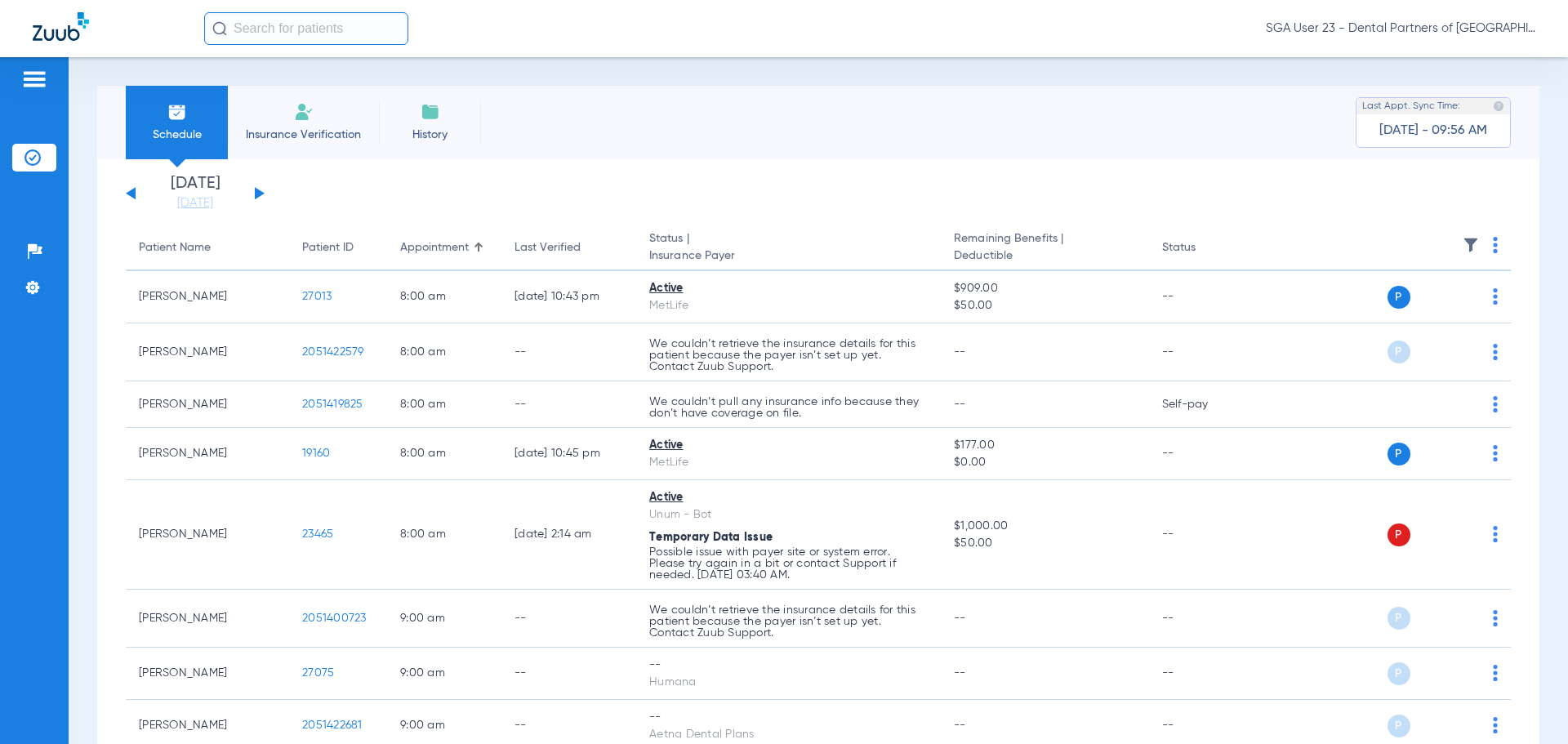
click at [257, 196] on button at bounding box center [259, 193] width 10 height 13
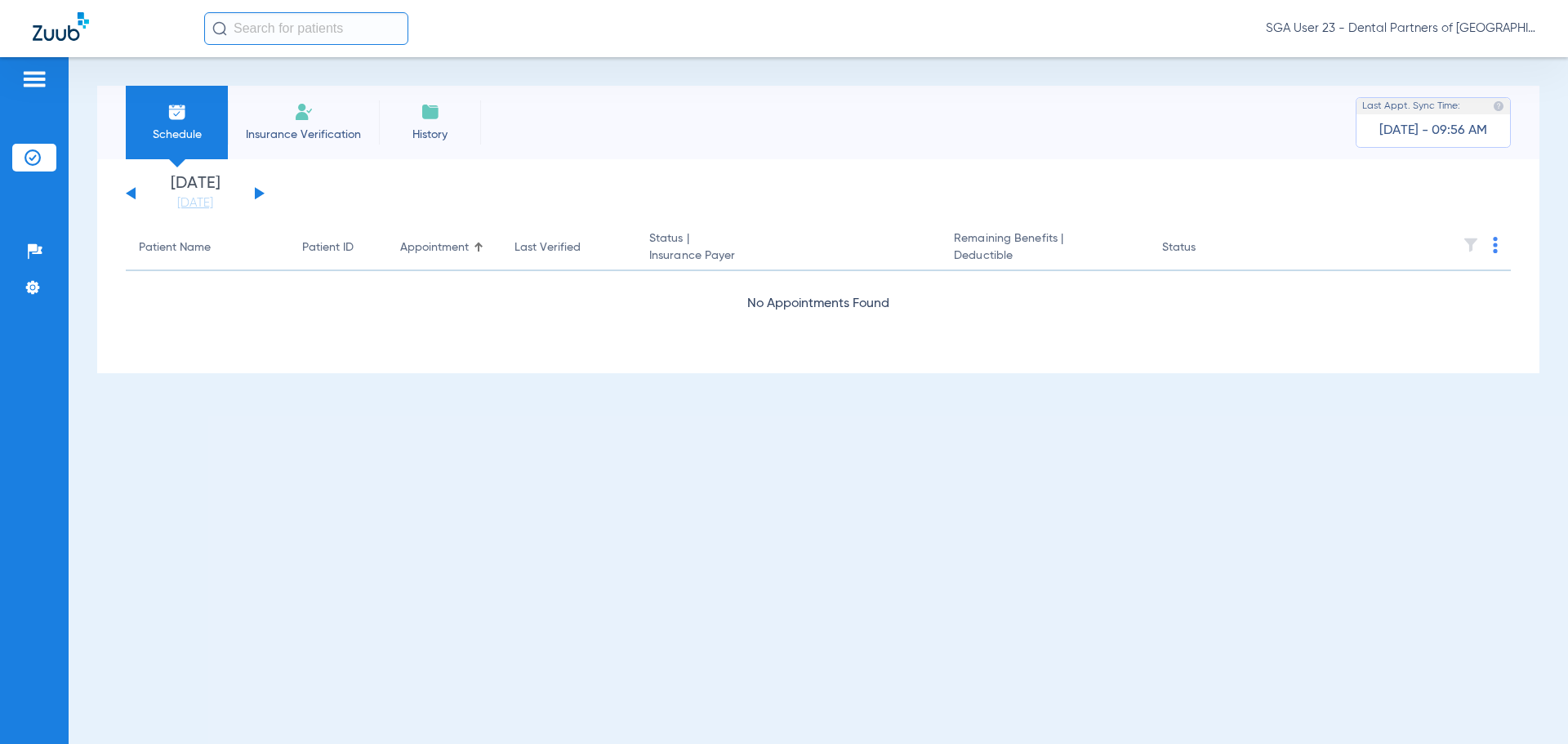
click at [257, 196] on button at bounding box center [259, 193] width 10 height 13
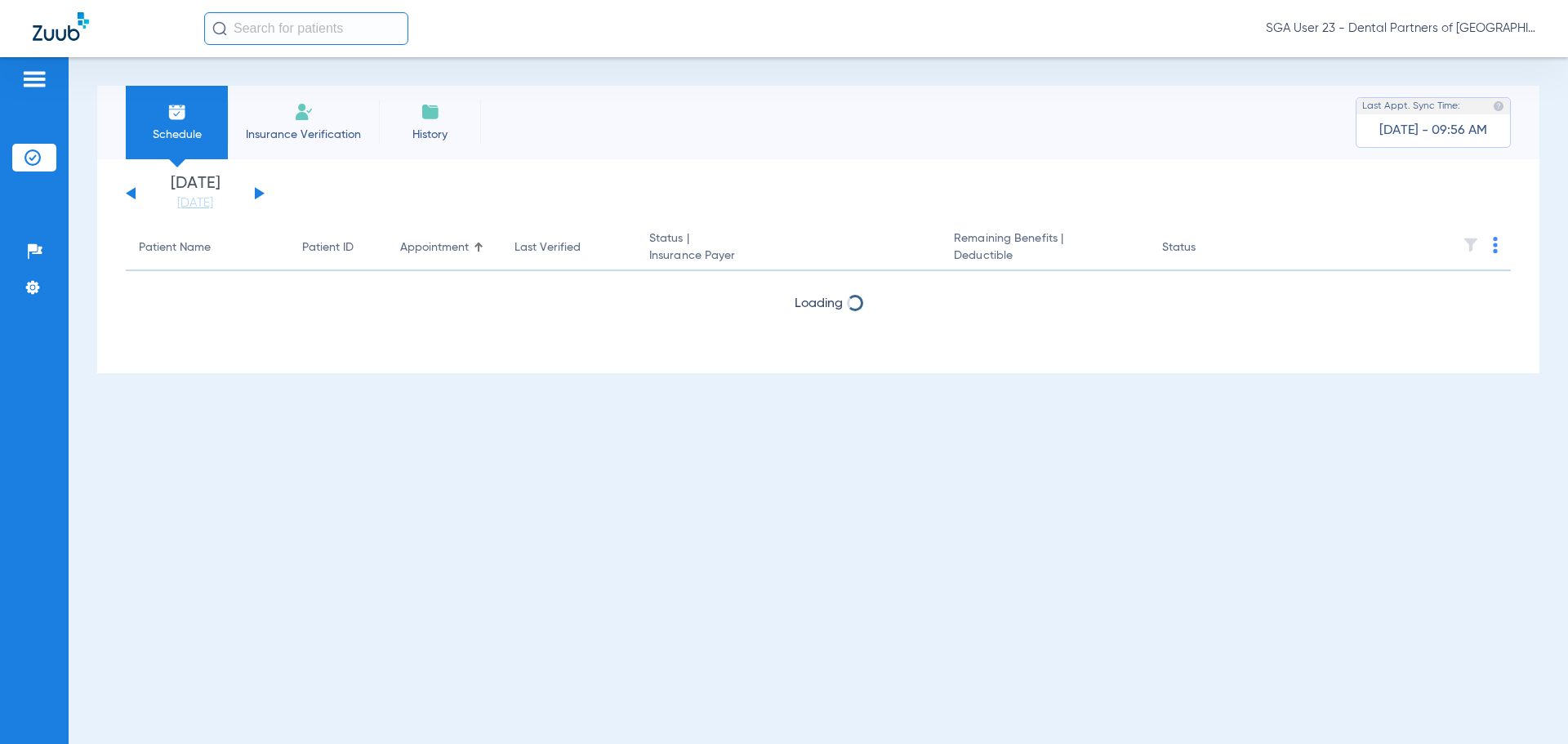
click at [132, 196] on button at bounding box center [131, 193] width 10 height 13
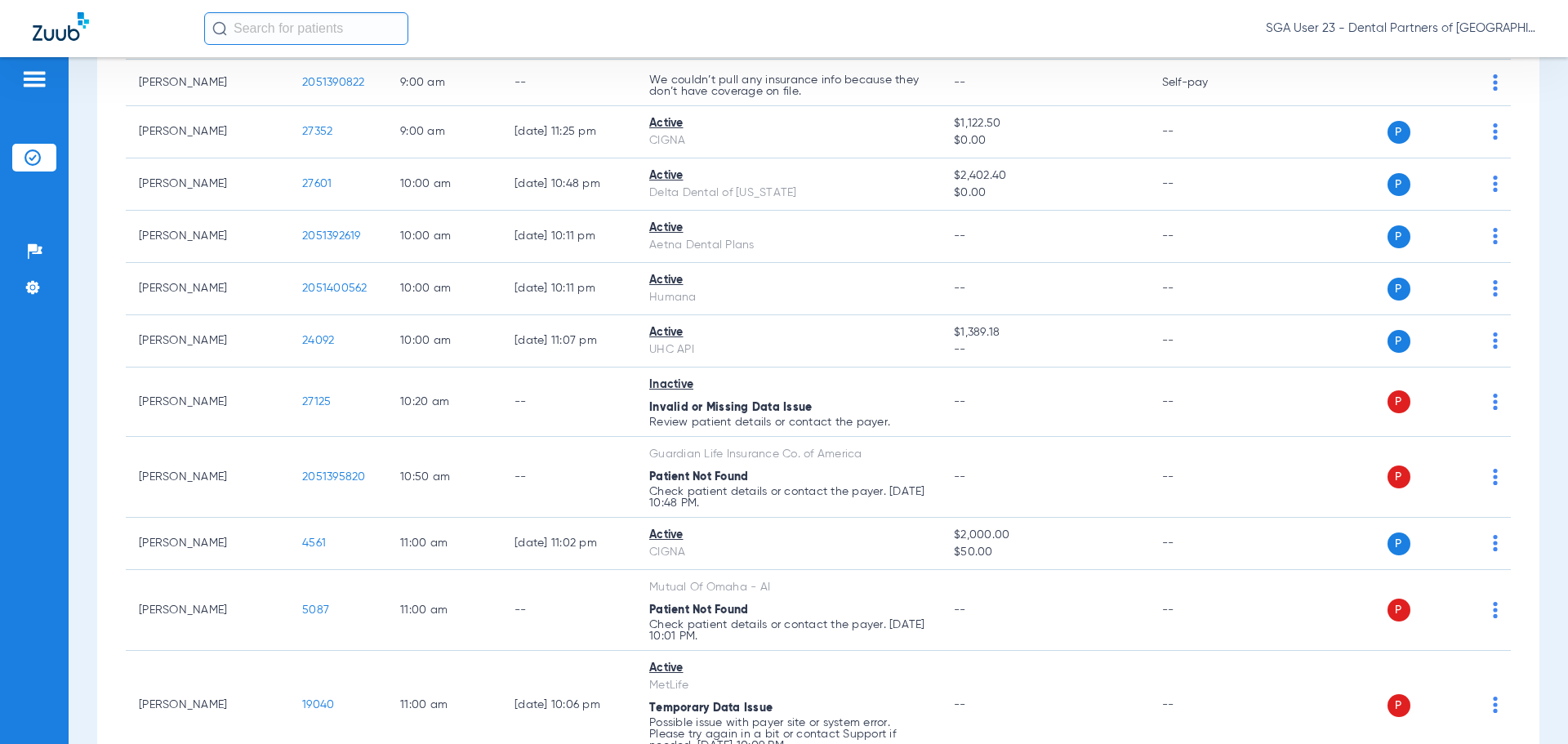
scroll to position [735, 0]
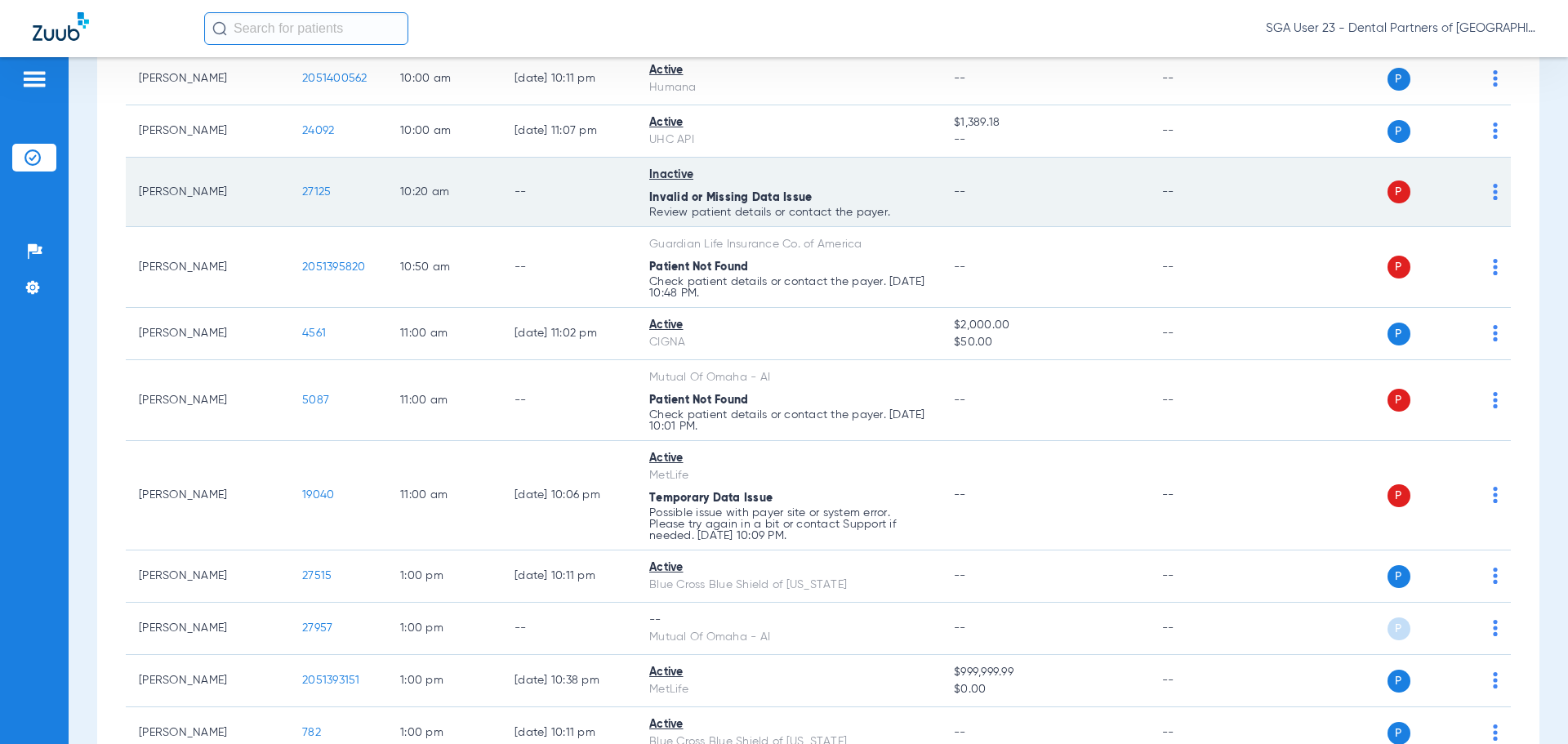
click at [1218, 213] on td "--" at bounding box center [1204, 192] width 111 height 70
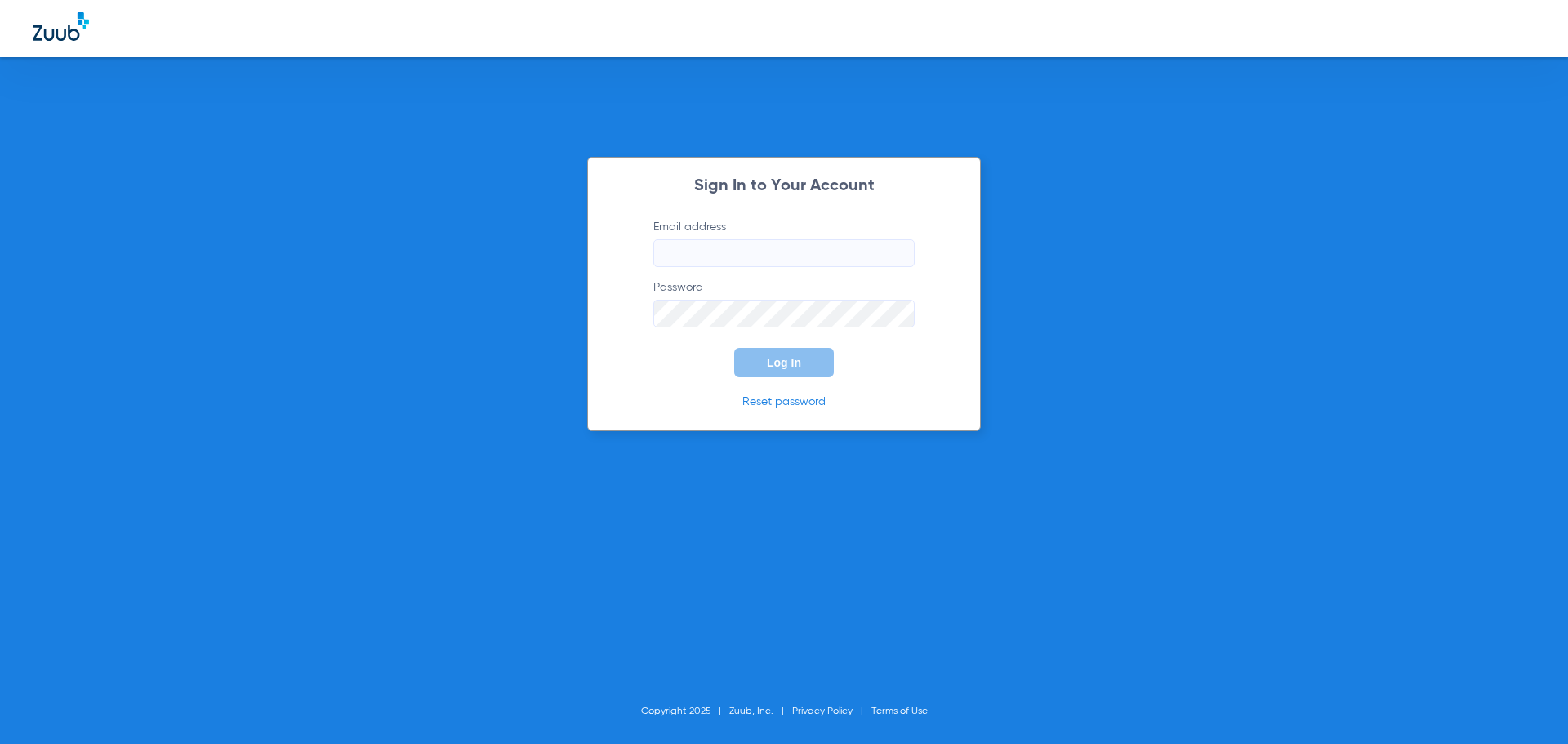
drag, startPoint x: 1385, startPoint y: 353, endPoint x: 1001, endPoint y: 295, distance: 388.4
click at [1385, 353] on div "Sign In to Your Account Email address Password Log In Reset password Copyright …" at bounding box center [784, 372] width 1568 height 744
click at [674, 236] on label "Email address" at bounding box center [784, 243] width 261 height 48
click at [671, 255] on input "Email address" at bounding box center [784, 254] width 261 height 27
type input "jesup.fd2@mydentalpartners.com"
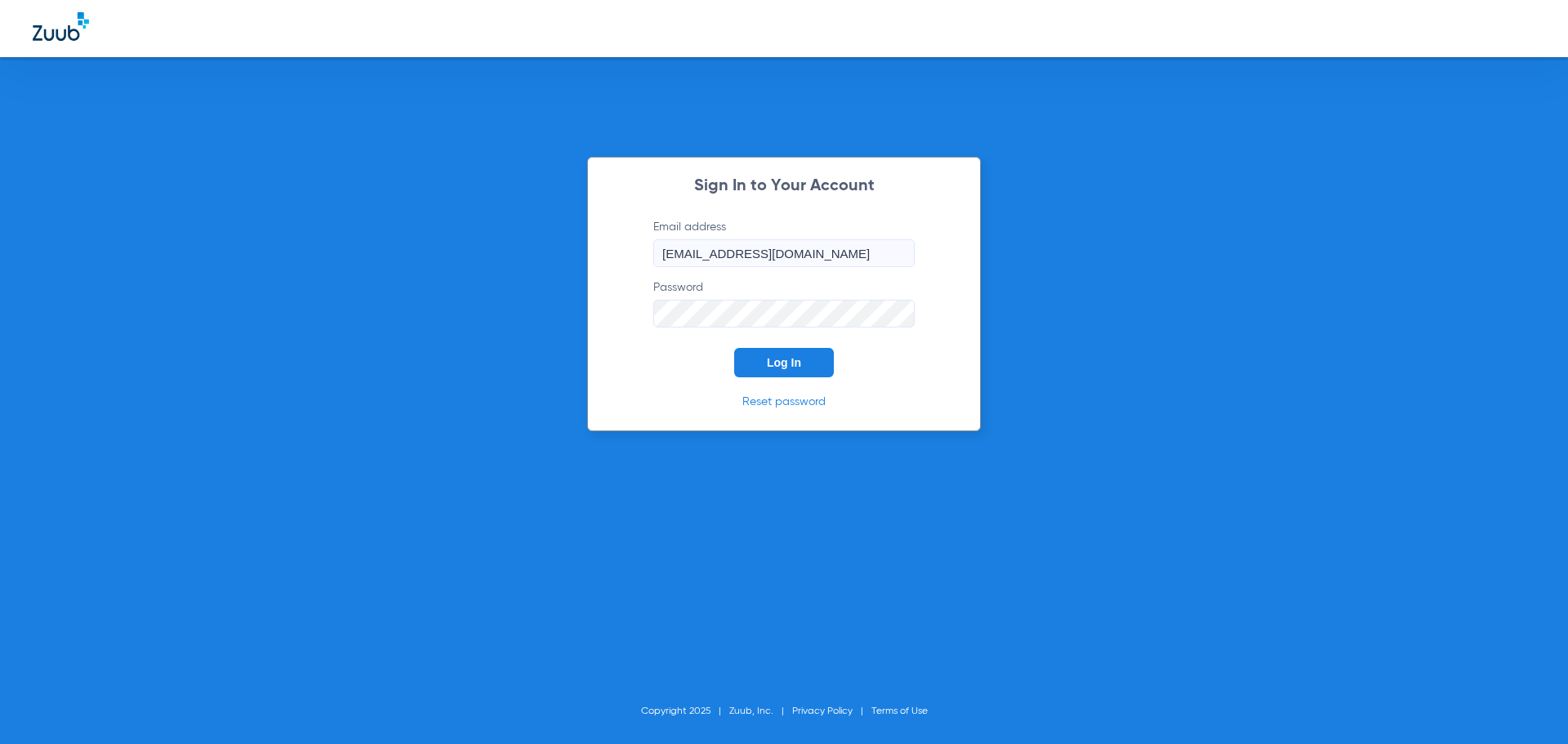
click at [743, 359] on button "Log In" at bounding box center [784, 363] width 100 height 29
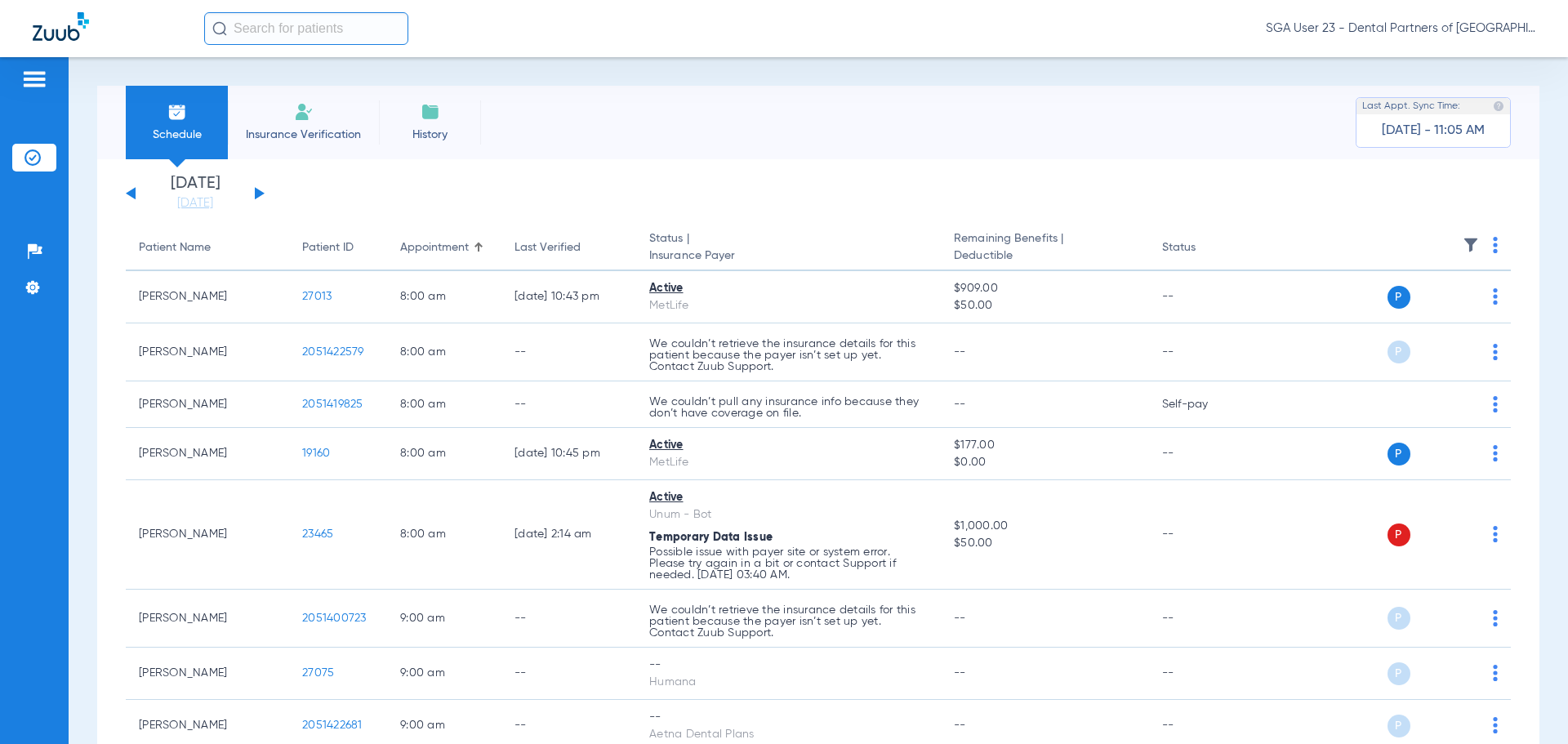
drag, startPoint x: 1227, startPoint y: 193, endPoint x: 1093, endPoint y: 126, distance: 149.8
click at [1222, 189] on app-single-date-navigator "[DATE] [DATE] [DATE] [DATE] [DATE] [DATE] [DATE] [DATE] [DATE] [DATE] [DATE] [D…" at bounding box center [818, 193] width 1385 height 36
click at [1245, 194] on app-single-date-navigator "[DATE] [DATE] [DATE] [DATE] [DATE] [DATE] [DATE] [DATE] [DATE] [DATE] [DATE] [D…" at bounding box center [818, 193] width 1385 height 36
click at [262, 194] on button at bounding box center [259, 193] width 10 height 13
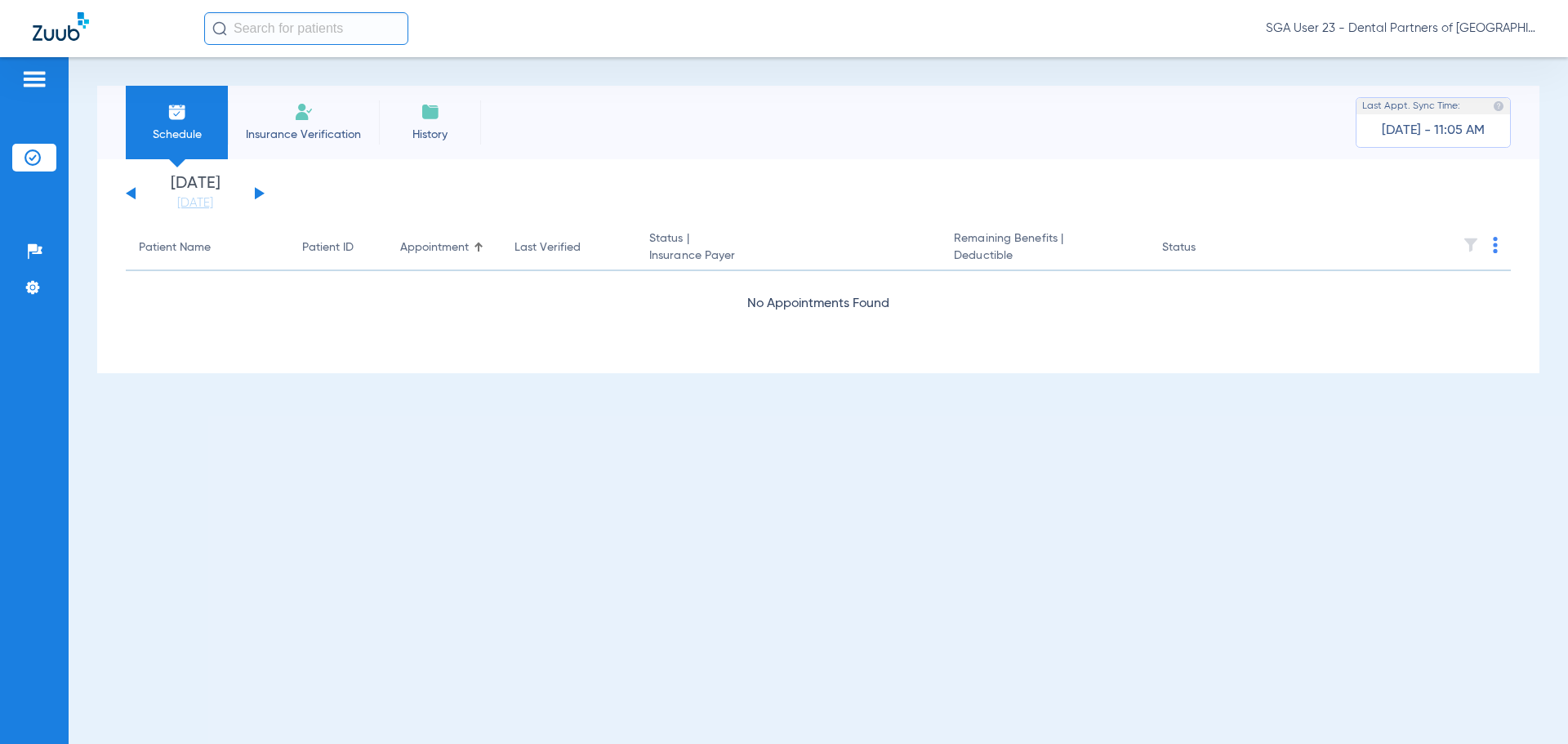
click at [262, 194] on button at bounding box center [259, 193] width 10 height 13
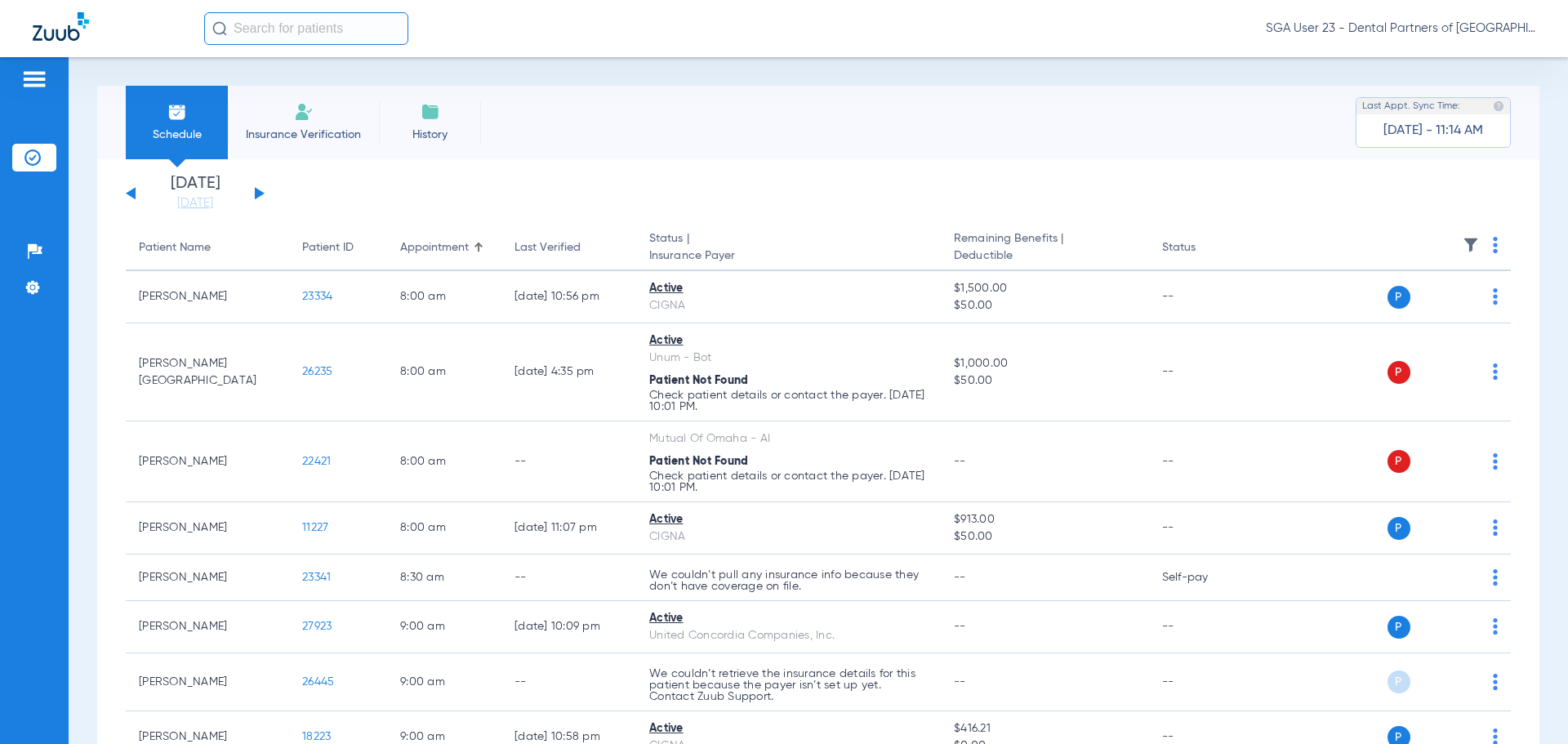
drag, startPoint x: 1265, startPoint y: 164, endPoint x: 716, endPoint y: 168, distance: 549.0
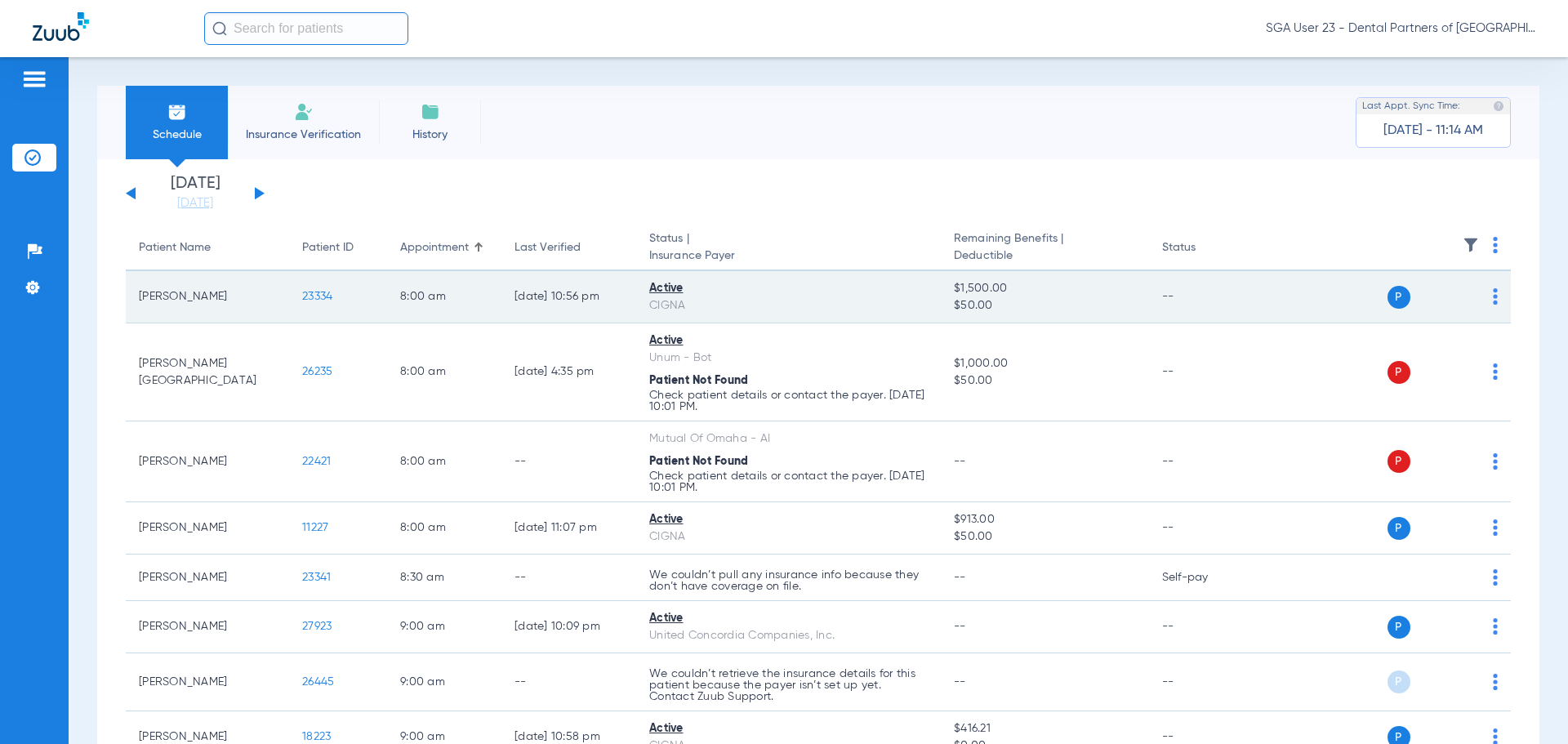
click at [319, 295] on span "23334" at bounding box center [317, 297] width 30 height 12
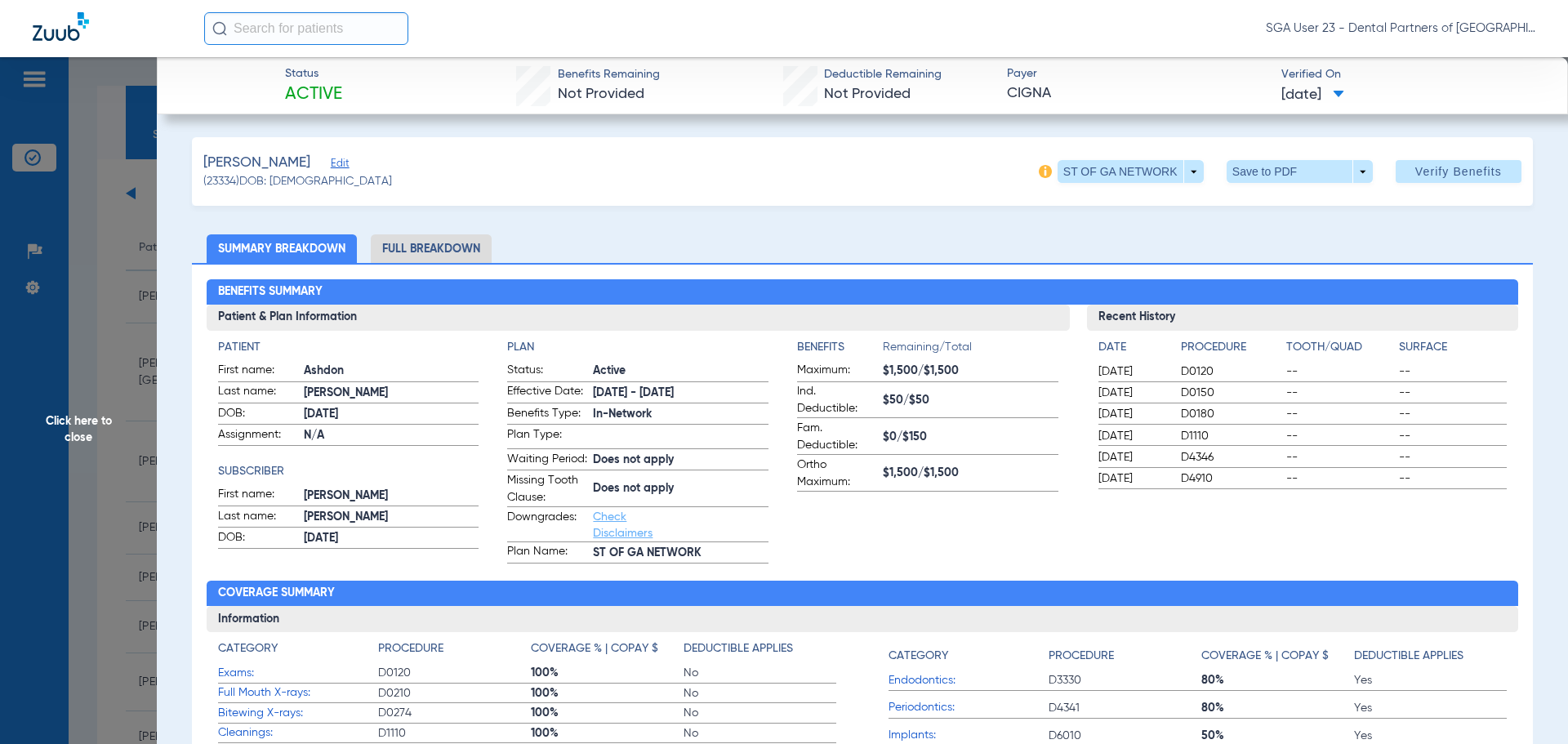
click at [1331, 525] on div "Recent History Date Procedure Tooth/Quad Surface 02/17/2025 D0120 -- -- 02/17/2…" at bounding box center [1303, 434] width 432 height 259
click at [1225, 237] on ul "Summary Breakdown Full Breakdown" at bounding box center [862, 249] width 1341 height 28
click at [108, 433] on span "Click here to close" at bounding box center [78, 429] width 157 height 744
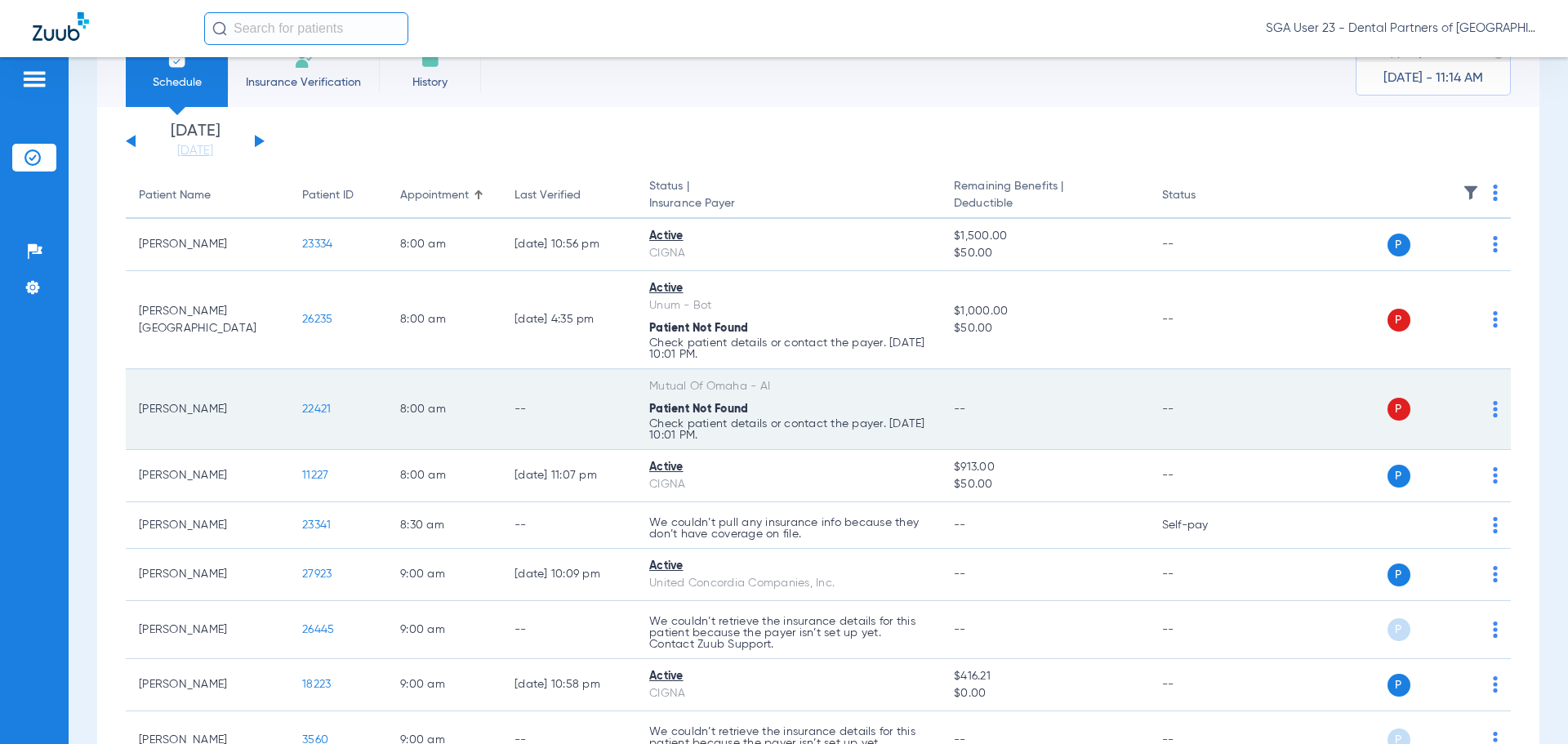
scroll to position [81, 0]
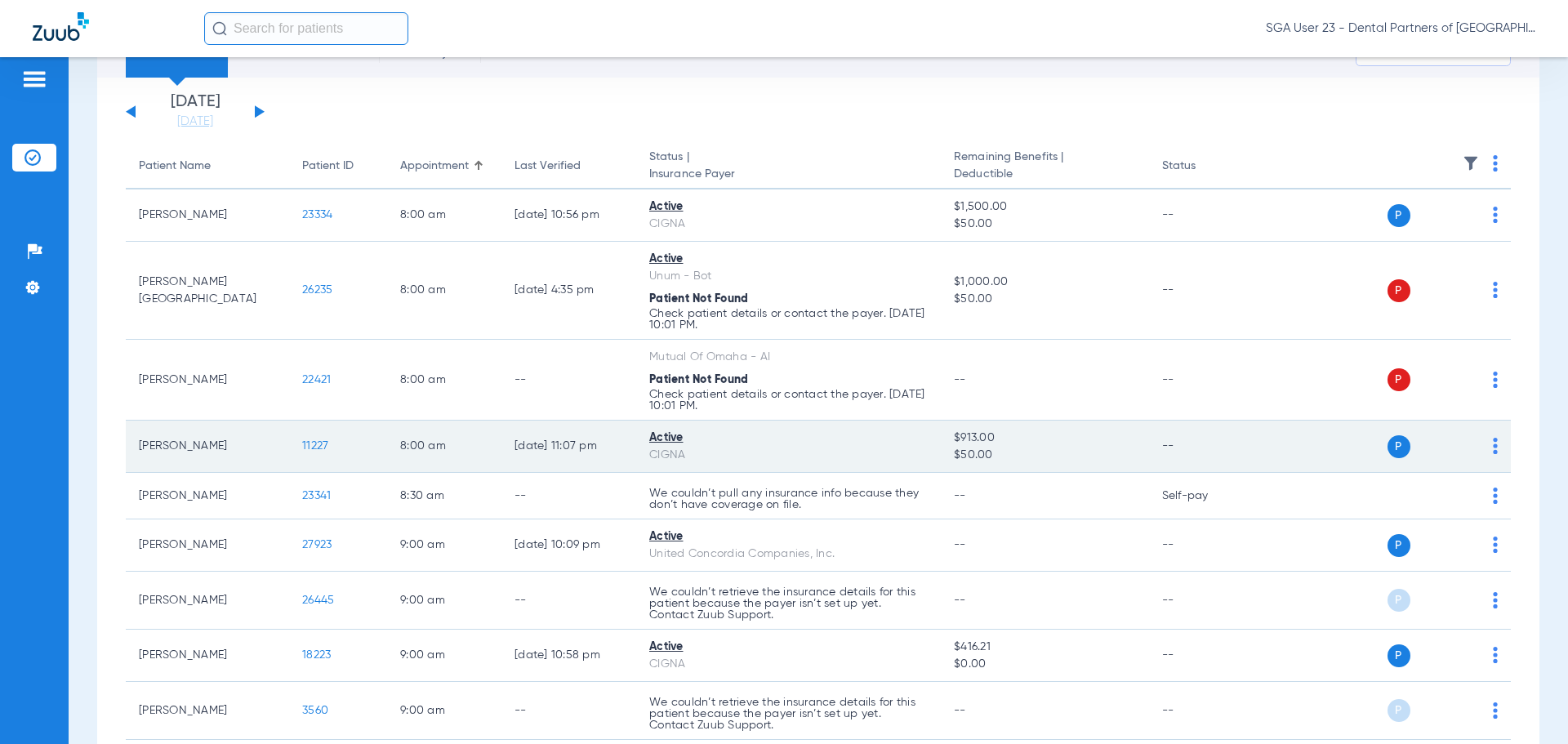
click at [317, 441] on span "11227" at bounding box center [315, 446] width 26 height 12
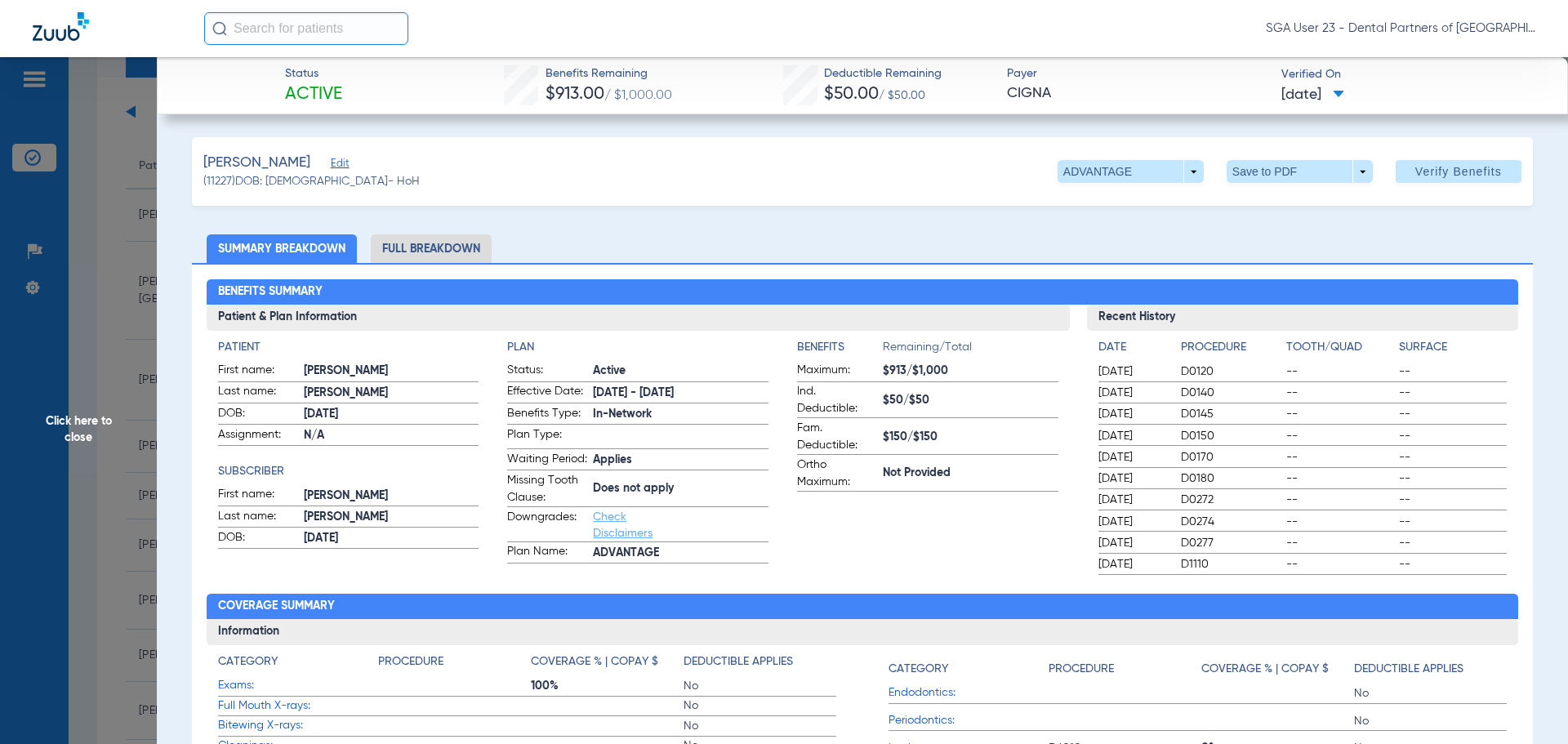
drag, startPoint x: 1250, startPoint y: 233, endPoint x: 422, endPoint y: 169, distance: 830.5
click at [83, 414] on span "Click here to close" at bounding box center [78, 429] width 157 height 744
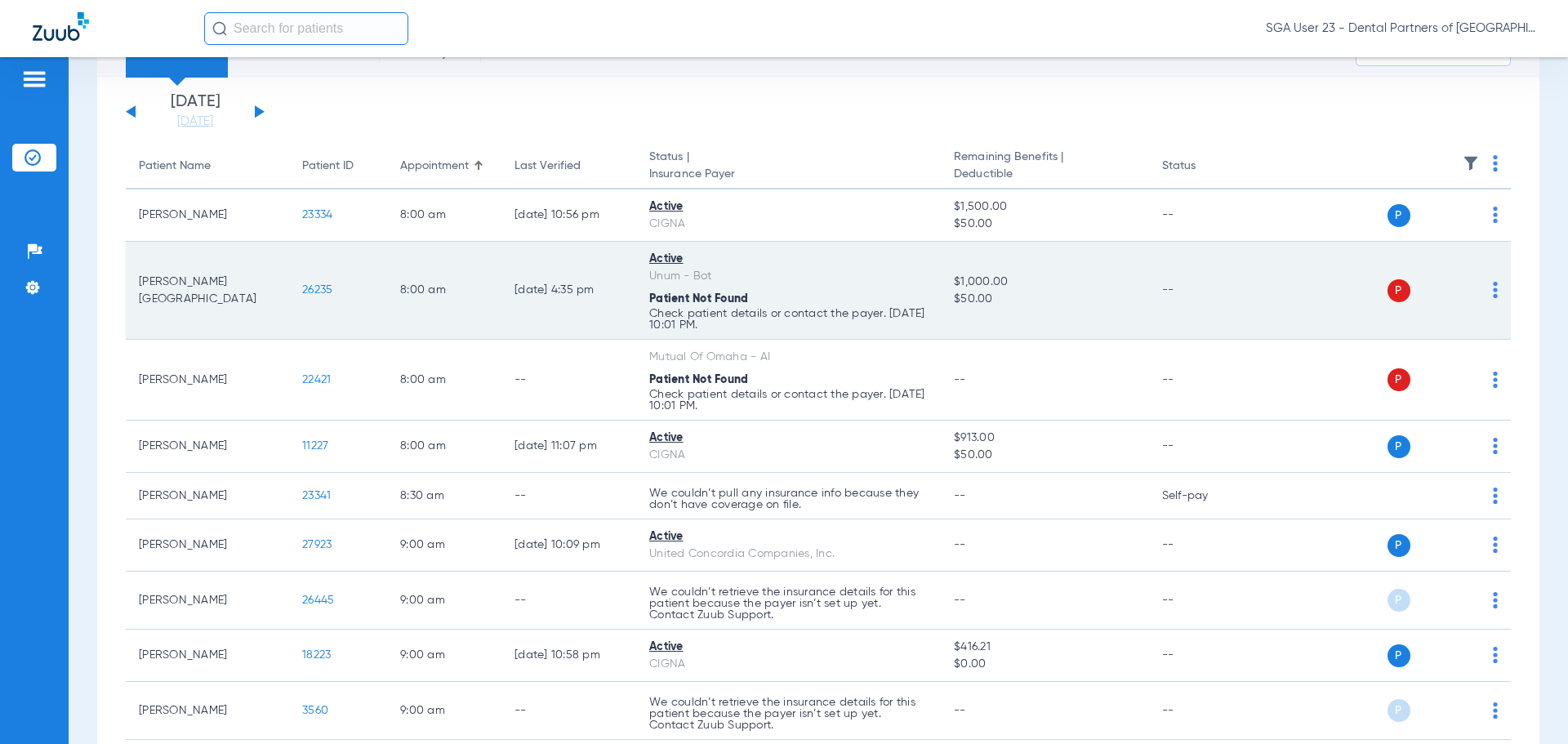
click at [1223, 335] on td "--" at bounding box center [1204, 291] width 111 height 98
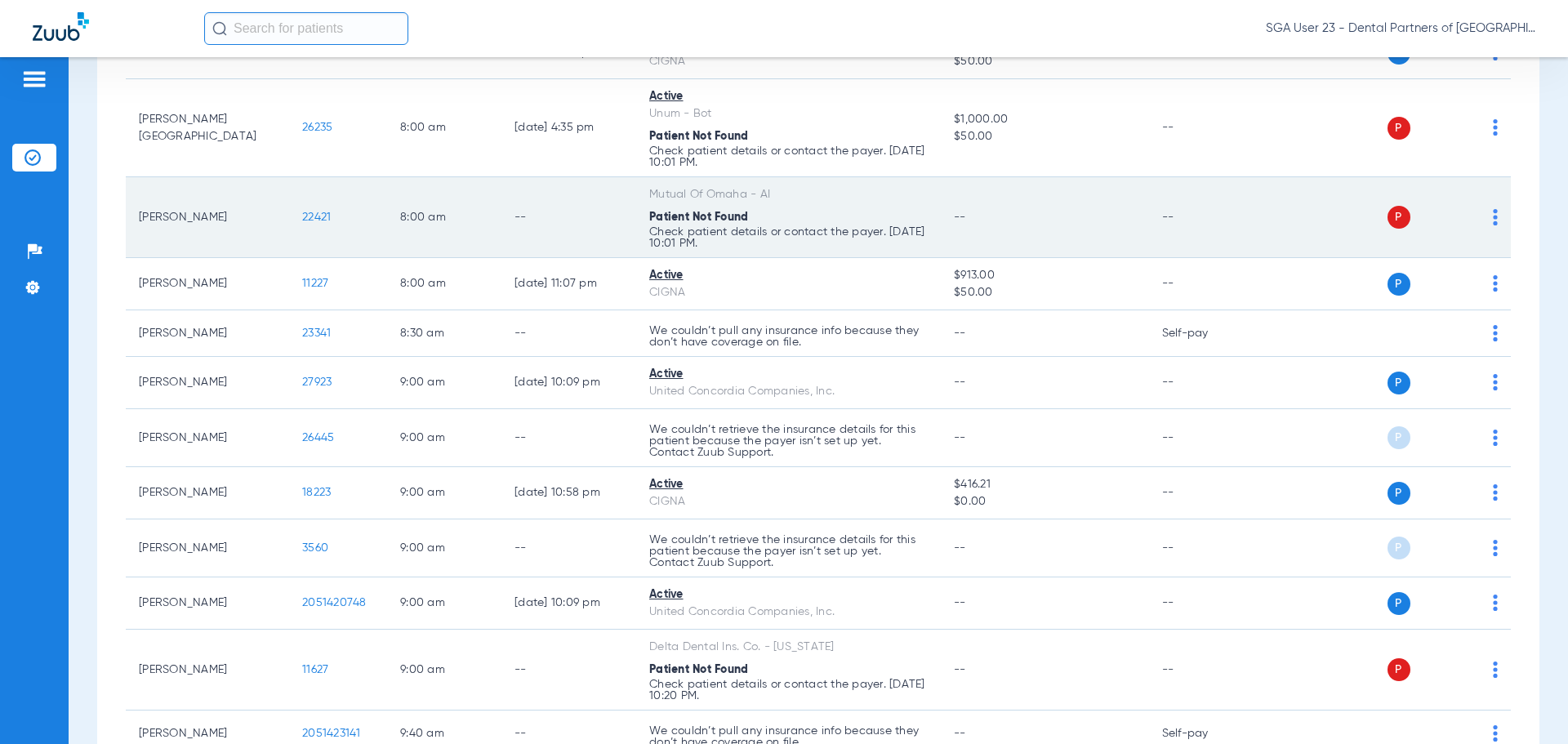
scroll to position [245, 0]
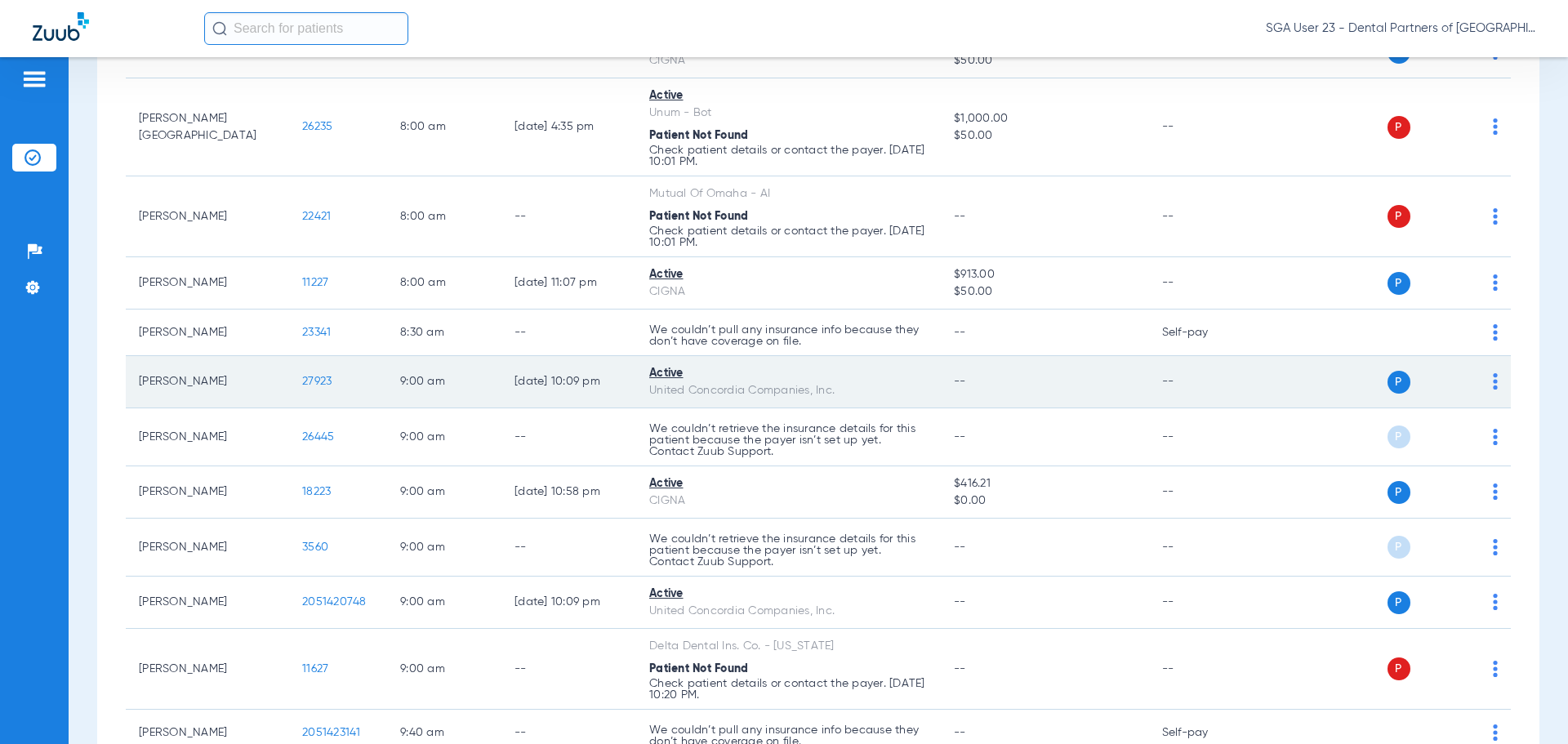
click at [313, 383] on span "27923" at bounding box center [317, 382] width 29 height 12
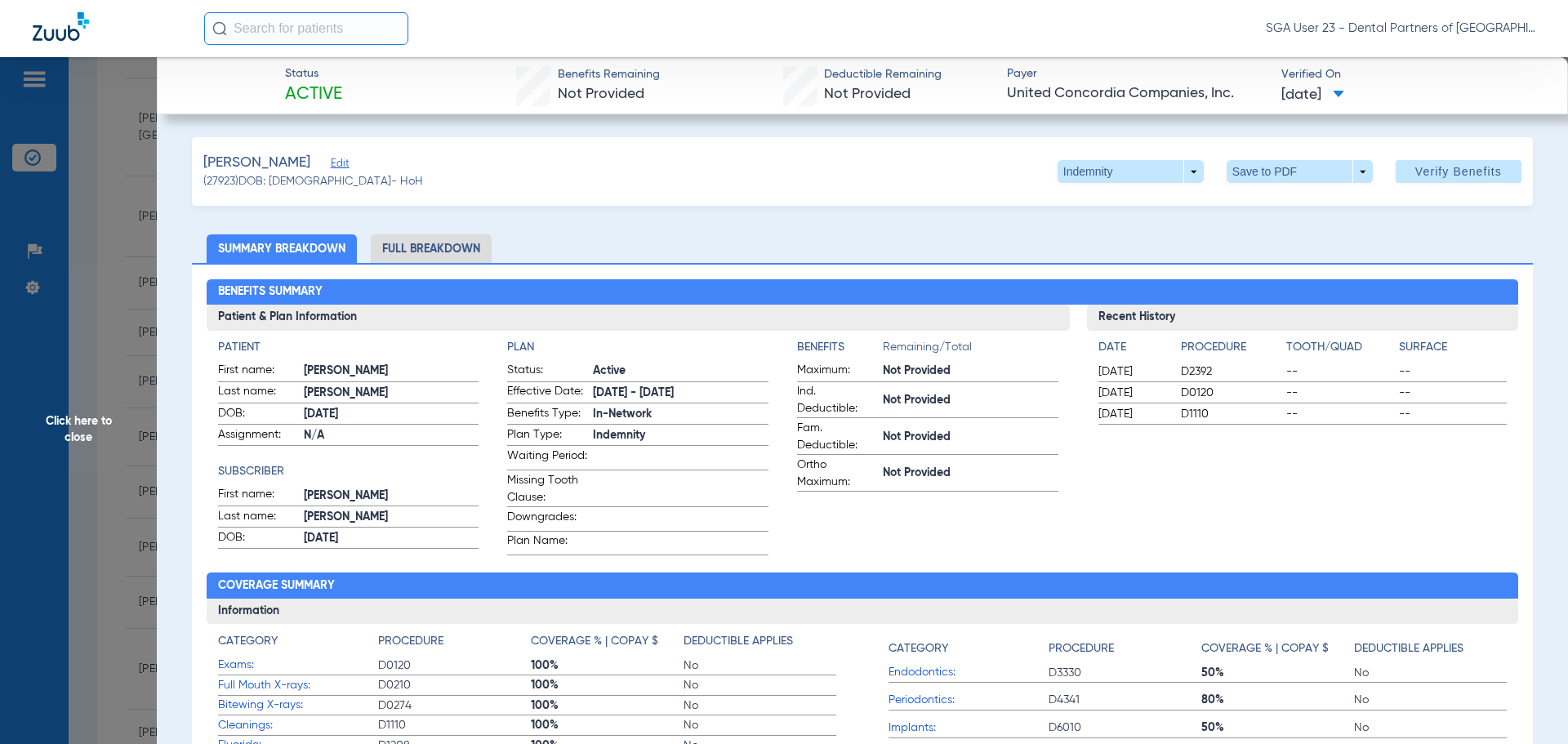
drag, startPoint x: 1360, startPoint y: 500, endPoint x: 273, endPoint y: 340, distance: 1098.7
click at [1324, 479] on div "Recent History Date Procedure Tooth/Quad Surface 03/06/2025 D2392 -- -- 02/03/2…" at bounding box center [1303, 430] width 432 height 251
click at [52, 422] on span "Click here to close" at bounding box center [78, 429] width 157 height 744
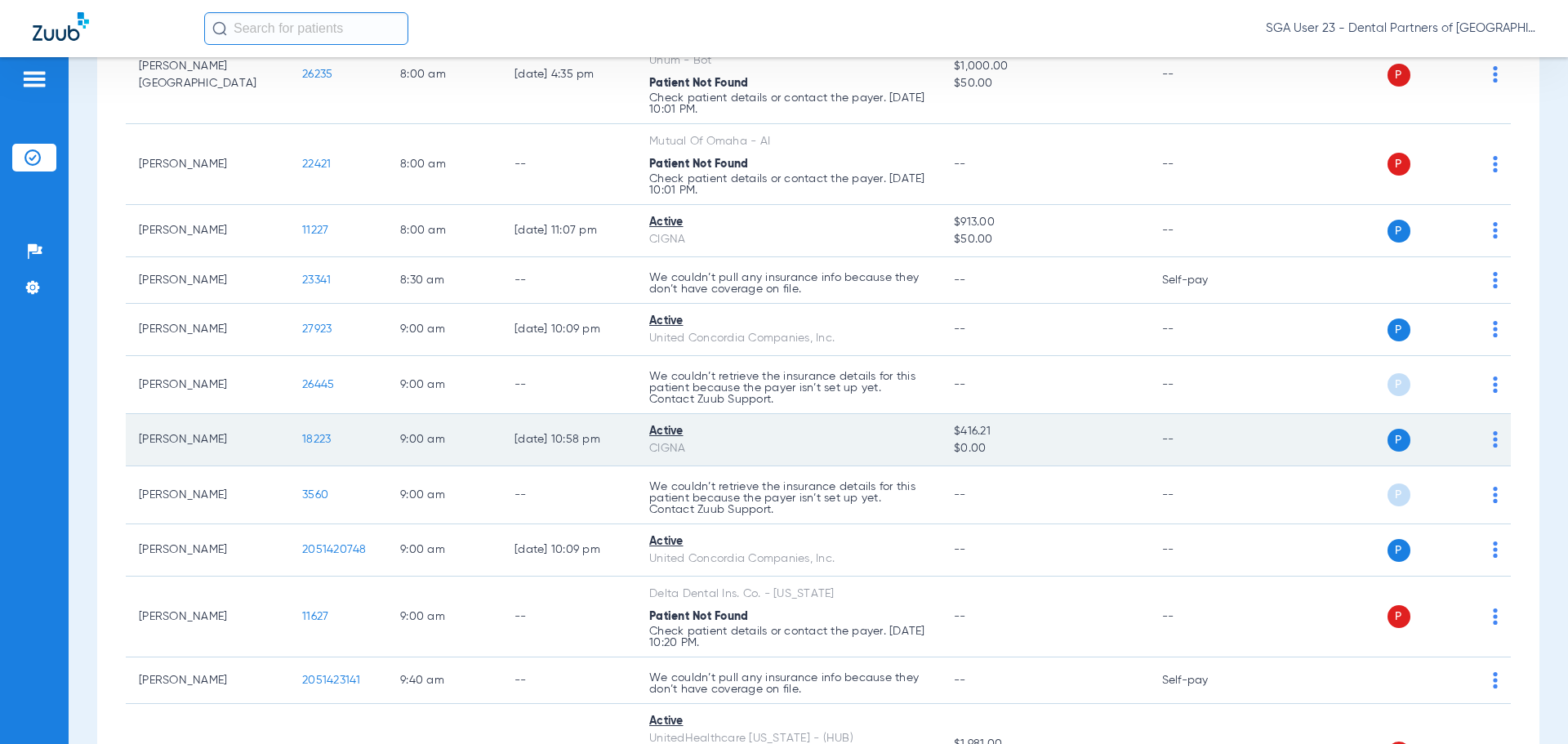
scroll to position [327, 0]
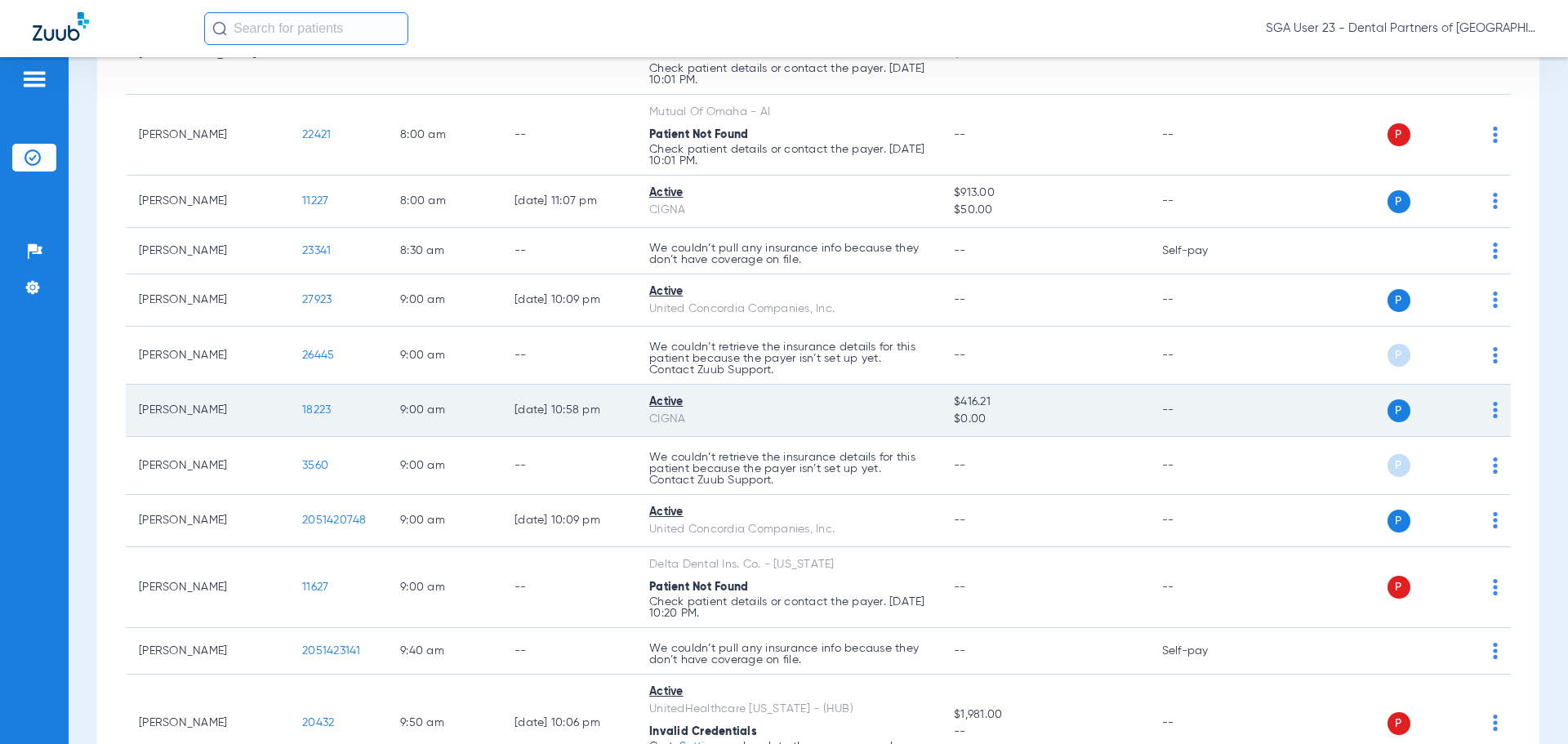
click at [316, 411] on span "18223" at bounding box center [316, 410] width 28 height 12
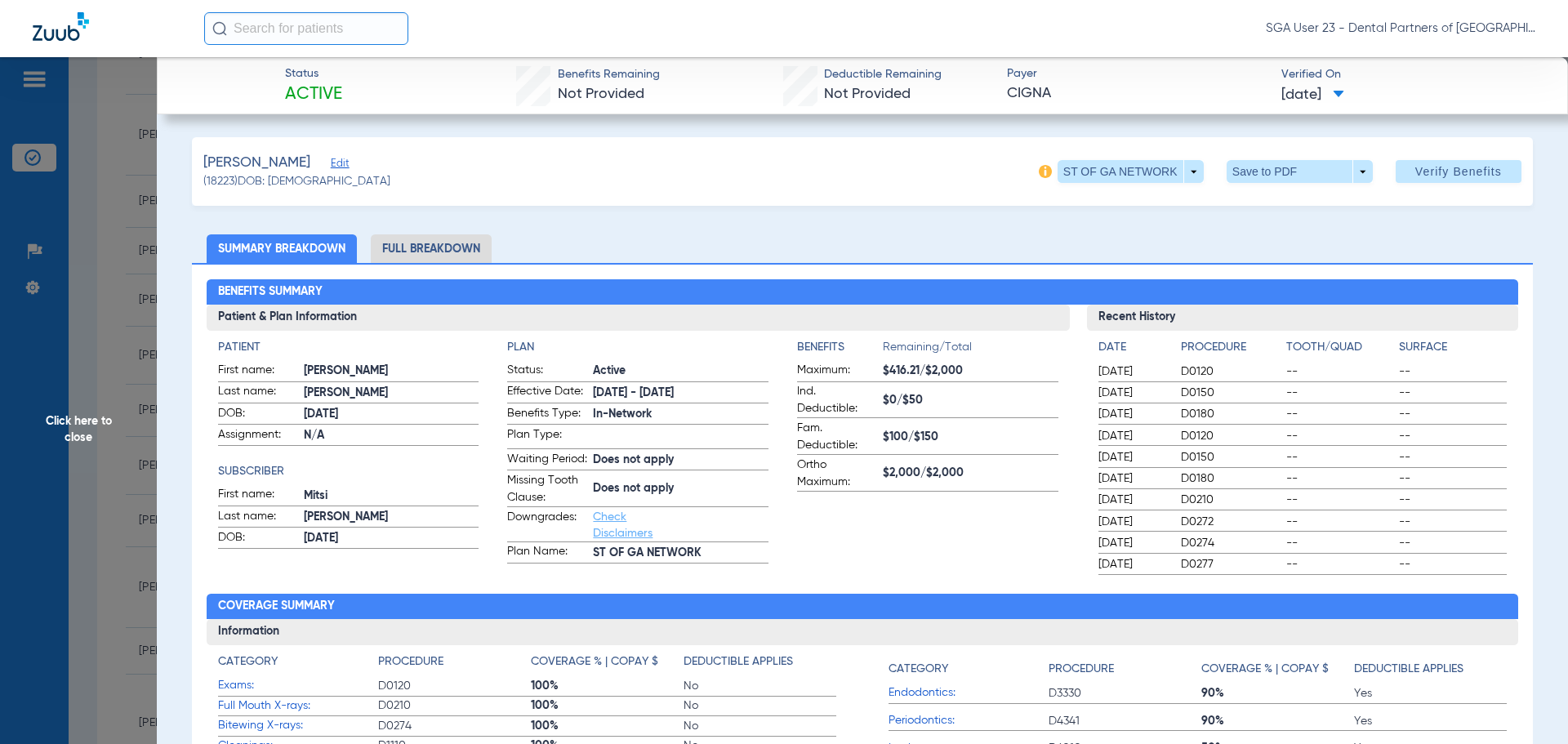
click at [1316, 459] on span "--" at bounding box center [1340, 457] width 108 height 17
drag, startPoint x: 1262, startPoint y: 219, endPoint x: 782, endPoint y: 235, distance: 480.3
click at [71, 426] on span "Click here to close" at bounding box center [78, 429] width 157 height 744
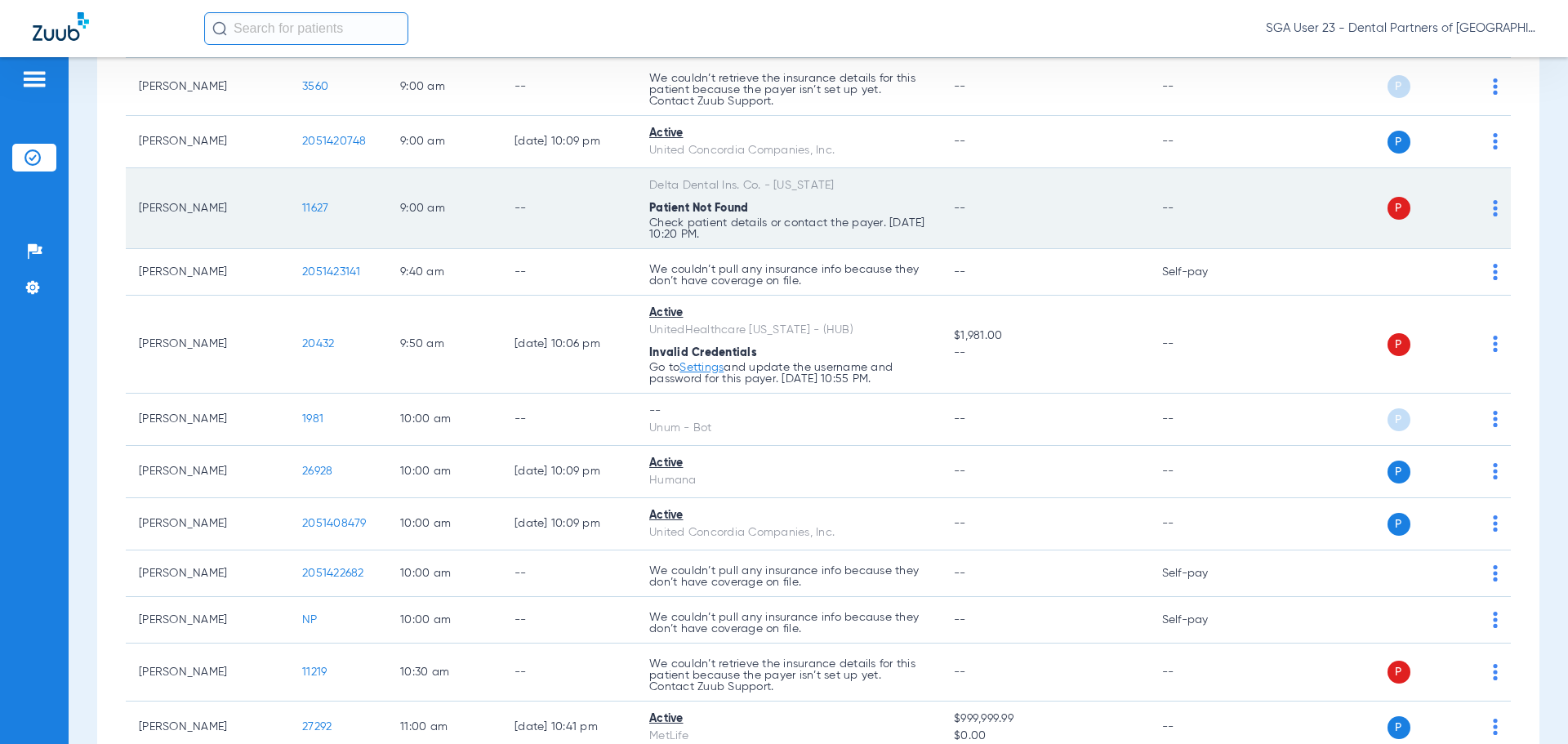
scroll to position [735, 0]
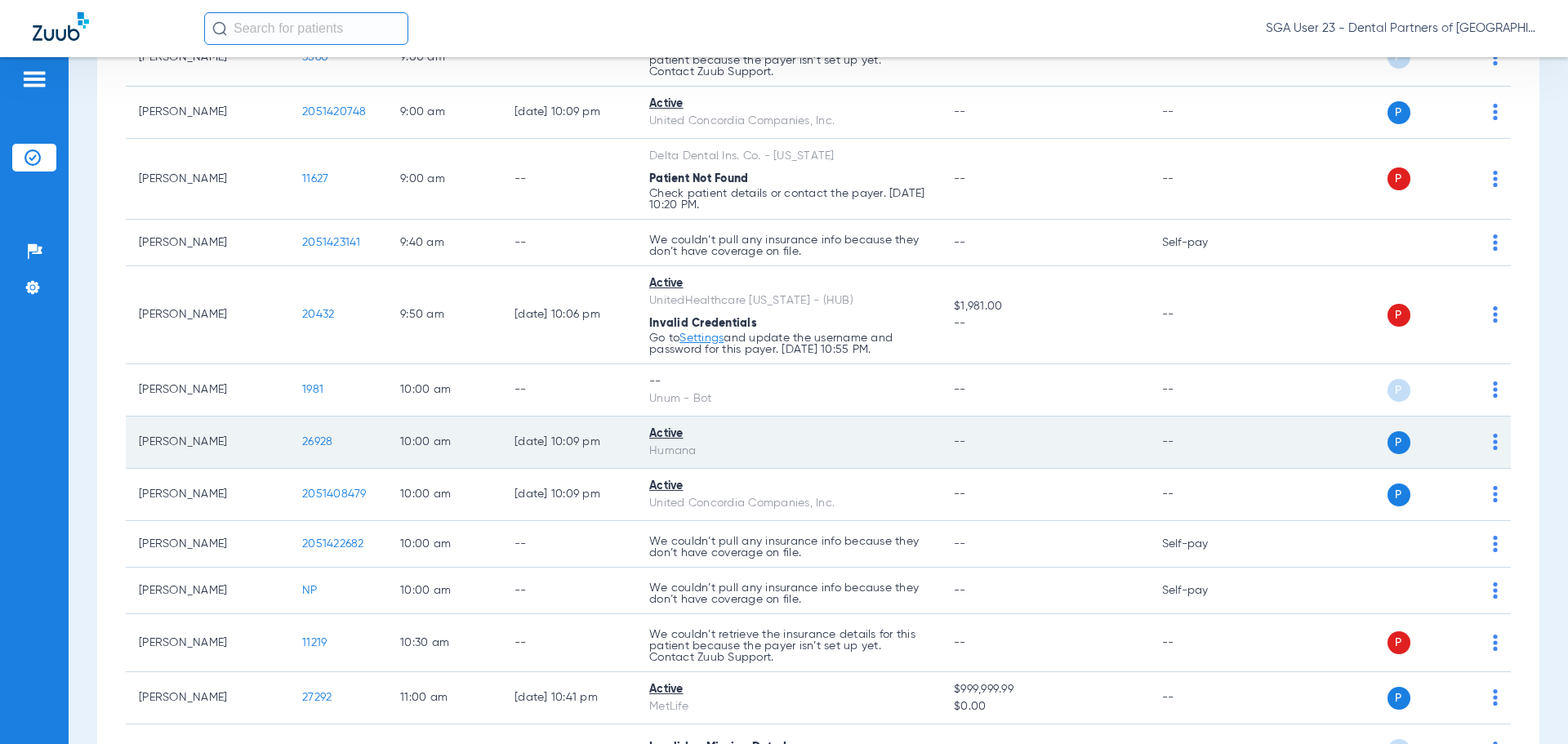
click at [312, 442] on span "26928" at bounding box center [317, 442] width 30 height 12
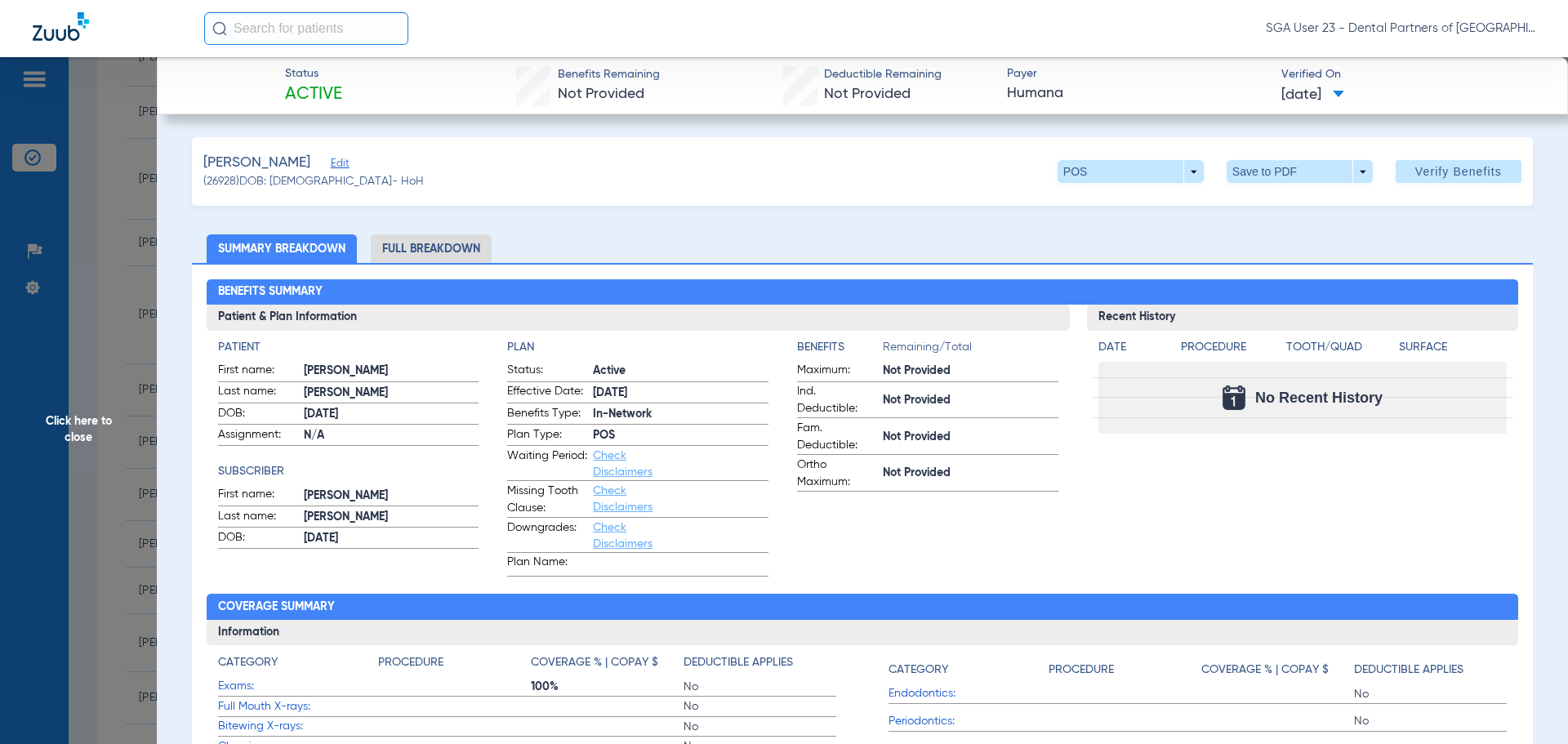
click at [102, 427] on span "Click here to close" at bounding box center [78, 429] width 157 height 744
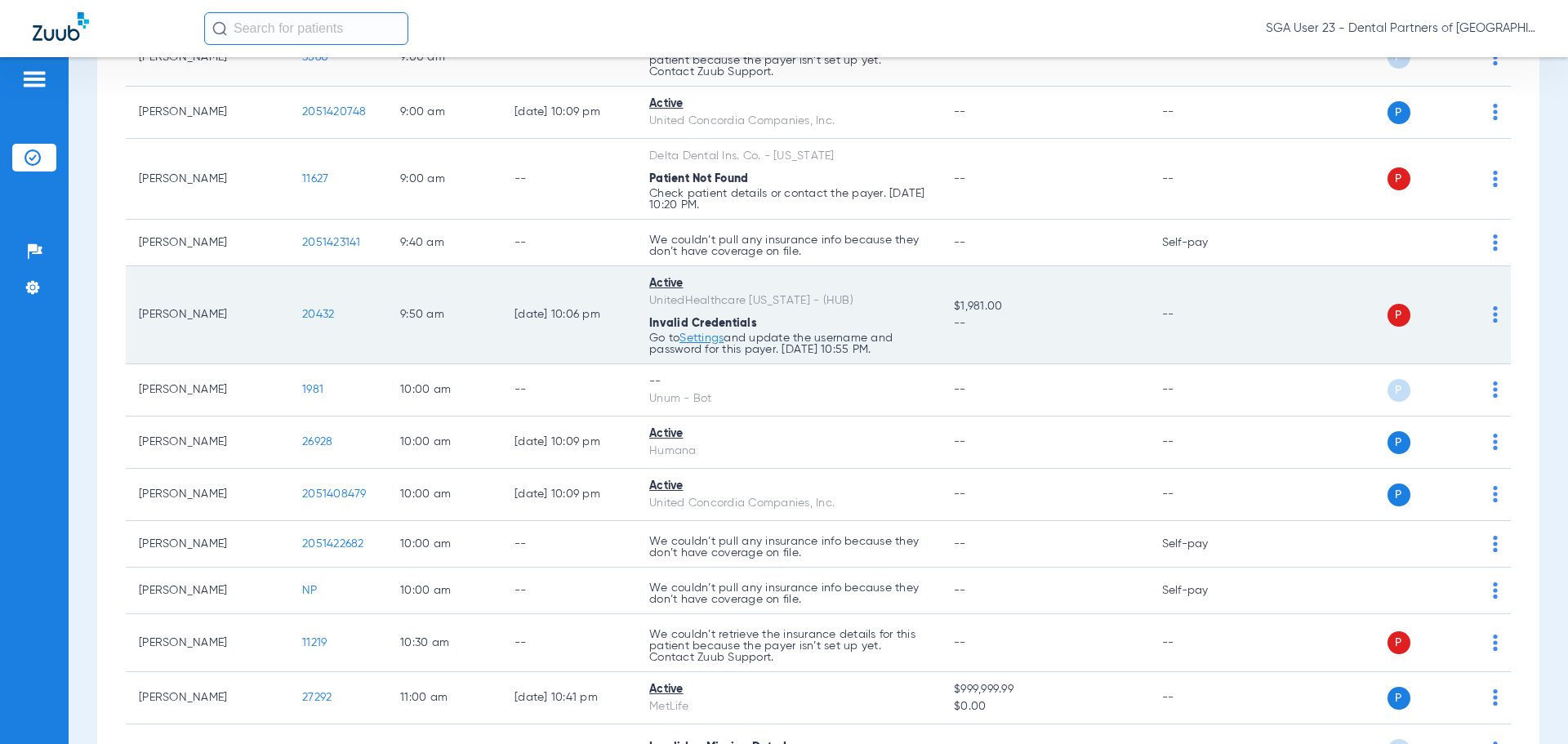
click at [1207, 302] on td "--" at bounding box center [1204, 315] width 111 height 98
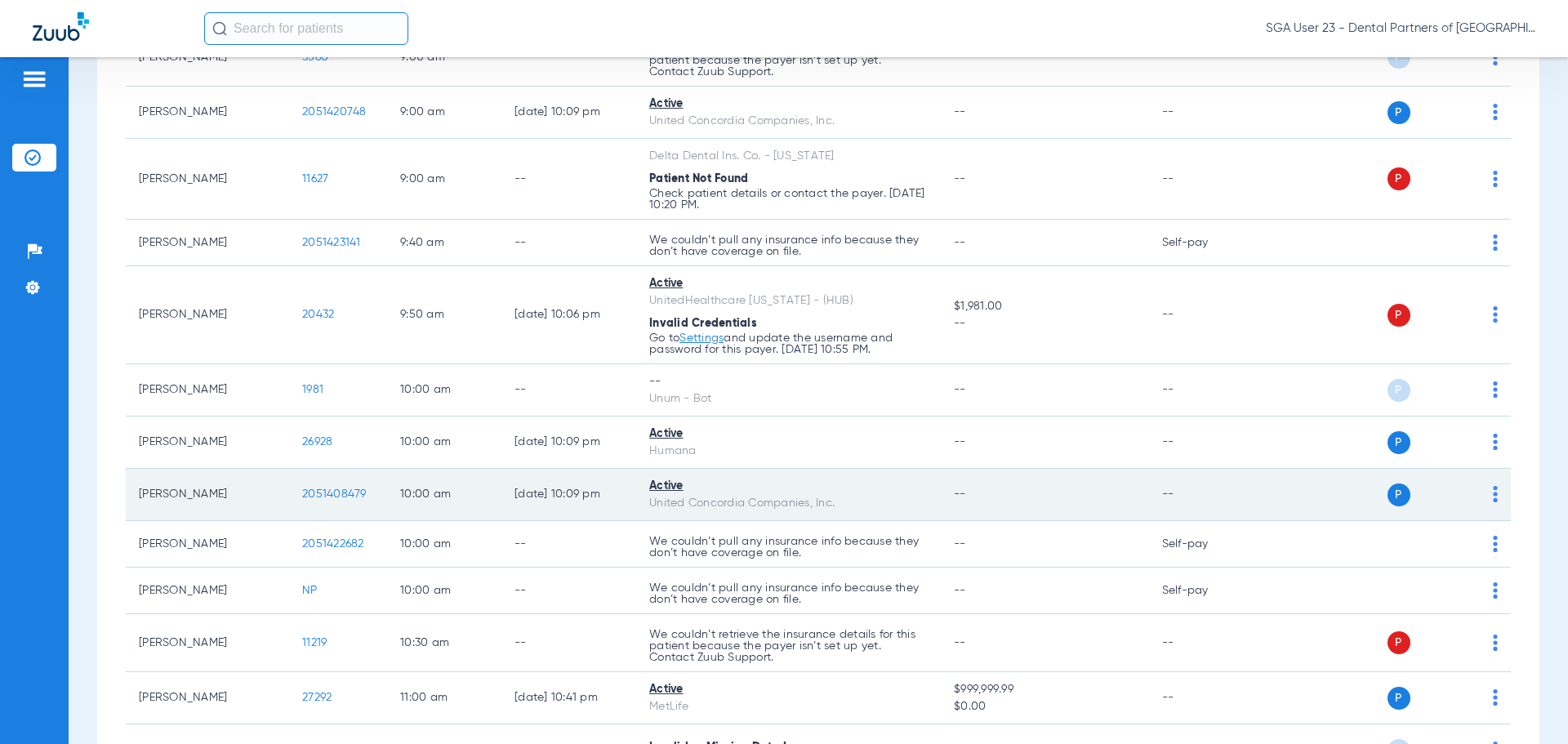
click at [348, 495] on span "2051408479" at bounding box center [335, 494] width 65 height 12
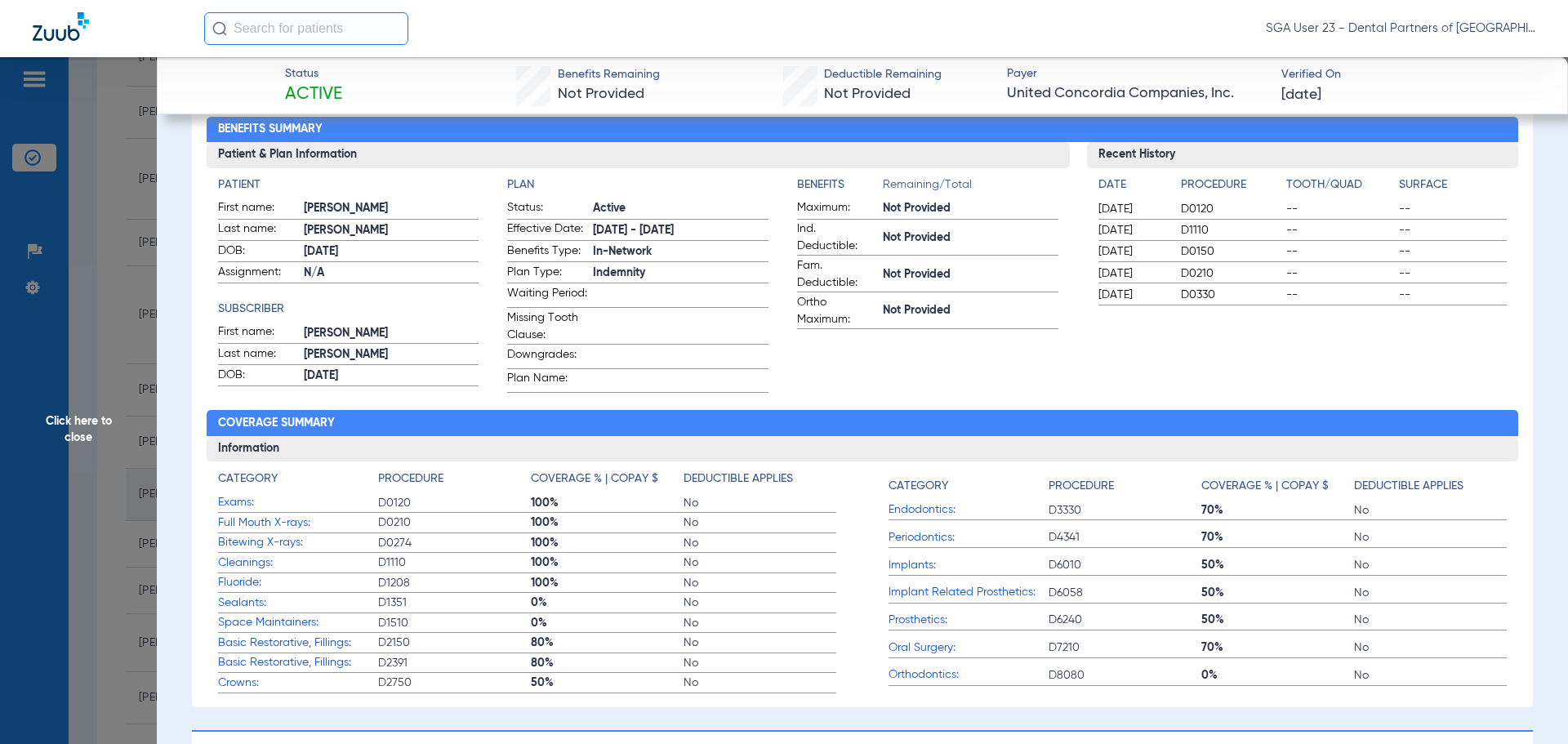
scroll to position [163, 0]
click at [1274, 361] on div "Recent History Date Procedure Tooth/Quad Surface 02/25/2025 D0120 -- -- 02/25/2…" at bounding box center [1303, 266] width 432 height 251
click at [71, 433] on span "Click here to close" at bounding box center [78, 429] width 157 height 744
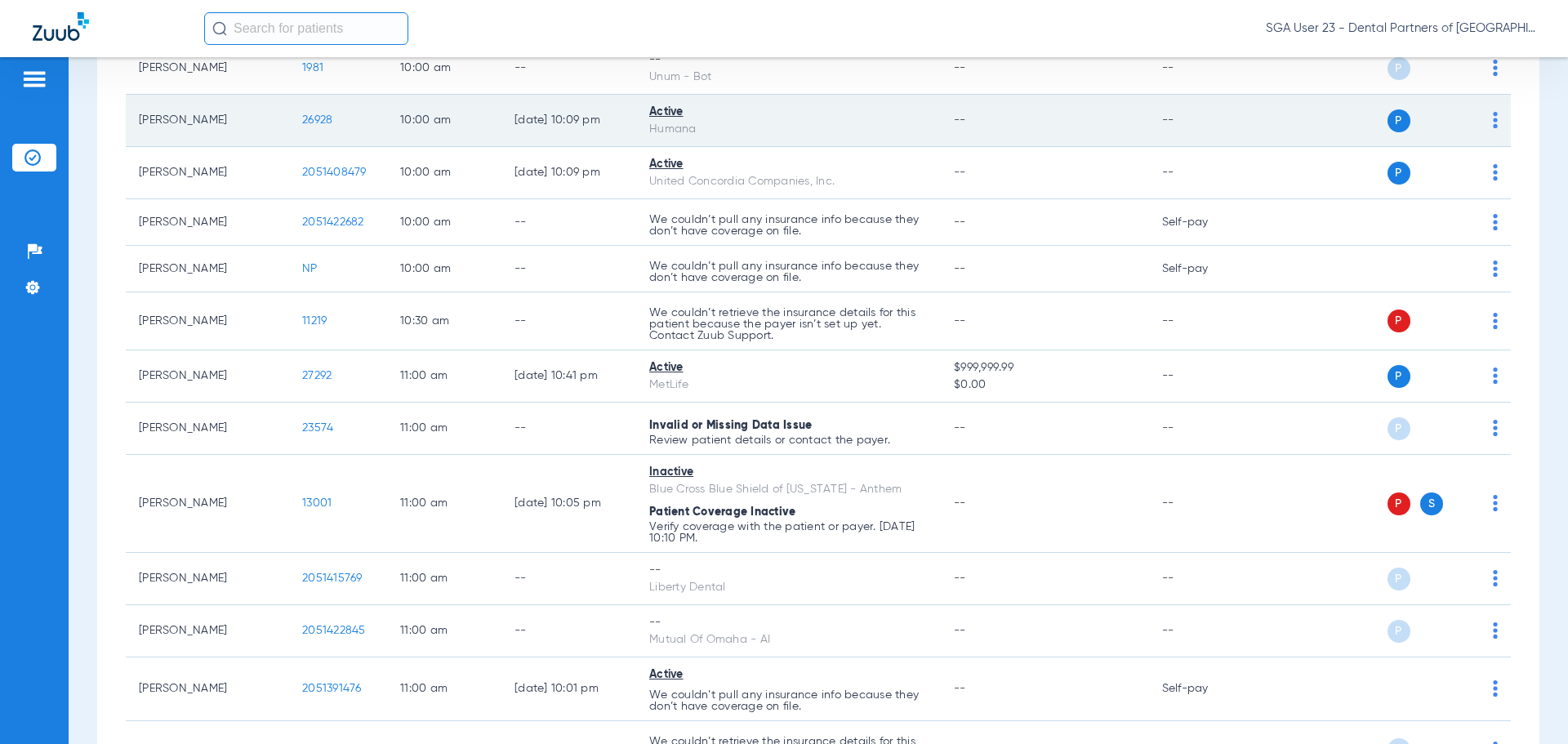
scroll to position [1143, 0]
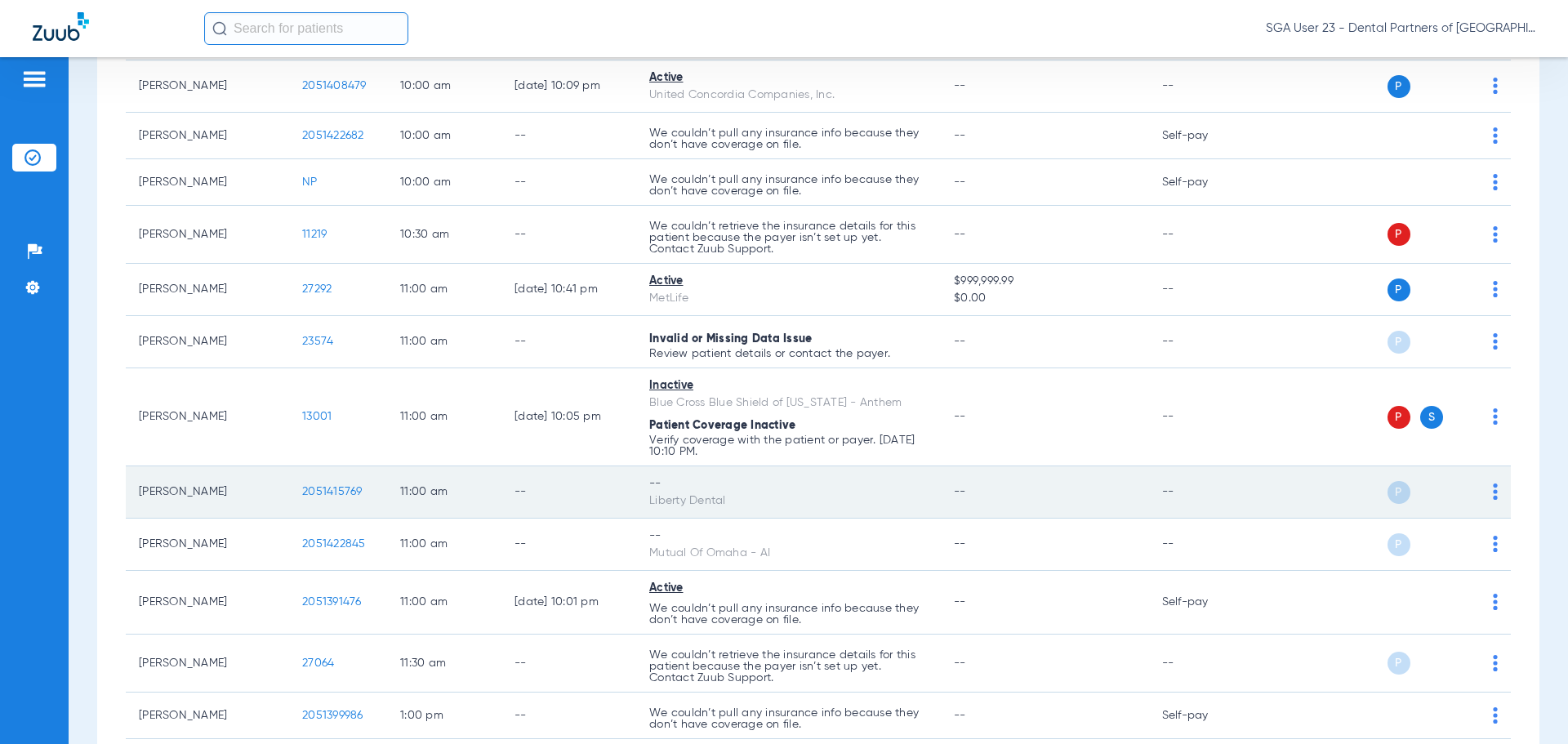
click at [344, 491] on span "2051415769" at bounding box center [333, 492] width 61 height 12
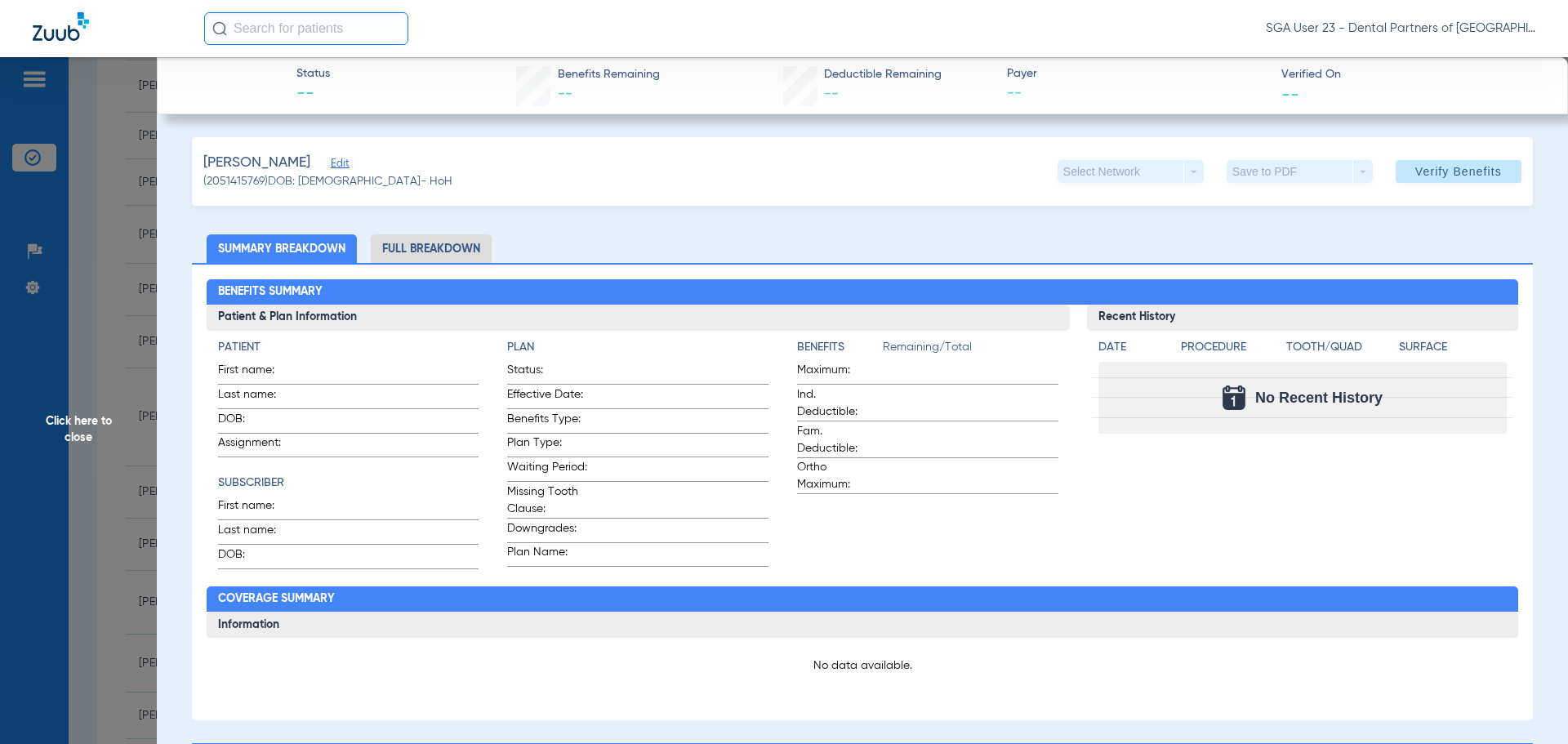
click at [95, 421] on span "Click here to close" at bounding box center [78, 429] width 157 height 744
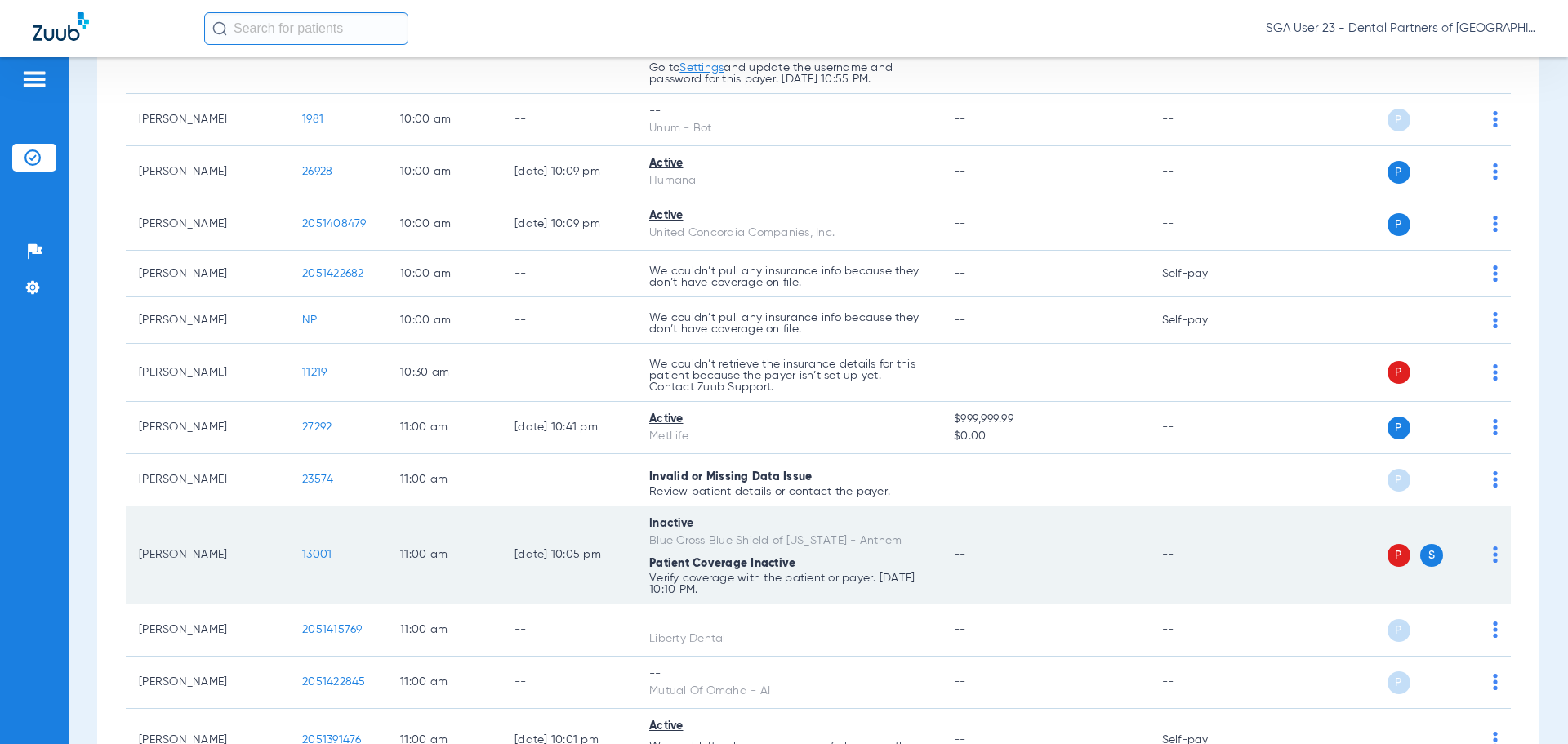
scroll to position [980, 0]
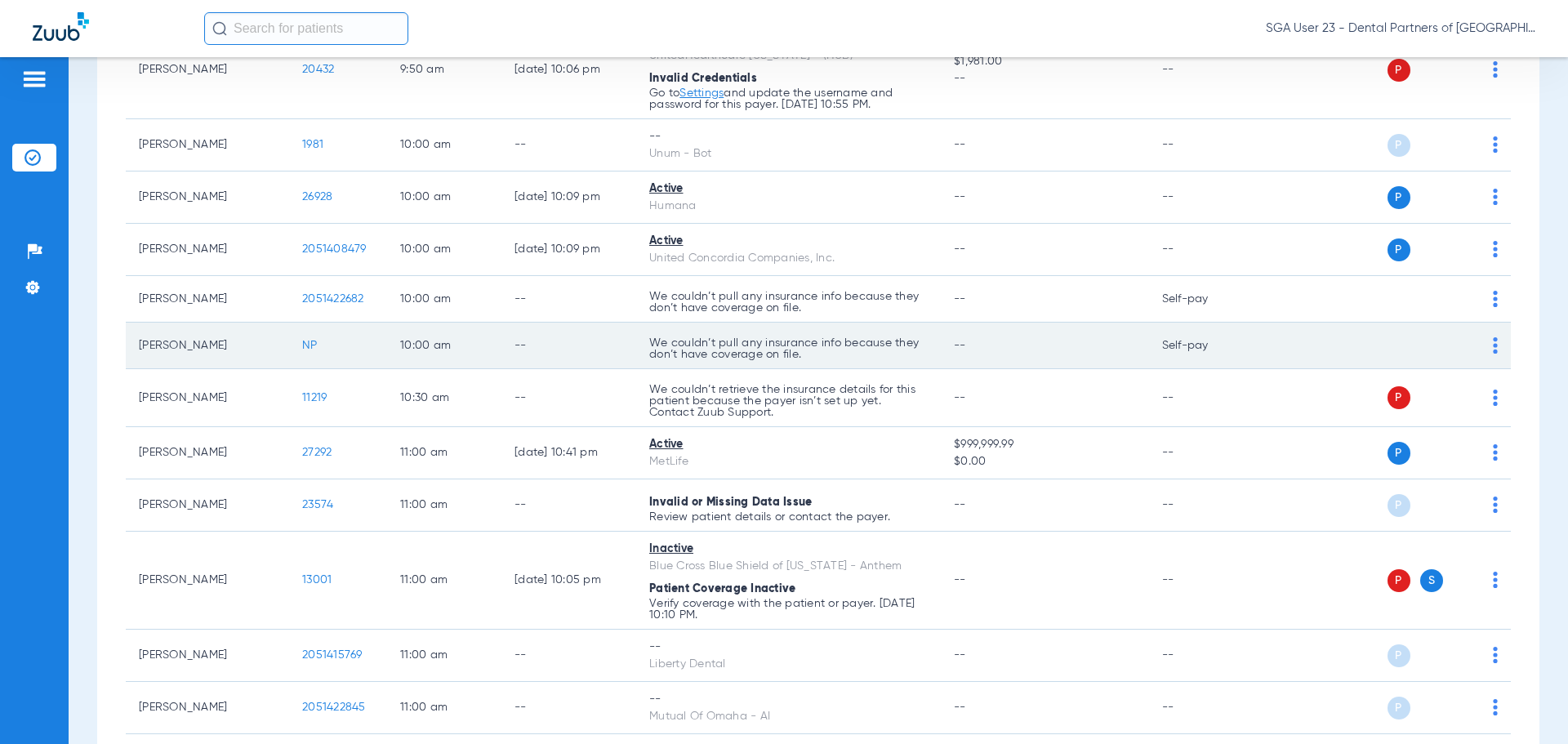
click at [1248, 333] on td "Self-pay" at bounding box center [1204, 347] width 111 height 47
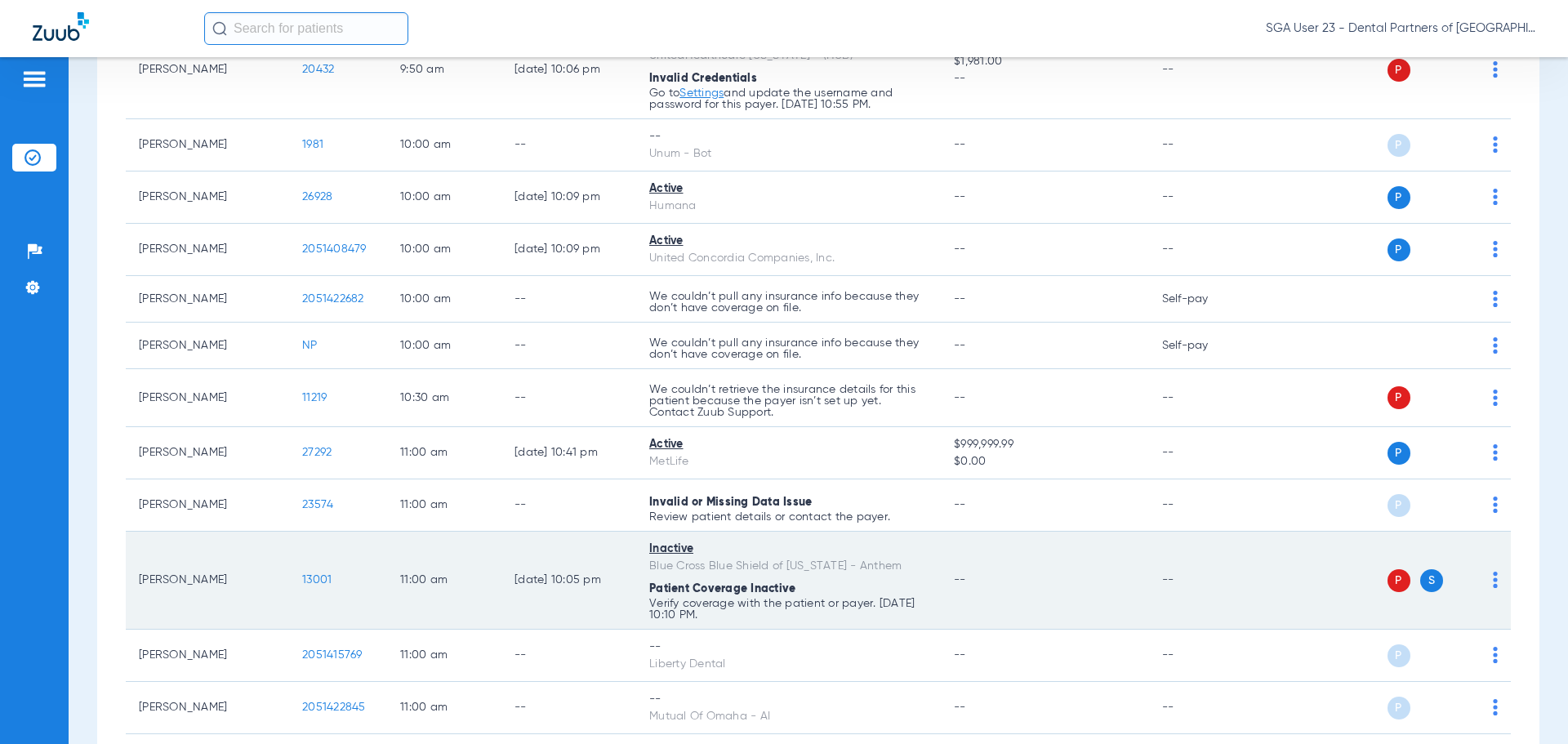
click at [323, 580] on span "13001" at bounding box center [317, 581] width 29 height 12
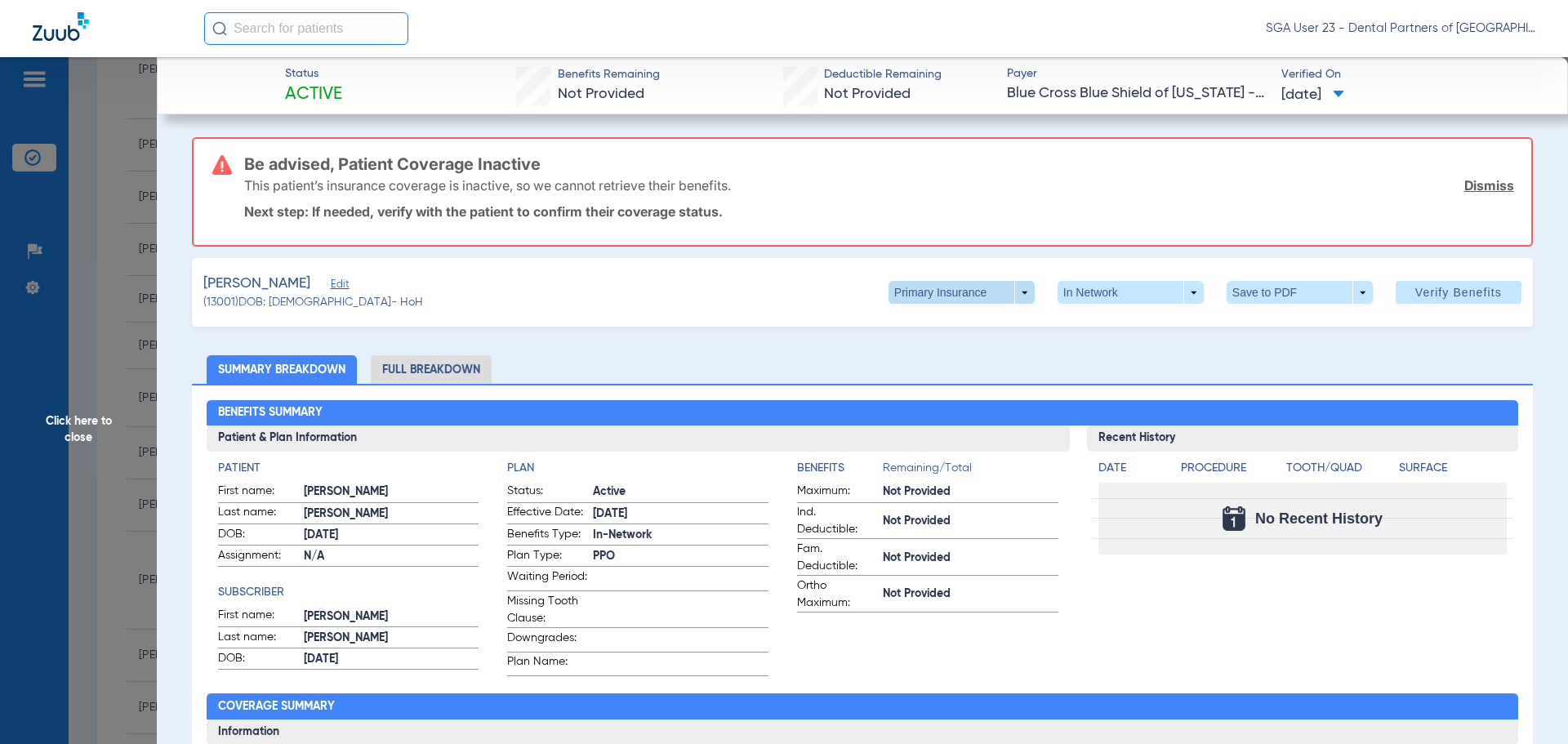
click at [1016, 287] on span at bounding box center [961, 292] width 146 height 23
click at [947, 357] on span "Secondary Insurance" at bounding box center [945, 358] width 108 height 12
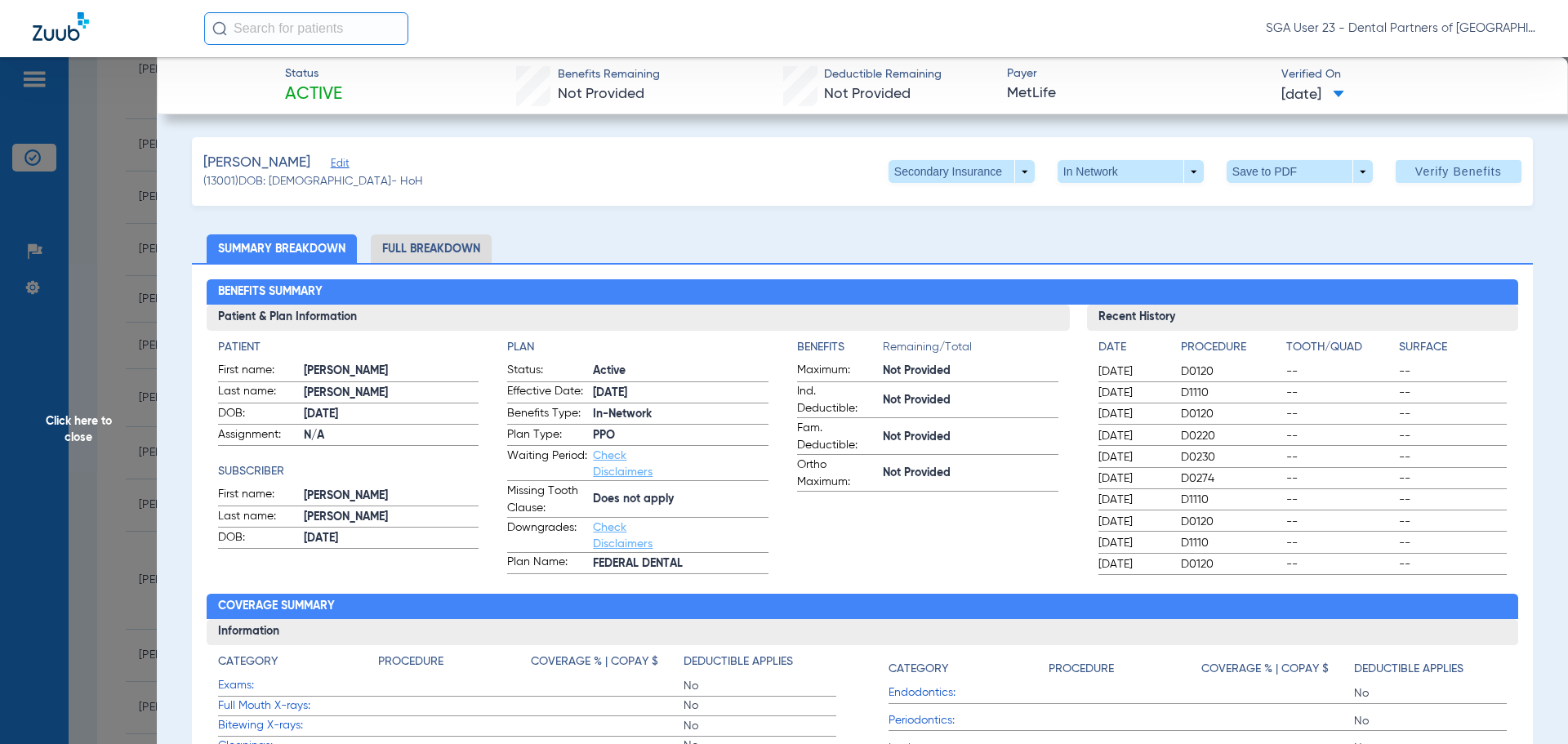
drag, startPoint x: 1251, startPoint y: 222, endPoint x: 587, endPoint y: 257, distance: 664.9
click at [94, 430] on span "Click here to close" at bounding box center [78, 429] width 157 height 744
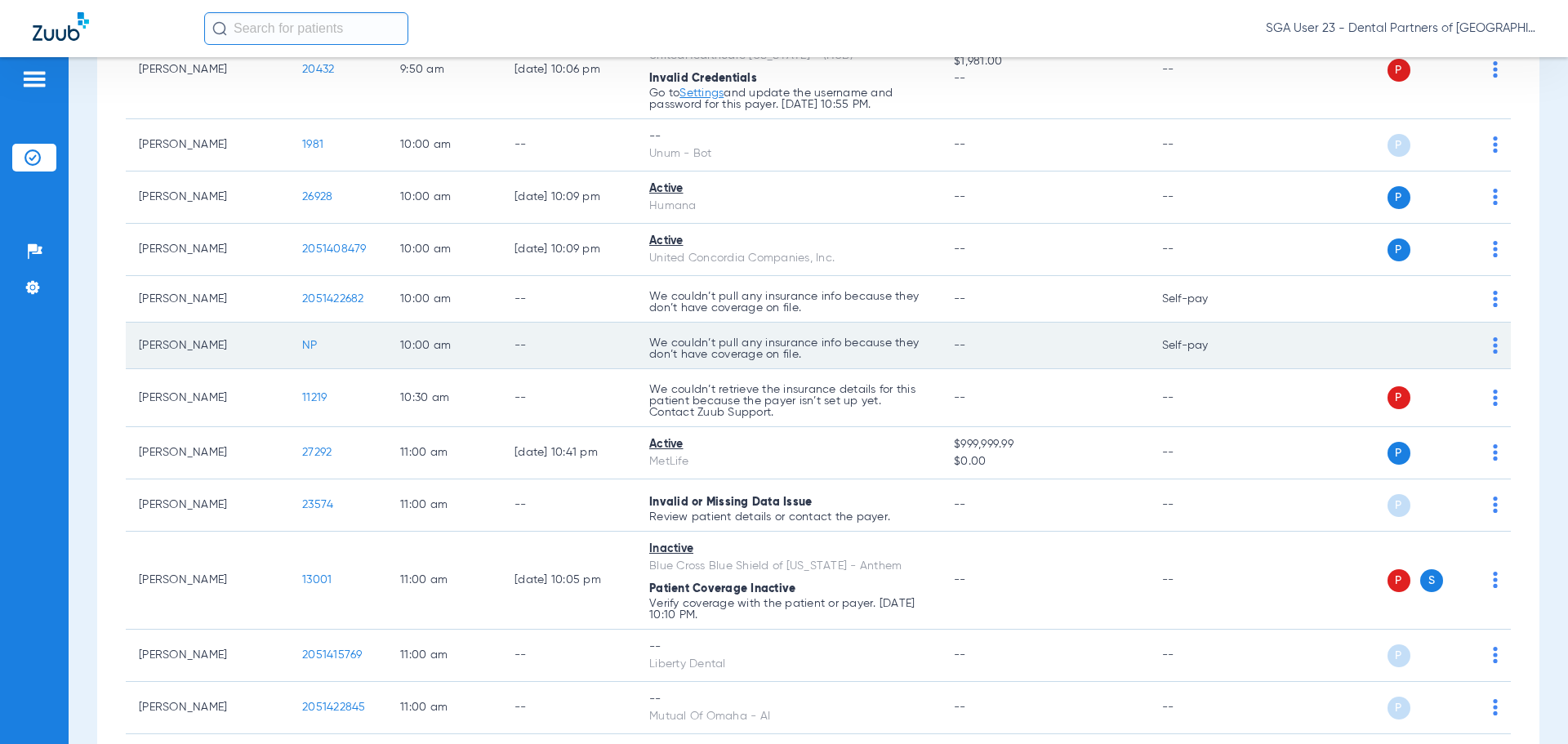
click at [1246, 364] on td "Self-pay" at bounding box center [1204, 347] width 111 height 47
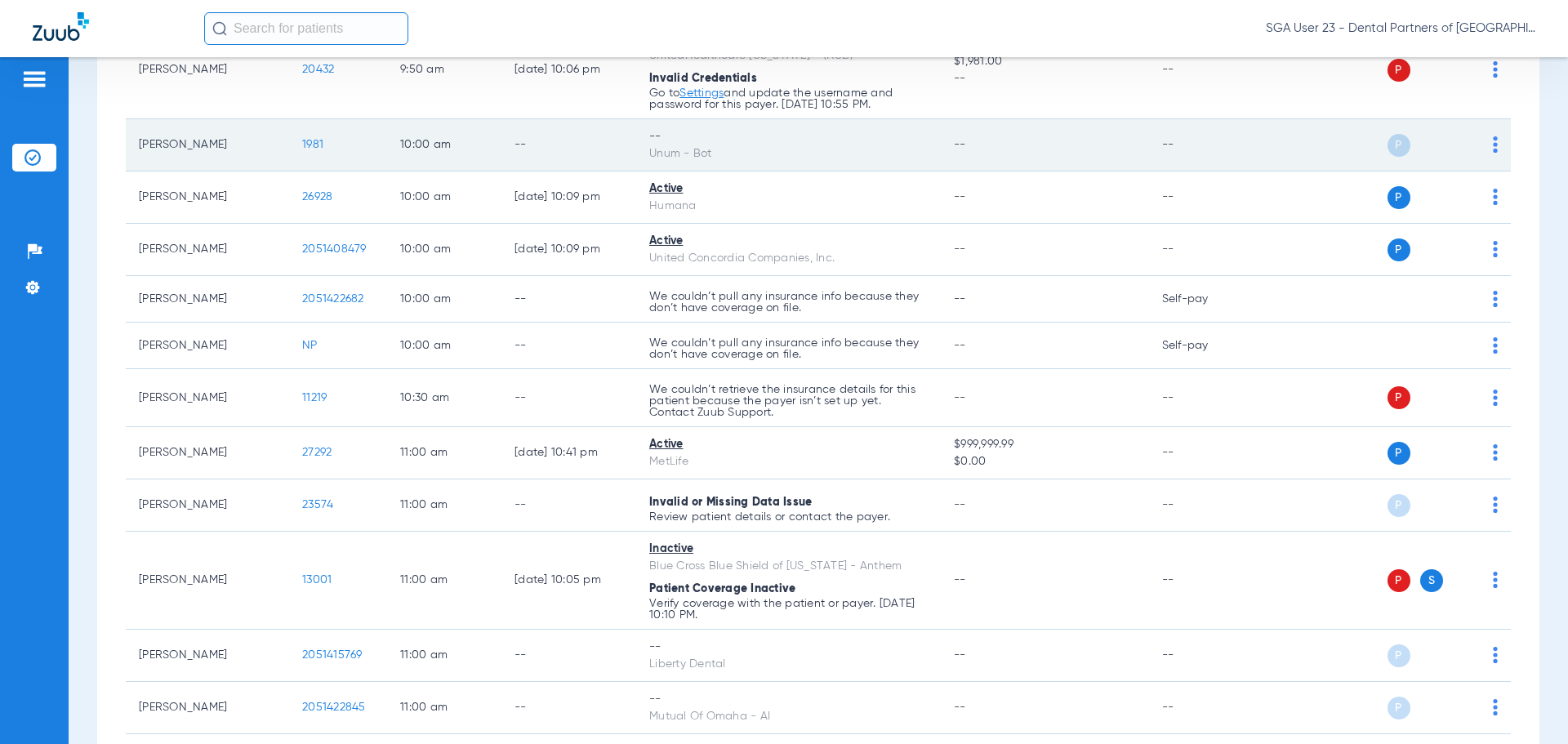
click at [1240, 156] on td "--" at bounding box center [1204, 145] width 111 height 52
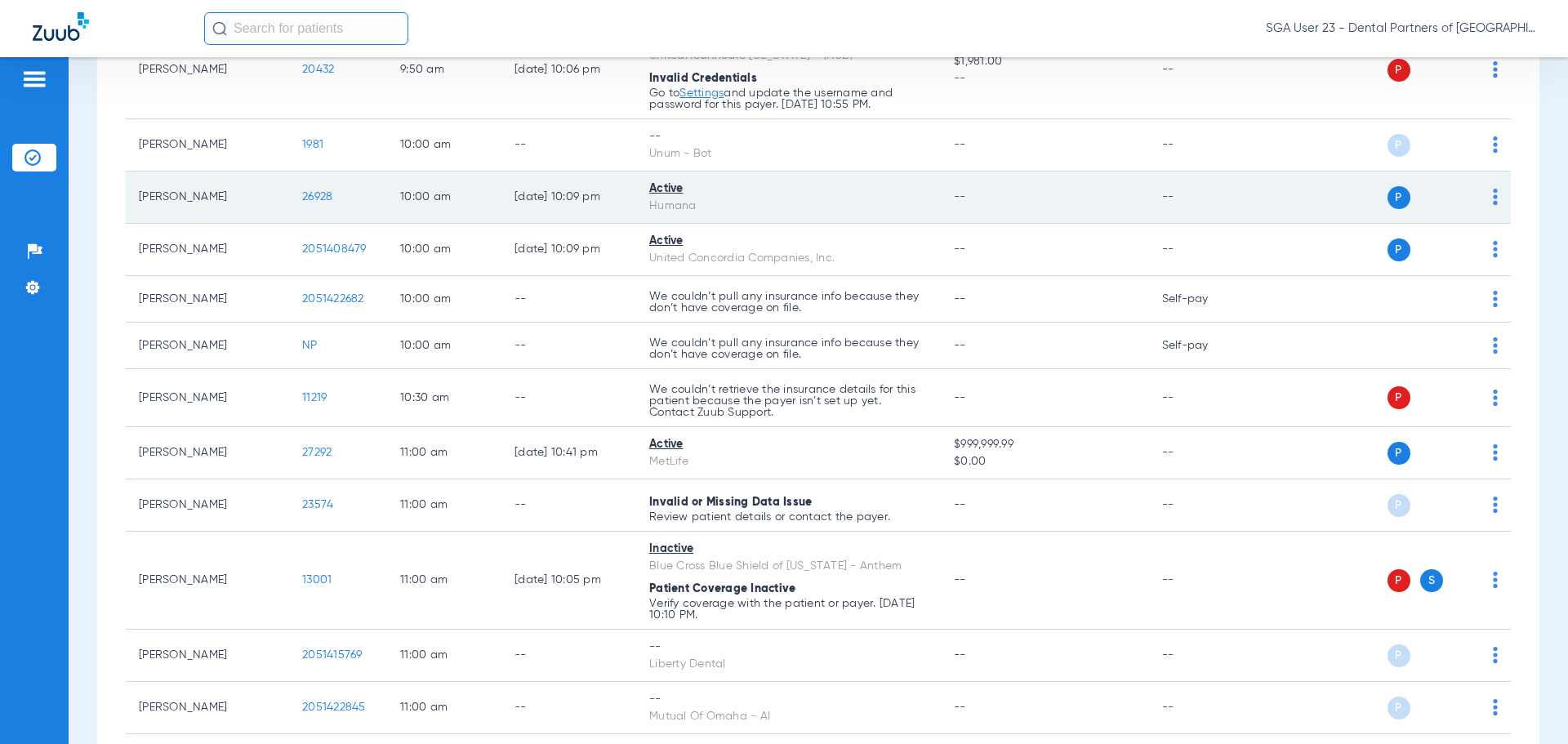
drag, startPoint x: 1260, startPoint y: 205, endPoint x: 1203, endPoint y: 174, distance: 64.9
click at [1260, 205] on div "P S" at bounding box center [1379, 197] width 240 height 23
